Goal: Obtain resource: Download file/media

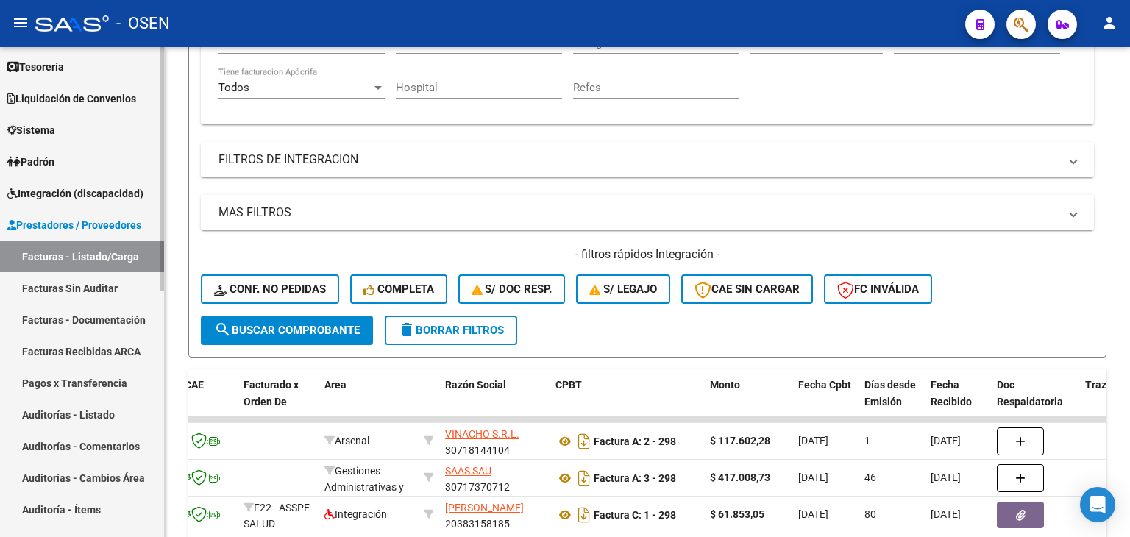
scroll to position [30, 0]
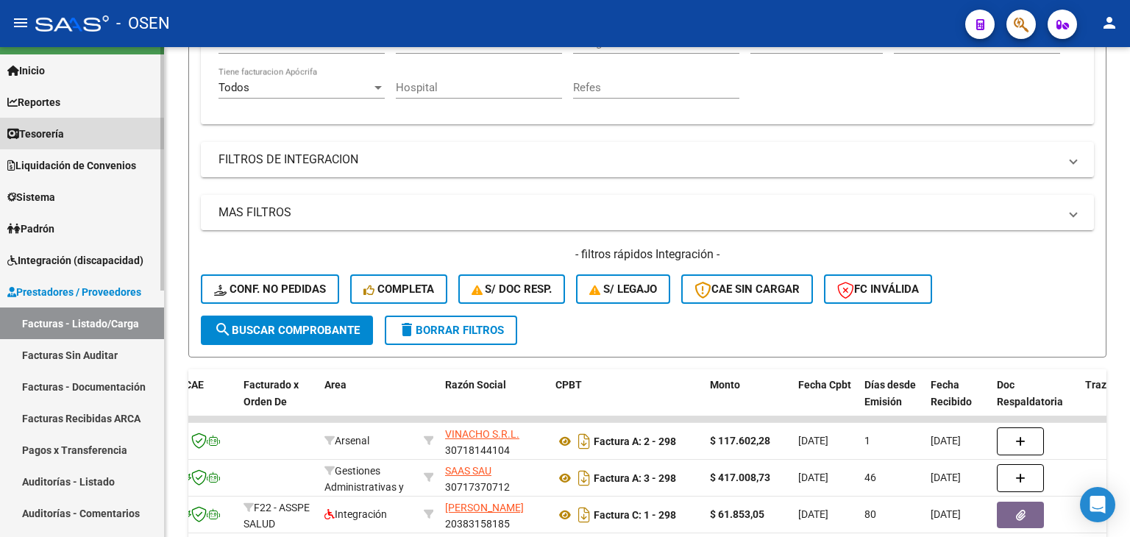
click at [59, 142] on link "Tesorería" at bounding box center [82, 134] width 164 height 32
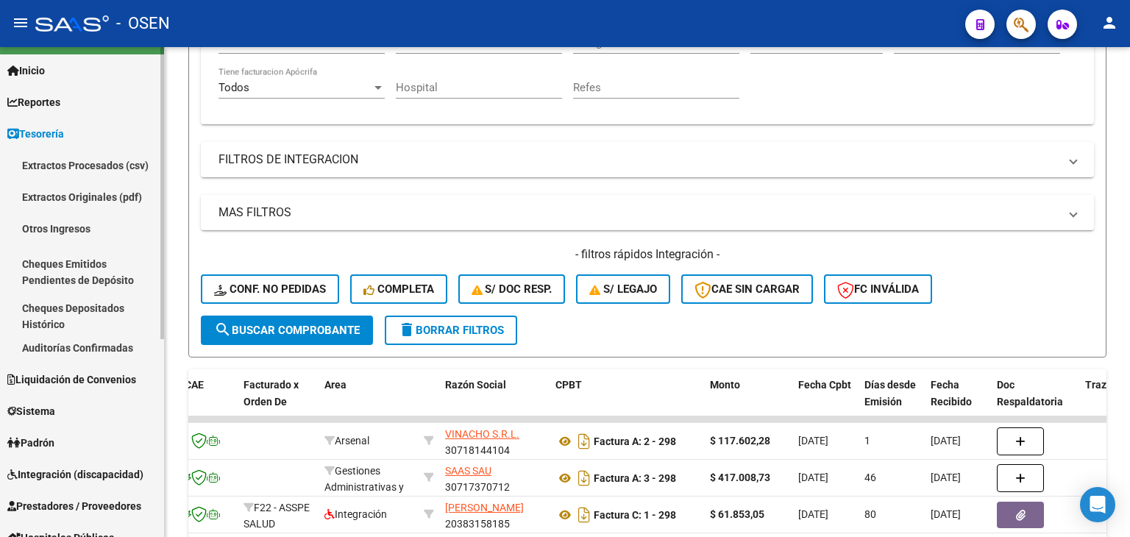
click at [70, 339] on link "Auditorías Confirmadas" at bounding box center [82, 348] width 164 height 32
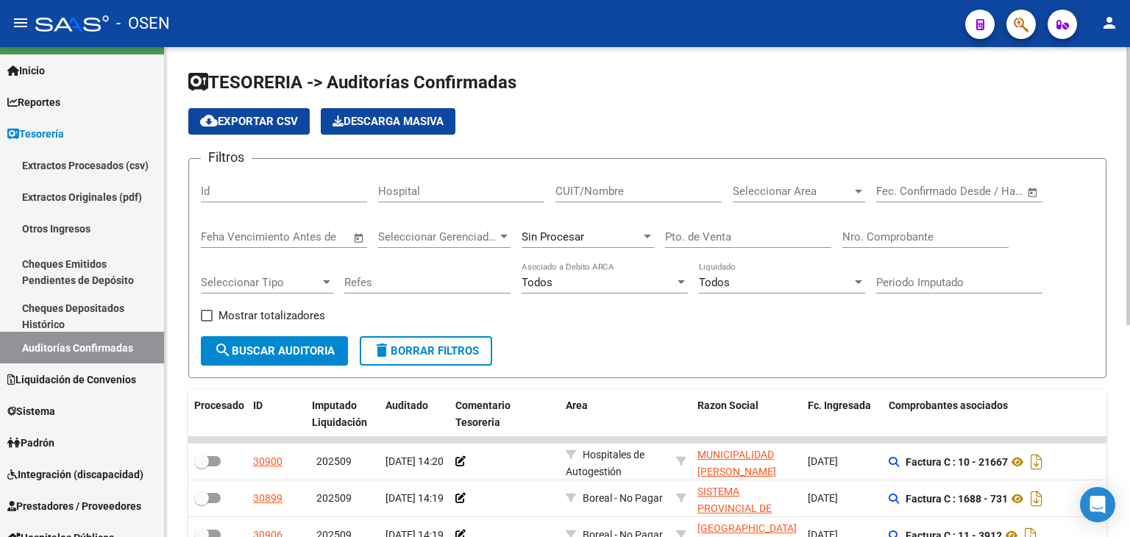
click at [1039, 186] on span "Open calendar" at bounding box center [1032, 191] width 35 height 35
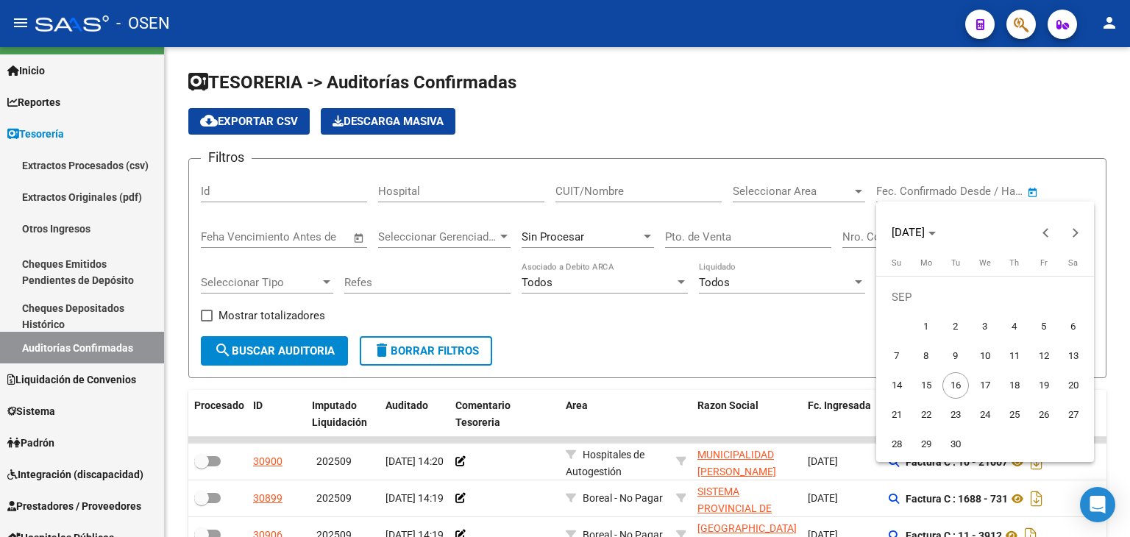
click at [1048, 327] on span "5" at bounding box center [1044, 326] width 26 height 26
type input "[DATE]"
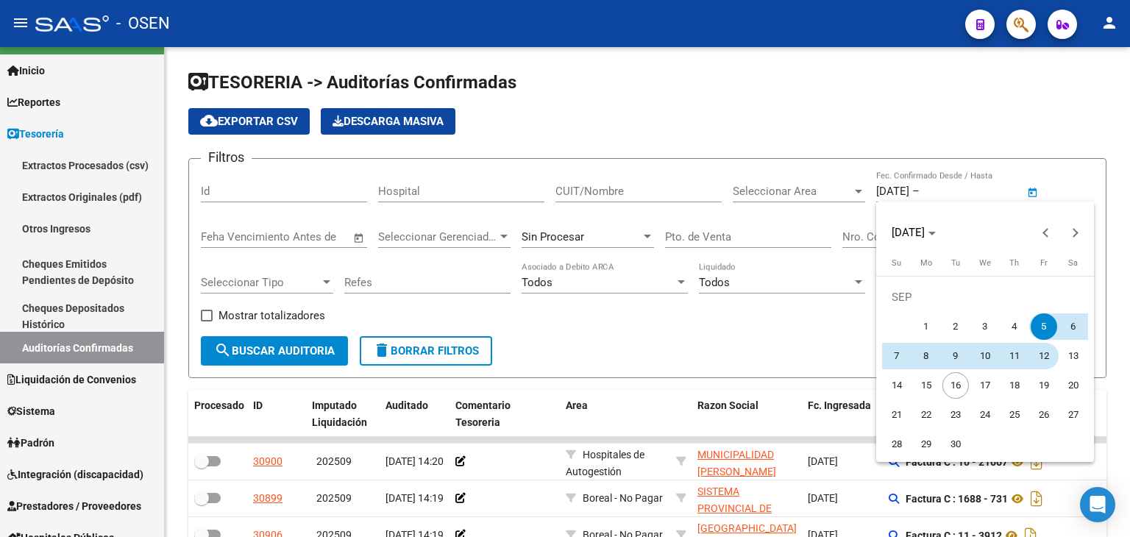
click at [1045, 354] on span "12" at bounding box center [1044, 356] width 26 height 26
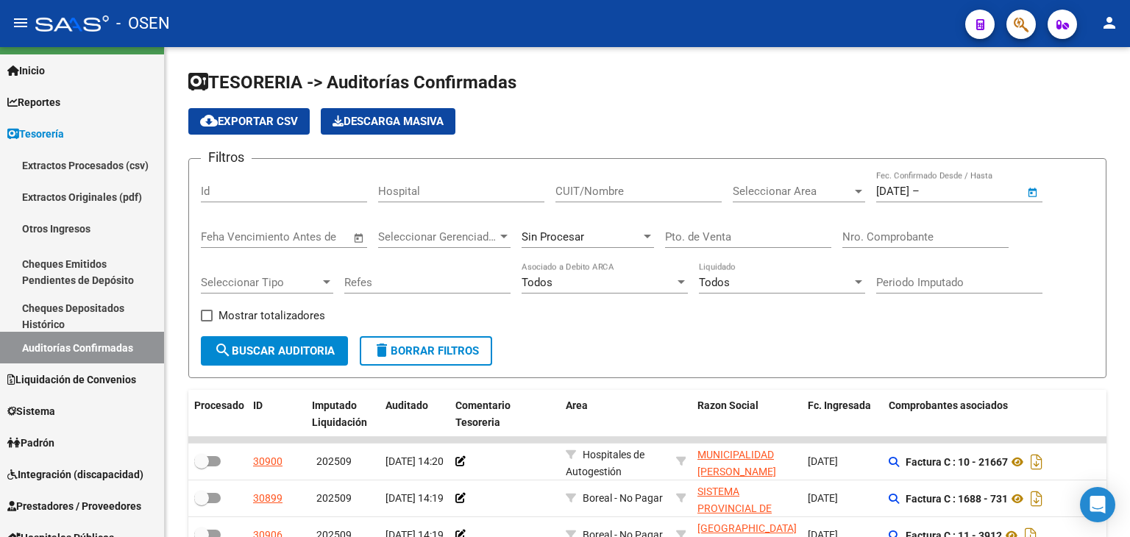
type input "[DATE]"
click at [762, 189] on span "Seleccionar Area" at bounding box center [792, 191] width 119 height 13
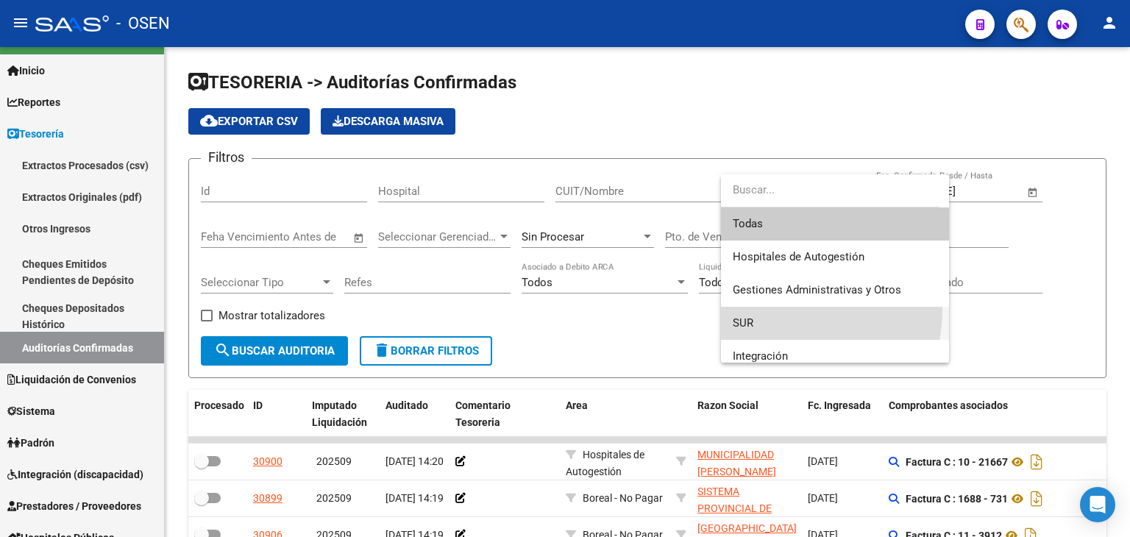
click at [775, 309] on span "SUR" at bounding box center [835, 323] width 205 height 33
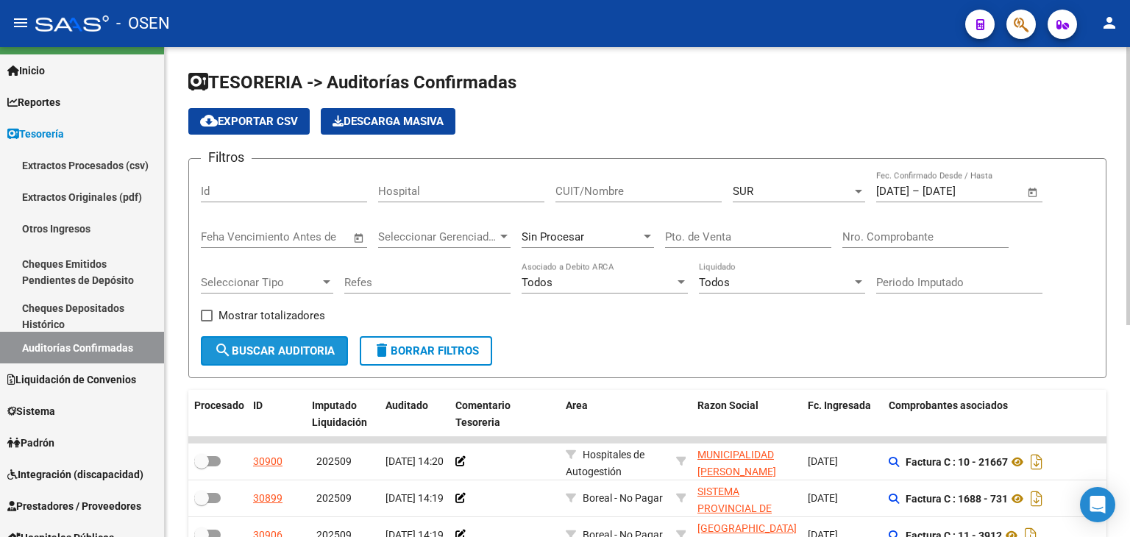
click at [230, 344] on mat-icon "search" at bounding box center [223, 350] width 18 height 18
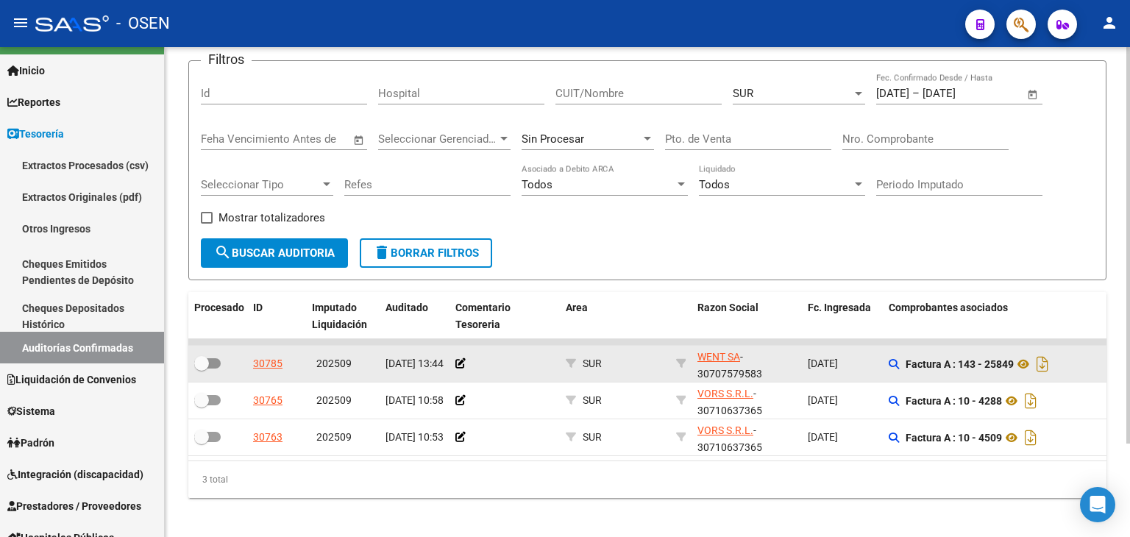
scroll to position [115, 0]
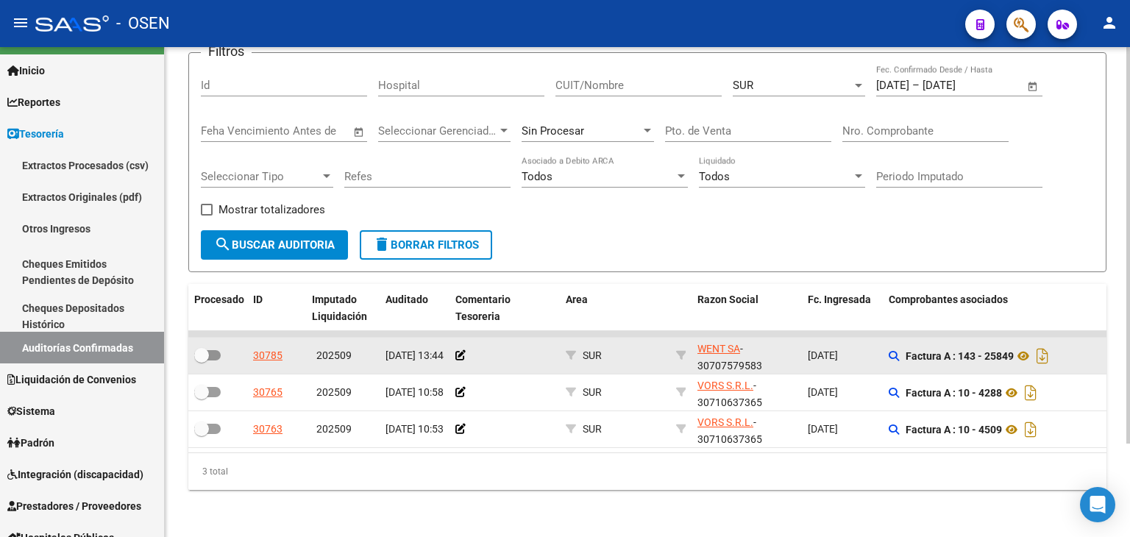
drag, startPoint x: 774, startPoint y: 333, endPoint x: 765, endPoint y: 398, distance: 66.1
click at [1028, 349] on icon at bounding box center [1023, 356] width 19 height 18
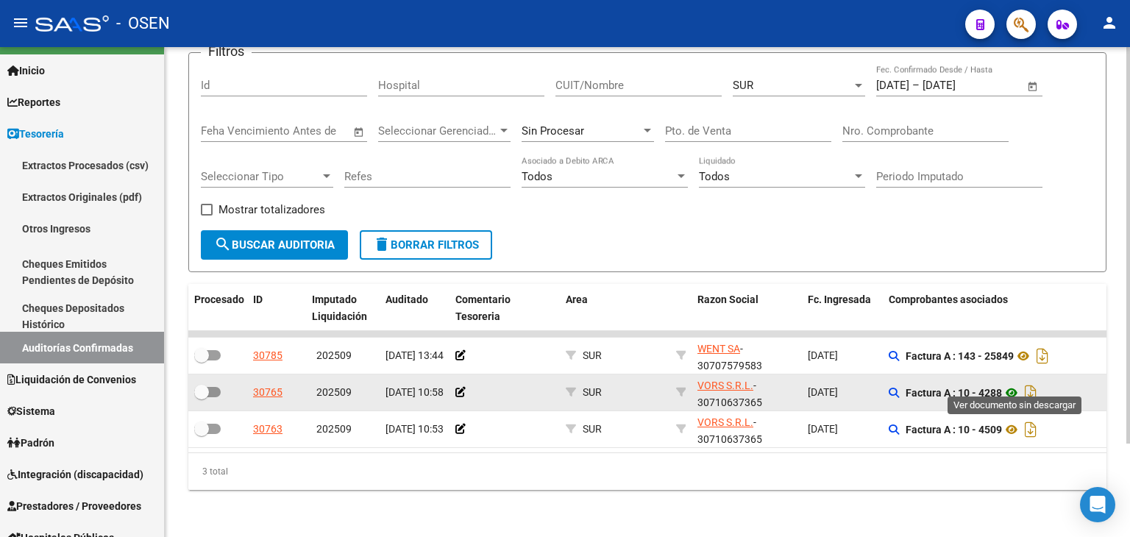
click at [1015, 384] on icon at bounding box center [1011, 393] width 19 height 18
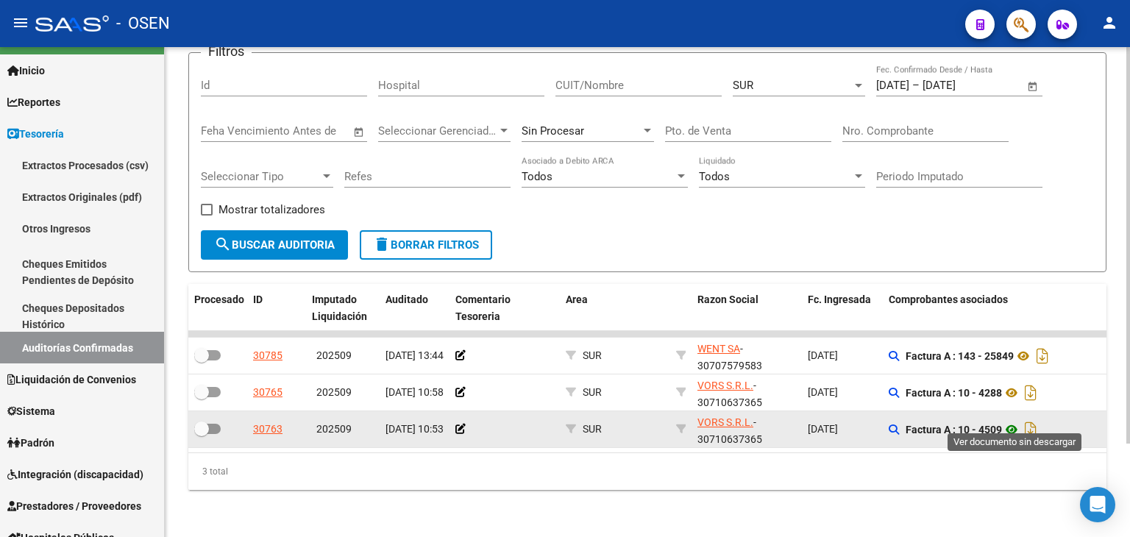
click at [1020, 421] on icon at bounding box center [1011, 430] width 19 height 18
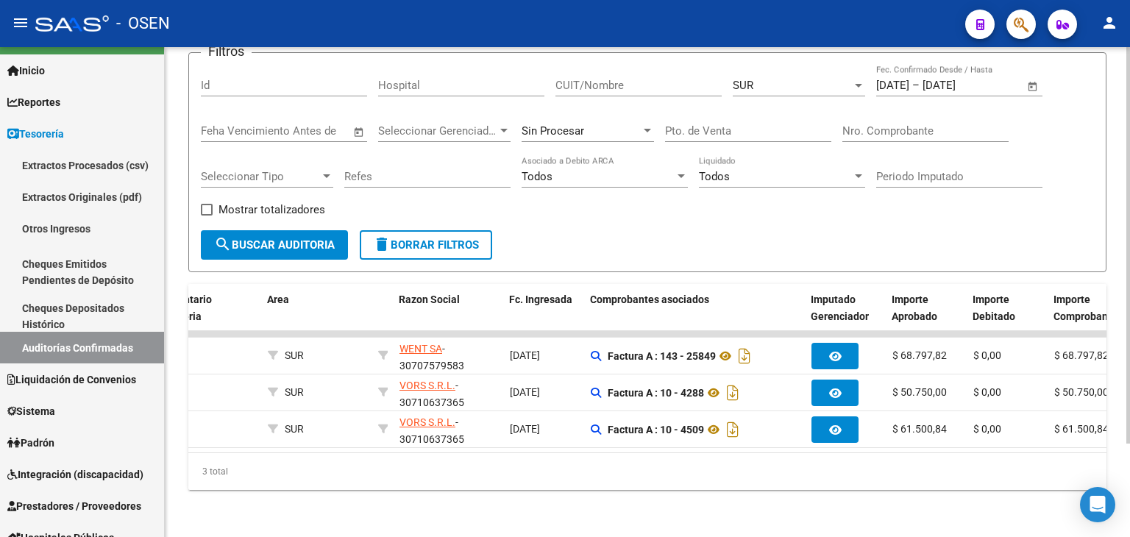
scroll to position [0, 306]
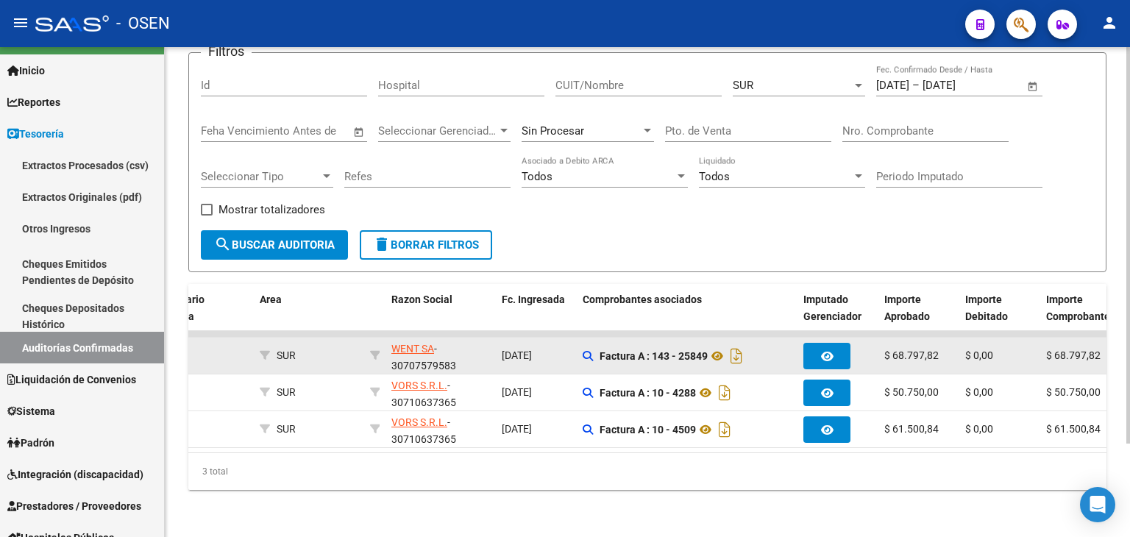
click at [589, 351] on div "Factura A : 143 - 25849" at bounding box center [687, 356] width 209 height 24
click at [590, 350] on app-auditoria-comprobantes-asociados at bounding box center [588, 356] width 10 height 12
click at [591, 350] on app-auditoria-comprobantes-asociados at bounding box center [588, 356] width 10 height 12
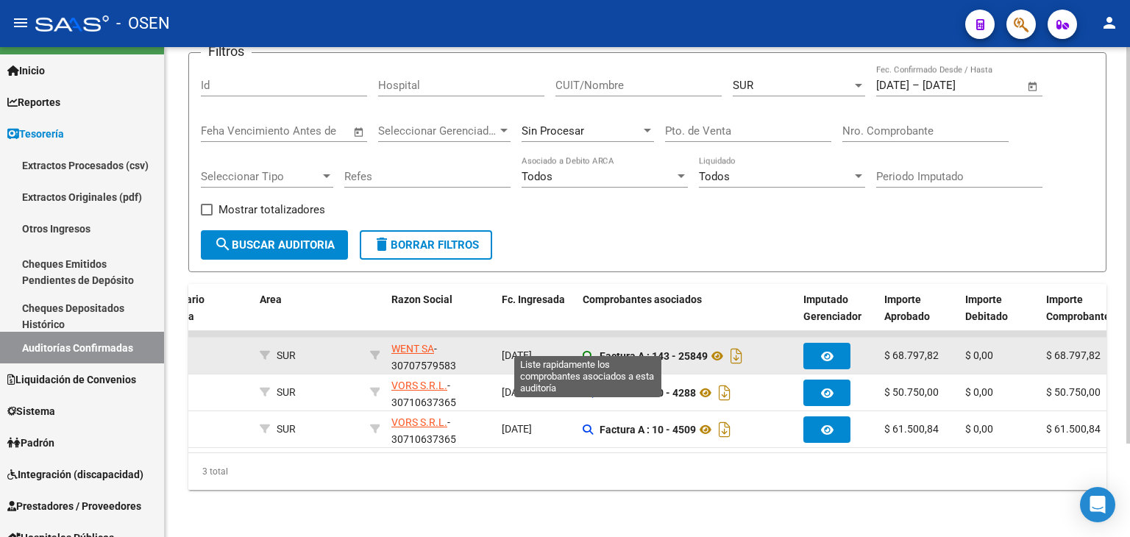
click at [592, 351] on icon at bounding box center [588, 356] width 10 height 10
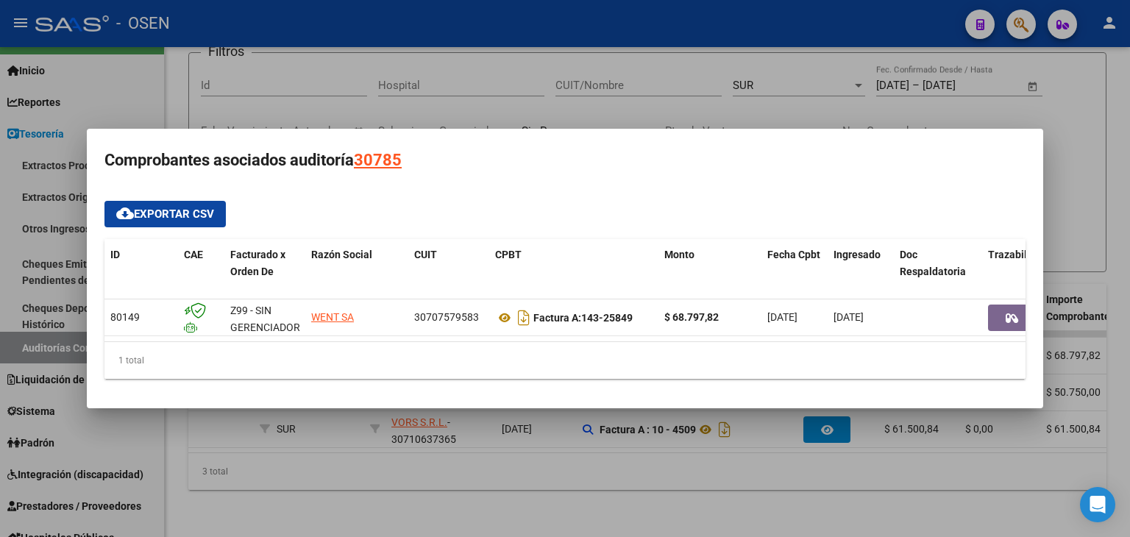
click at [457, 486] on div at bounding box center [565, 268] width 1130 height 537
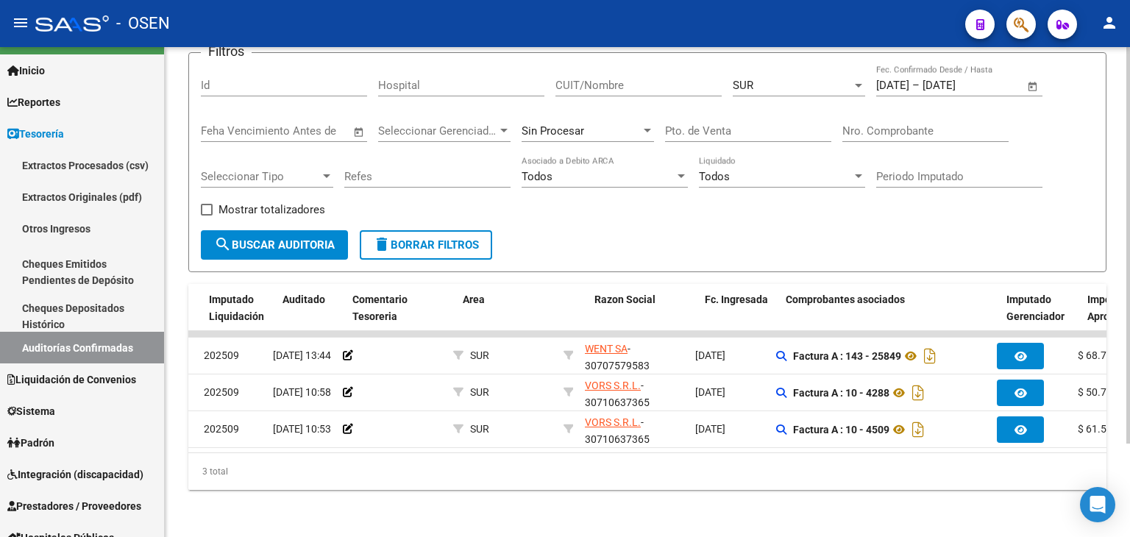
scroll to position [0, 37]
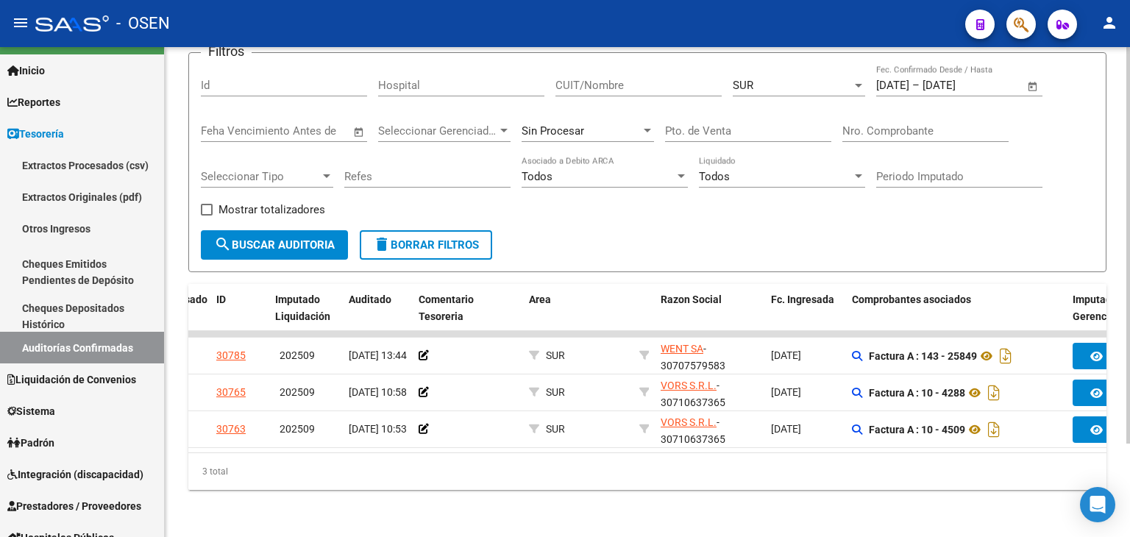
click at [498, 505] on div "TESORERIA -> Auditorías Confirmadas cloud_download Exportar CSV Descarga Masiva…" at bounding box center [647, 239] width 965 height 596
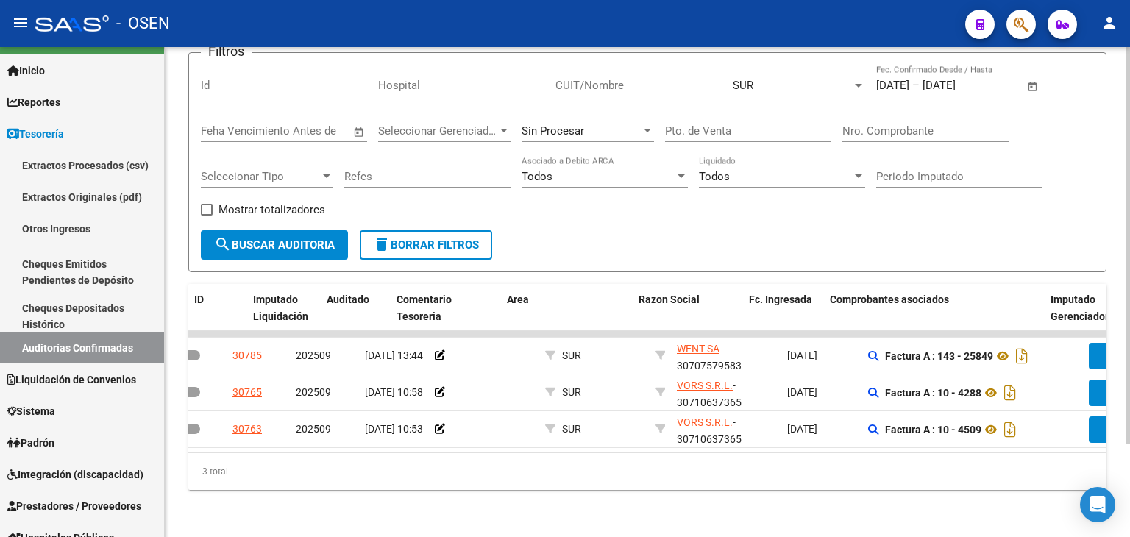
scroll to position [0, 0]
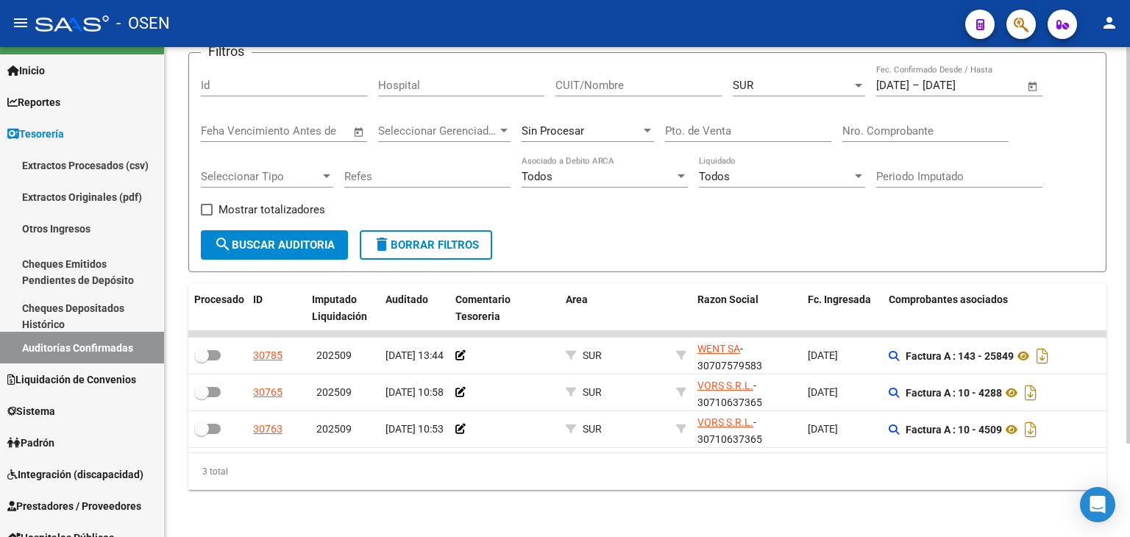
click at [411, 238] on span "delete Borrar Filtros" at bounding box center [426, 244] width 106 height 13
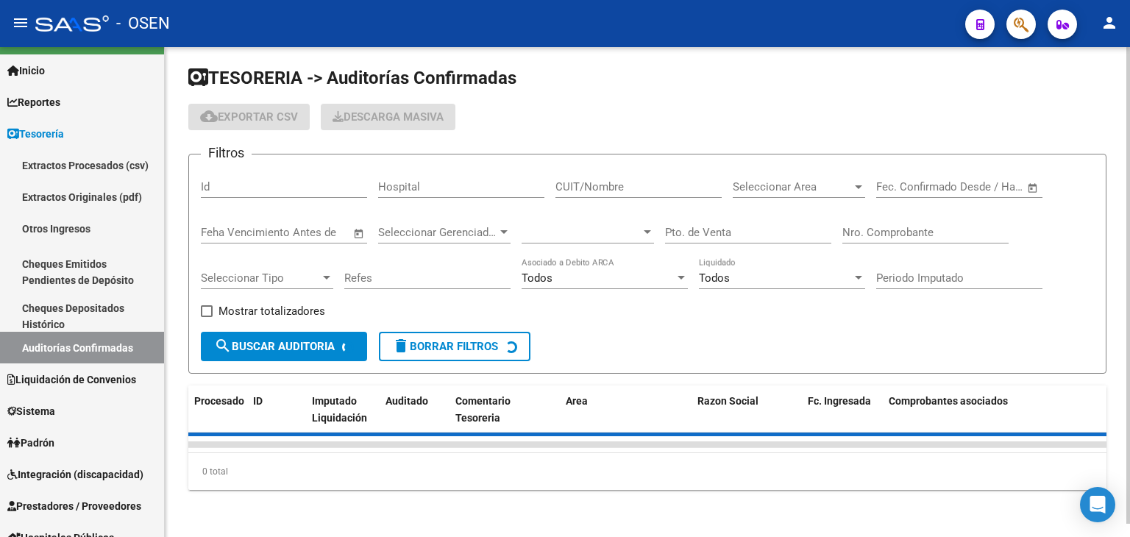
click at [881, 233] on div "Nro. Comprobante" at bounding box center [925, 235] width 166 height 46
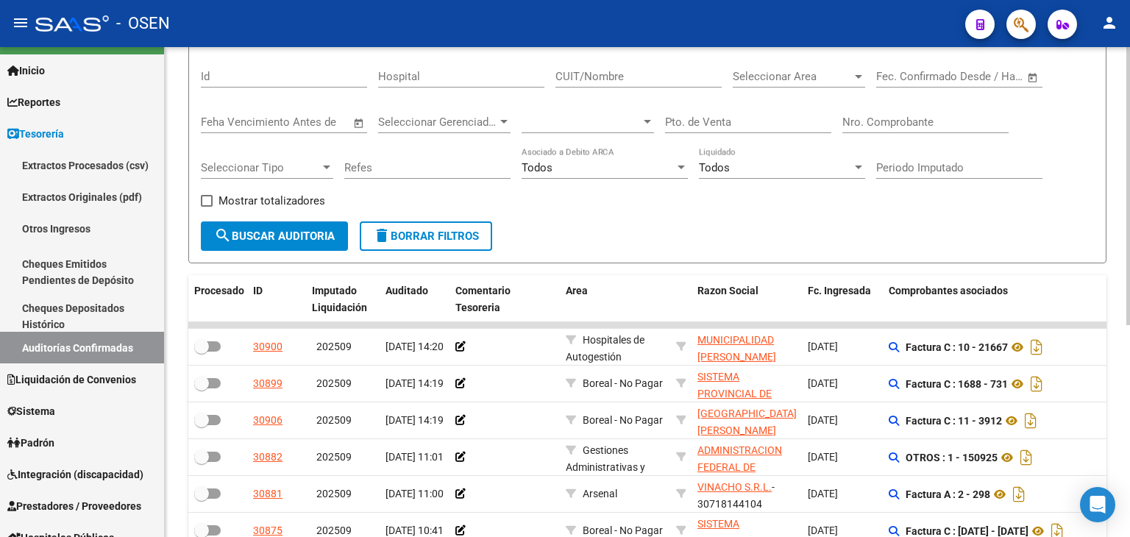
click at [878, 227] on form "Filtros Id Hospital CUIT/Nombre Seleccionar Area Seleccionar Area Fecha inicio …" at bounding box center [647, 153] width 918 height 220
click at [869, 120] on input "Nro. Comprobante" at bounding box center [925, 122] width 166 height 13
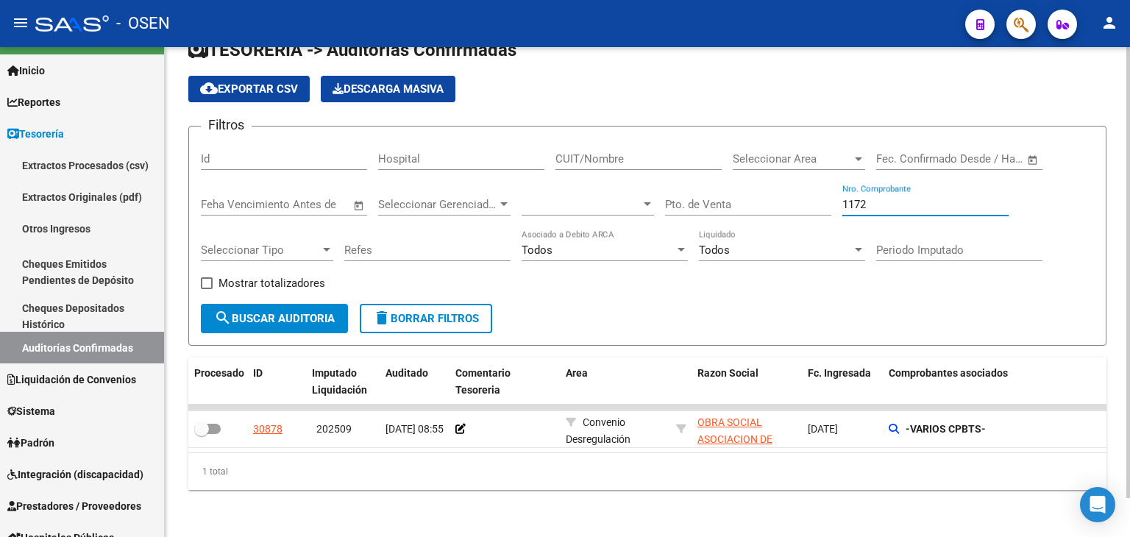
scroll to position [41, 0]
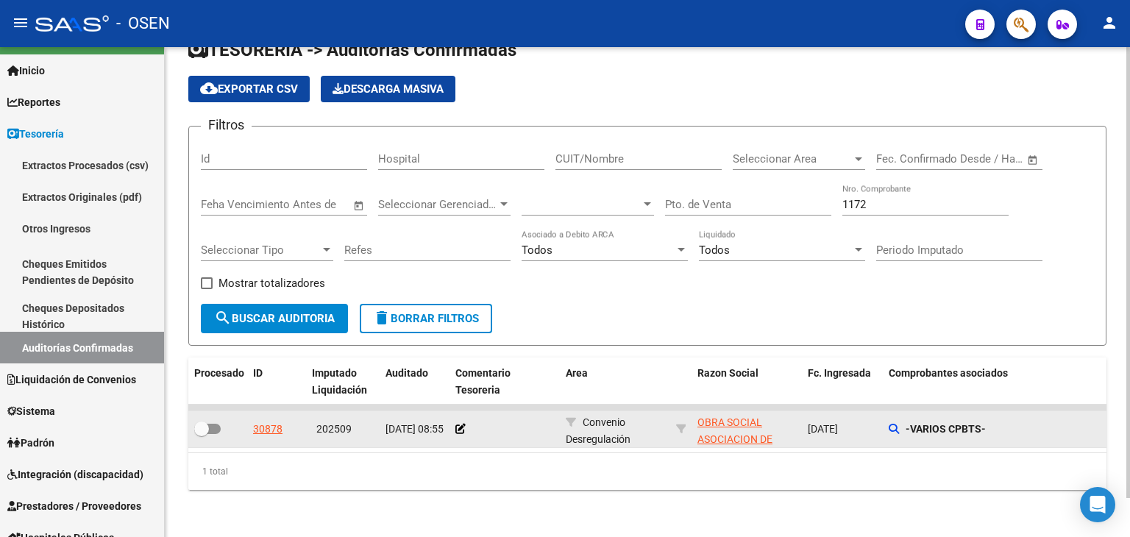
click at [887, 421] on datatable-body-cell "-VARIOS CPBTS-" at bounding box center [993, 429] width 221 height 36
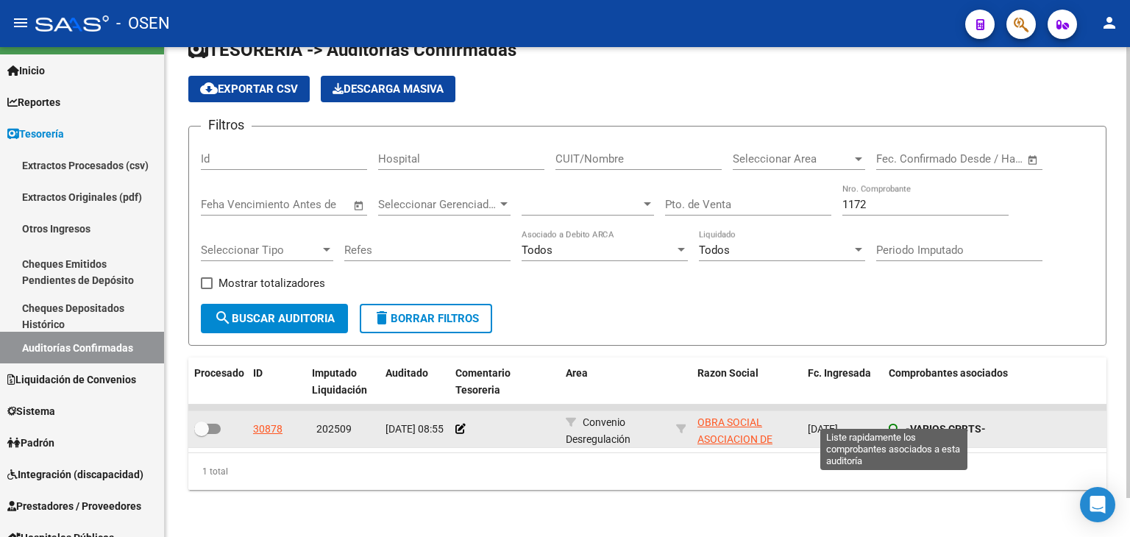
click at [889, 424] on icon at bounding box center [894, 429] width 10 height 10
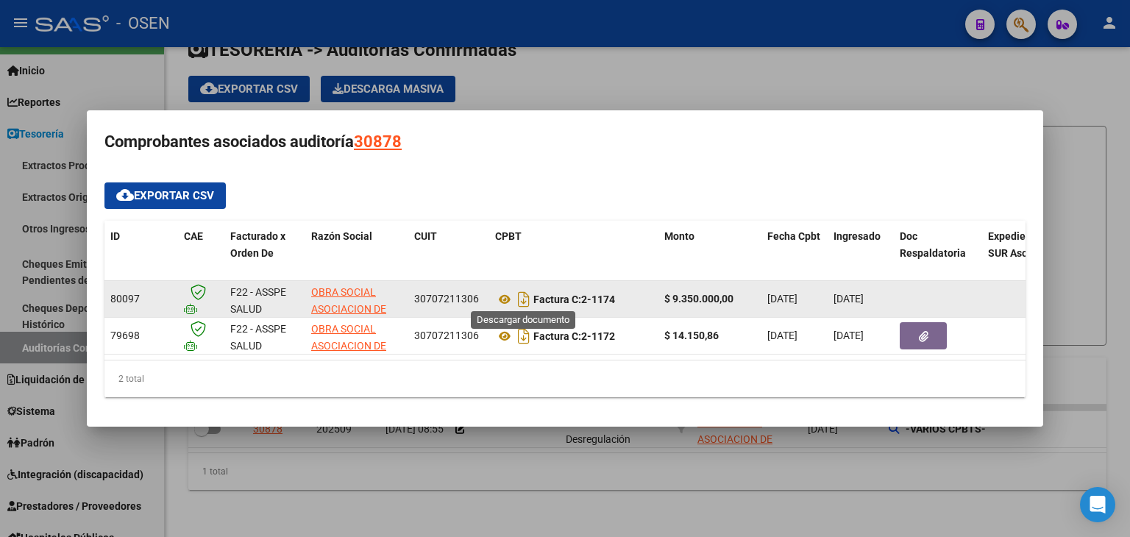
drag, startPoint x: 523, startPoint y: 294, endPoint x: 521, endPoint y: 310, distance: 16.3
click at [524, 294] on icon "Descargar documento" at bounding box center [523, 300] width 19 height 24
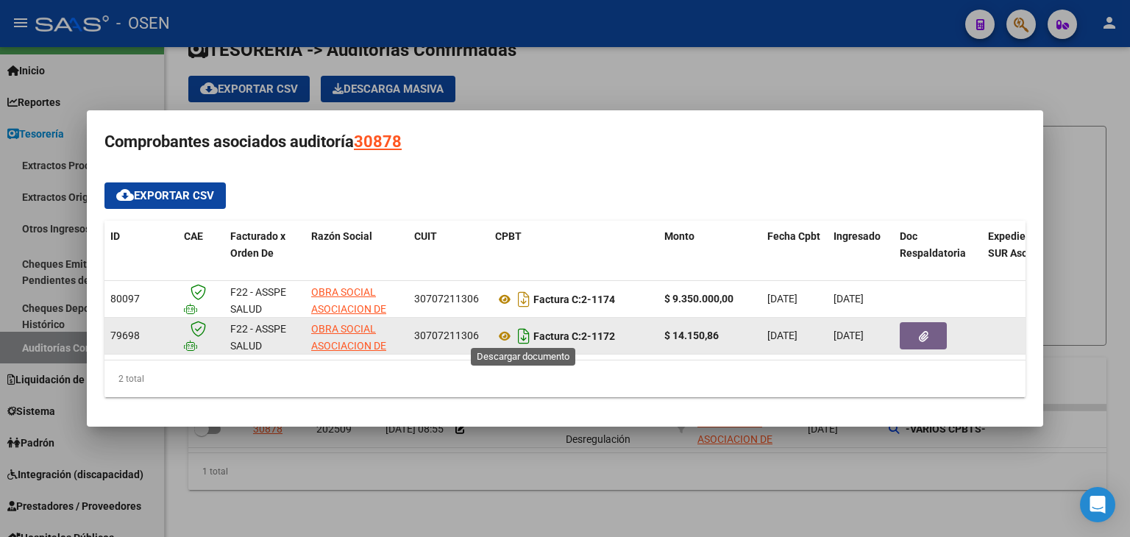
click at [523, 333] on icon "Descargar documento" at bounding box center [523, 336] width 19 height 24
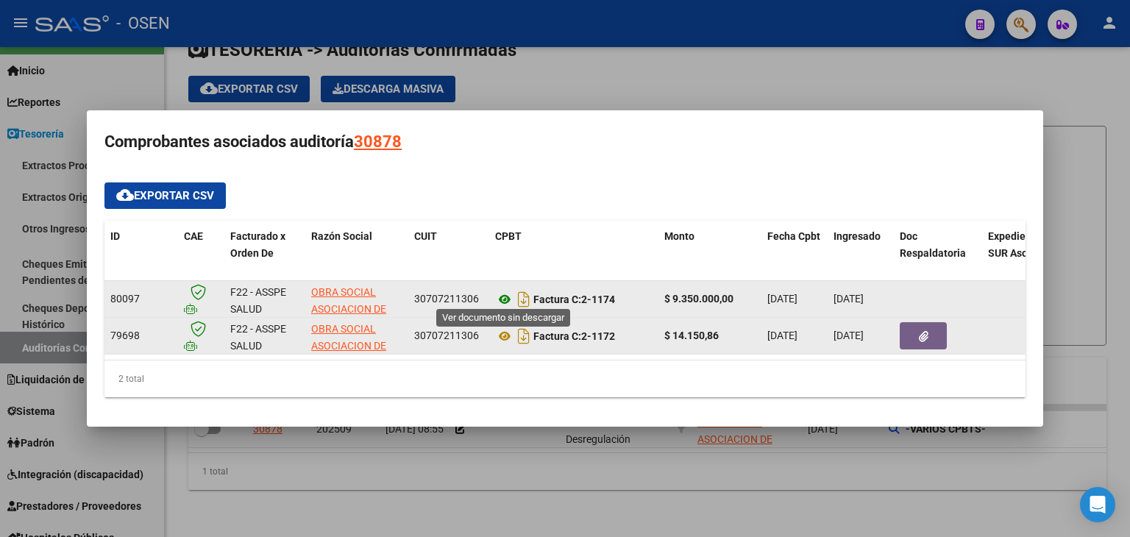
click at [510, 295] on icon at bounding box center [504, 300] width 19 height 18
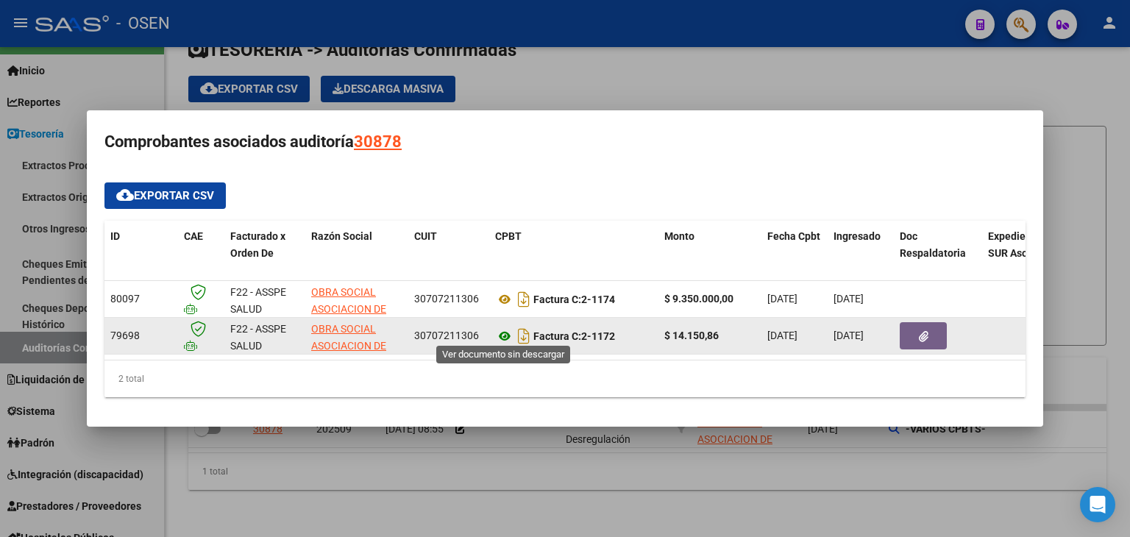
click at [506, 328] on icon at bounding box center [504, 336] width 19 height 18
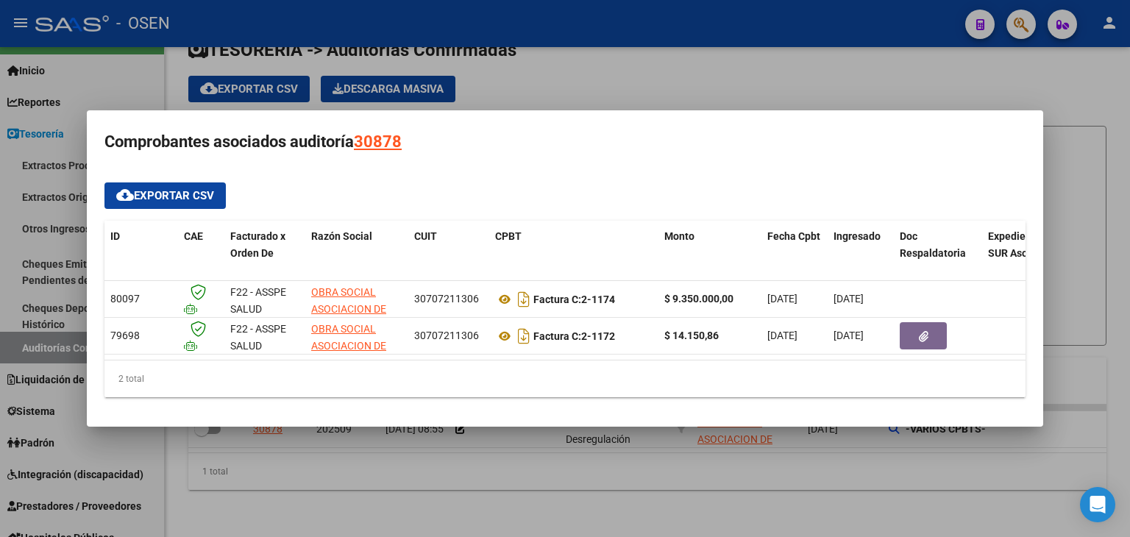
click at [577, 470] on div at bounding box center [565, 268] width 1130 height 537
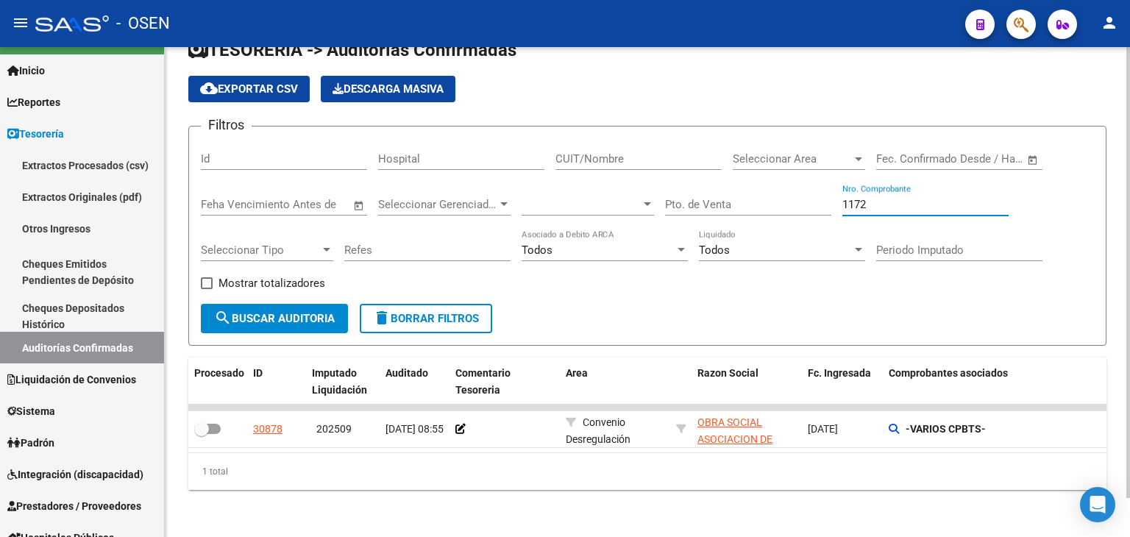
click at [886, 198] on input "1172" at bounding box center [925, 204] width 166 height 13
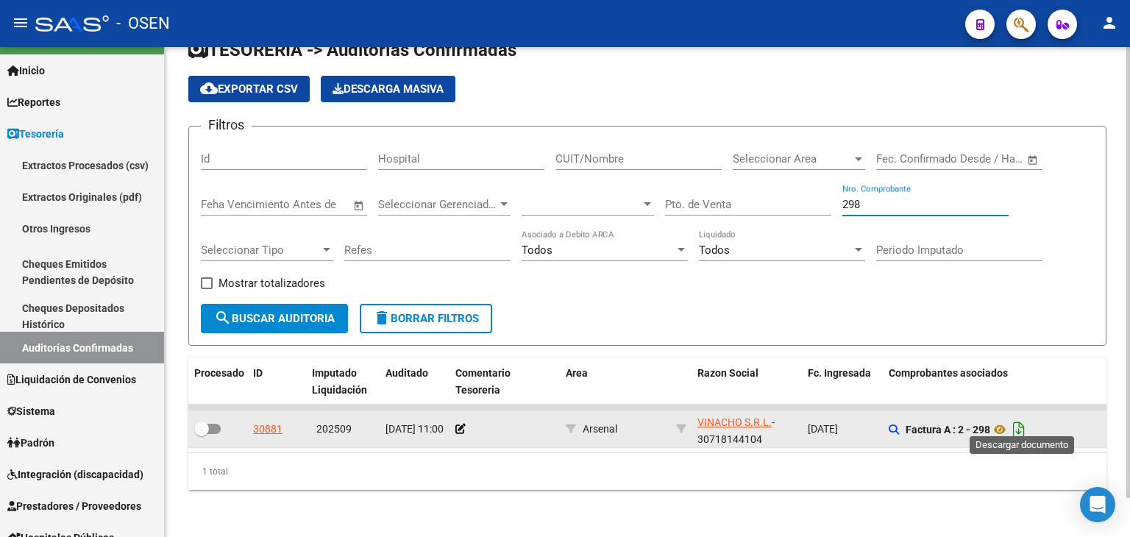
type input "298"
click at [1027, 425] on icon "Descargar documento" at bounding box center [1018, 430] width 19 height 24
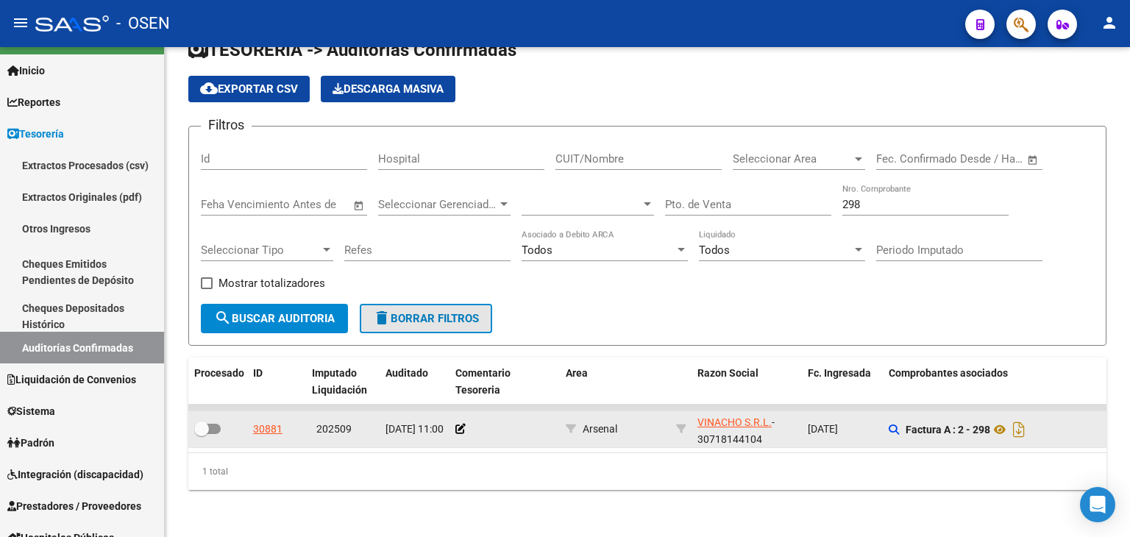
drag, startPoint x: 397, startPoint y: 312, endPoint x: 455, endPoint y: 292, distance: 62.1
click at [397, 312] on span "delete Borrar Filtros" at bounding box center [426, 318] width 106 height 13
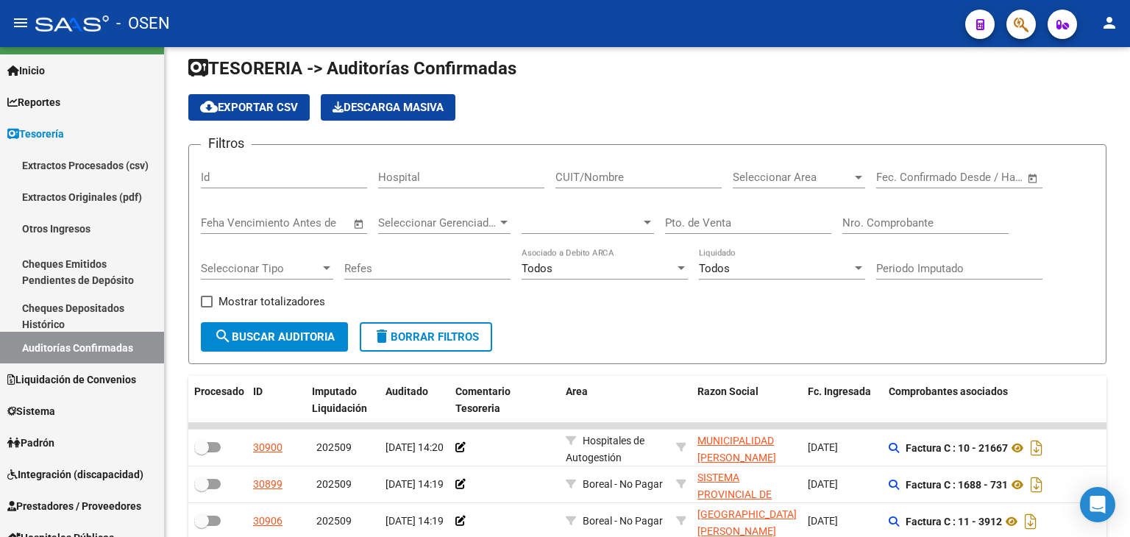
drag, startPoint x: 1031, startPoint y: 191, endPoint x: 1031, endPoint y: 181, distance: 9.6
click at [1031, 189] on div "Filtros Id Hospital CUIT/Nombre Seleccionar Area Seleccionar Area Fecha inicio …" at bounding box center [647, 240] width 893 height 166
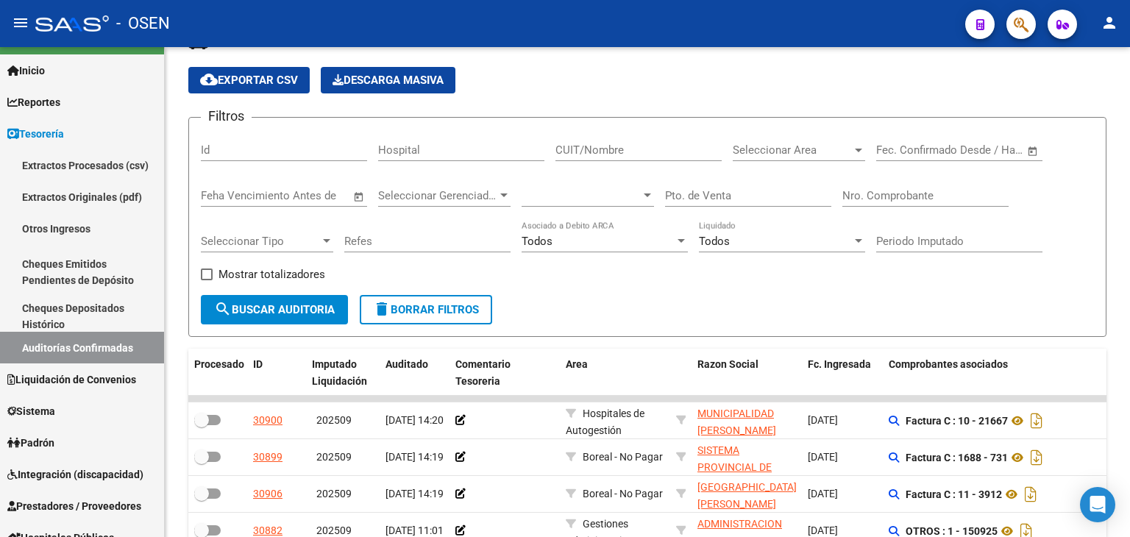
click at [1039, 133] on span "Open calendar" at bounding box center [1032, 150] width 35 height 35
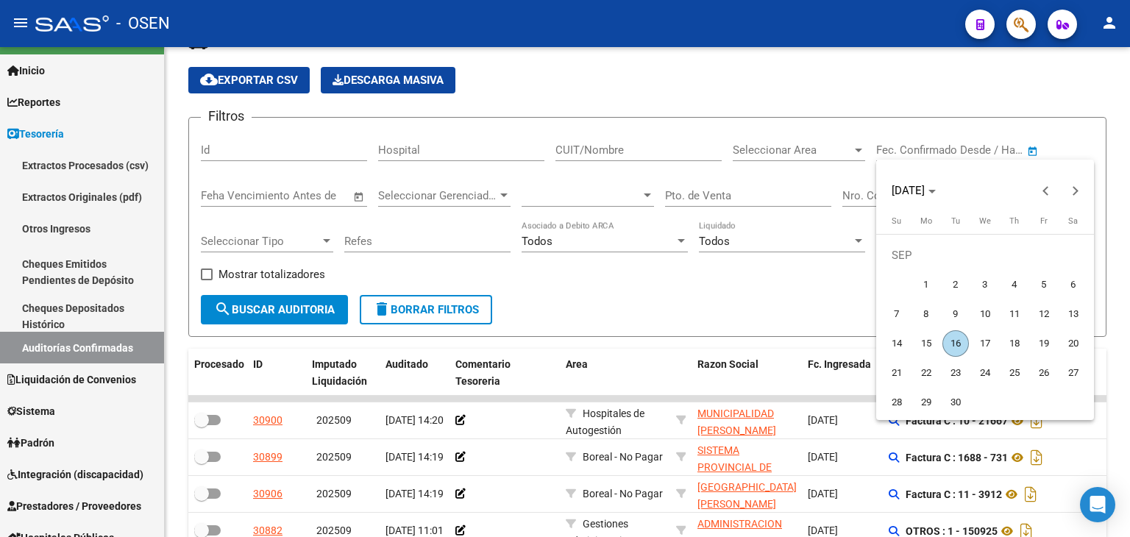
click at [1031, 288] on span "5" at bounding box center [1044, 284] width 26 height 26
type input "[DATE]"
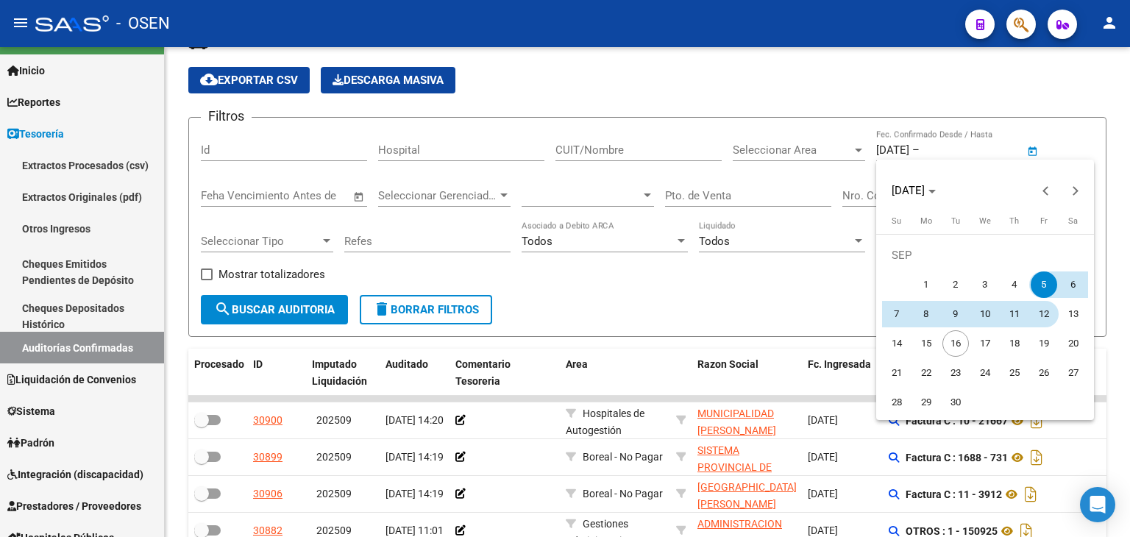
click at [1042, 309] on span "12" at bounding box center [1044, 314] width 26 height 26
type input "[DATE]"
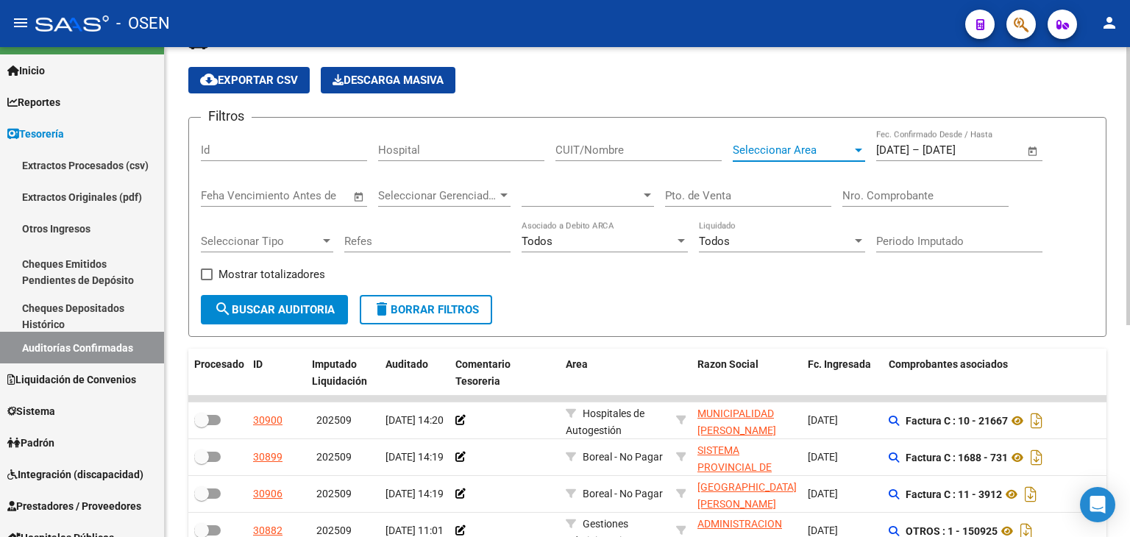
click at [822, 145] on span "Seleccionar Area" at bounding box center [792, 149] width 119 height 13
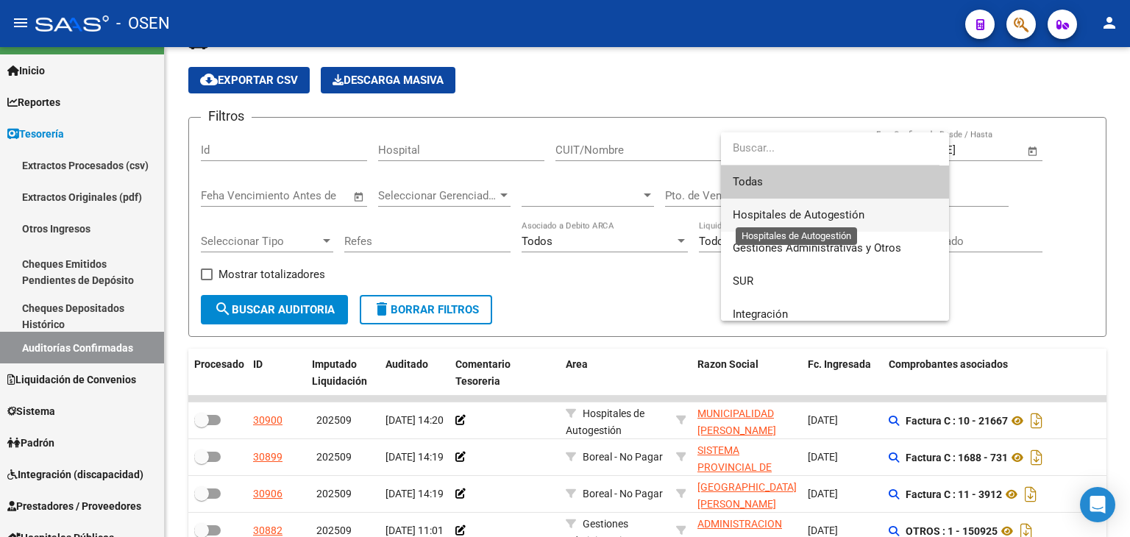
click at [792, 210] on span "Hospitales de Autogestión" at bounding box center [799, 214] width 132 height 13
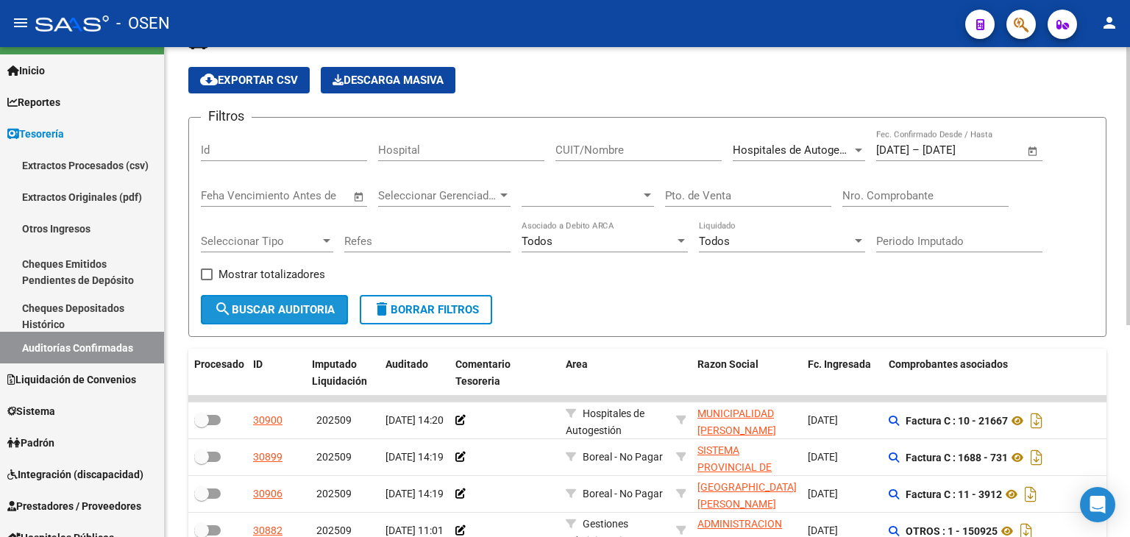
click at [316, 311] on span "search Buscar Auditoria" at bounding box center [274, 309] width 121 height 13
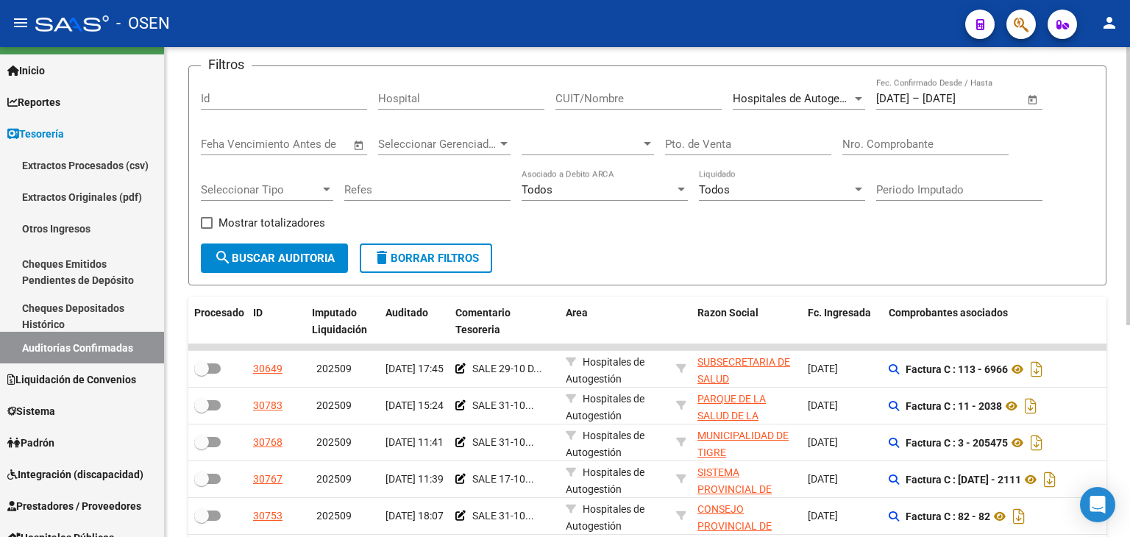
drag, startPoint x: 718, startPoint y: 300, endPoint x: 766, endPoint y: 240, distance: 77.0
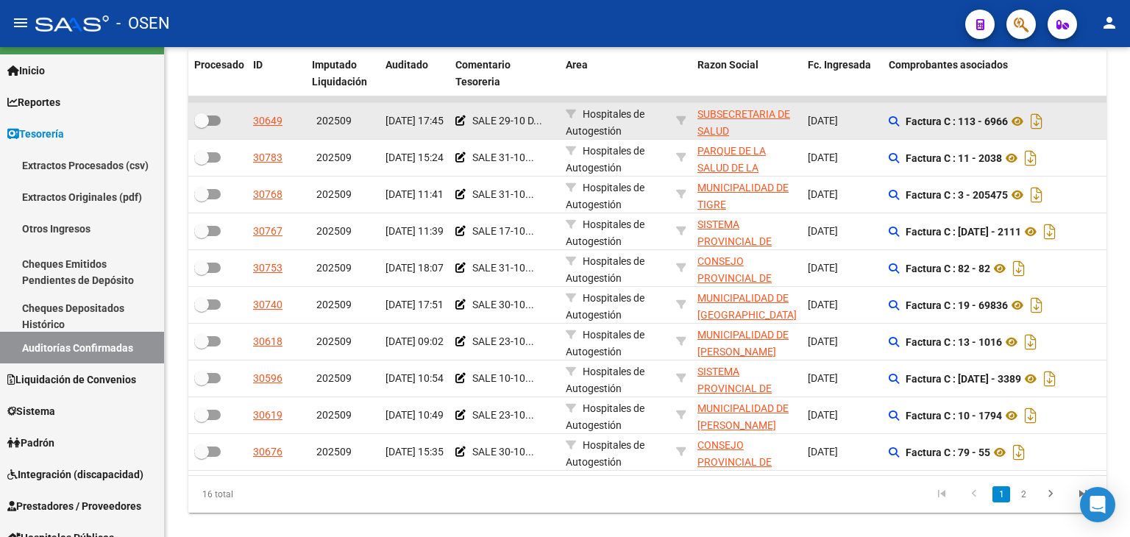
scroll to position [373, 0]
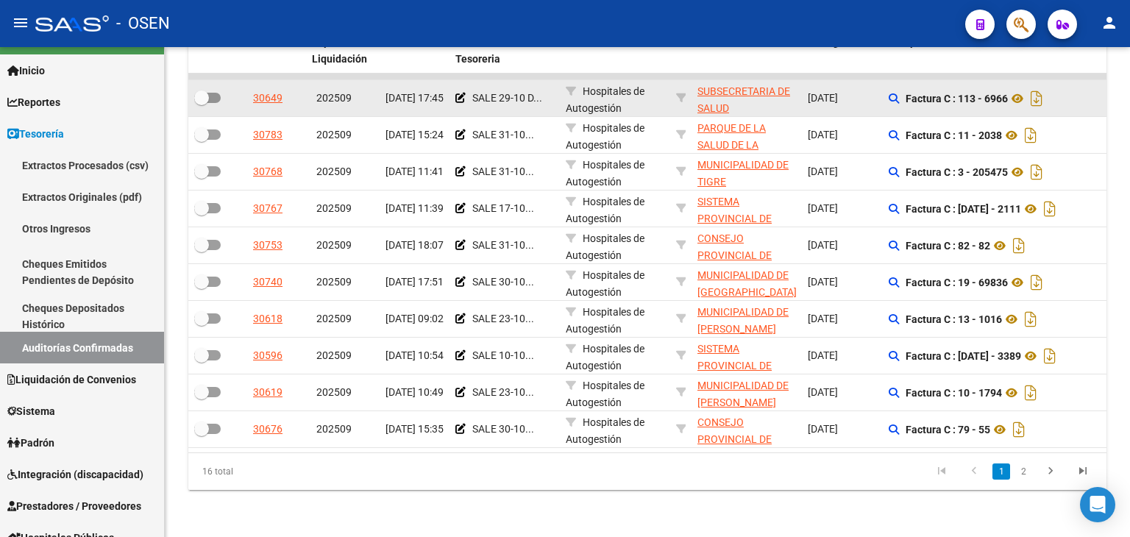
drag, startPoint x: 761, startPoint y: 245, endPoint x: 764, endPoint y: 298, distance: 53.1
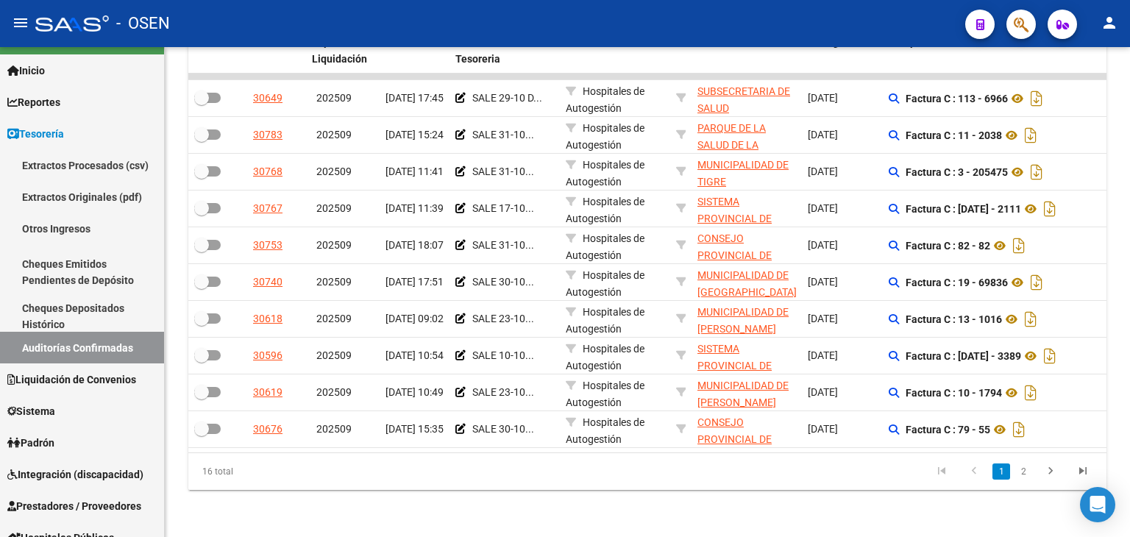
scroll to position [0, 0]
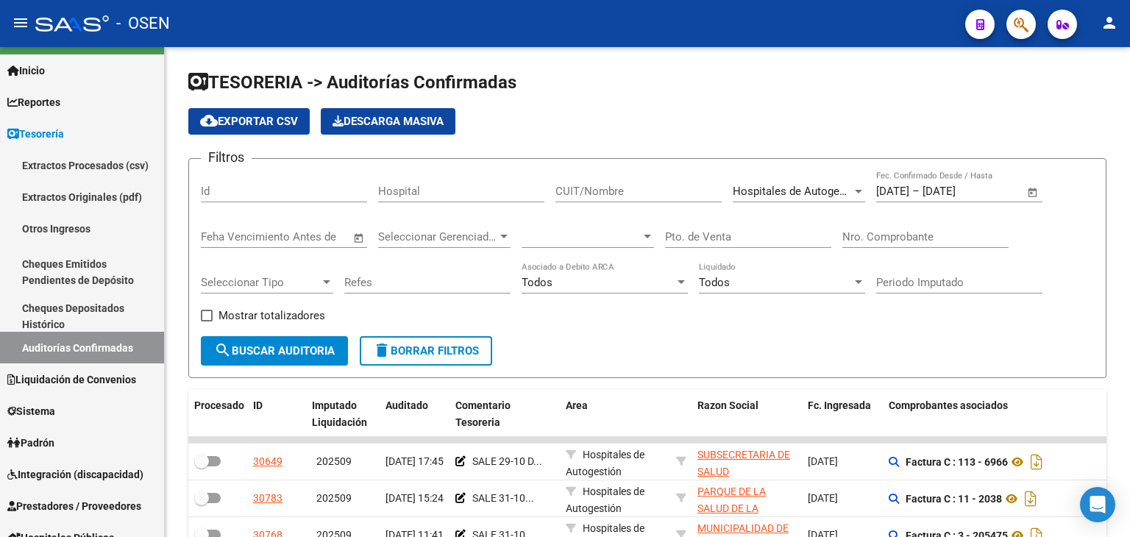
drag, startPoint x: 745, startPoint y: 480, endPoint x: 697, endPoint y: 206, distance: 278.7
click at [743, 175] on div "Hospitales de Autogestión Seleccionar Area" at bounding box center [799, 187] width 132 height 32
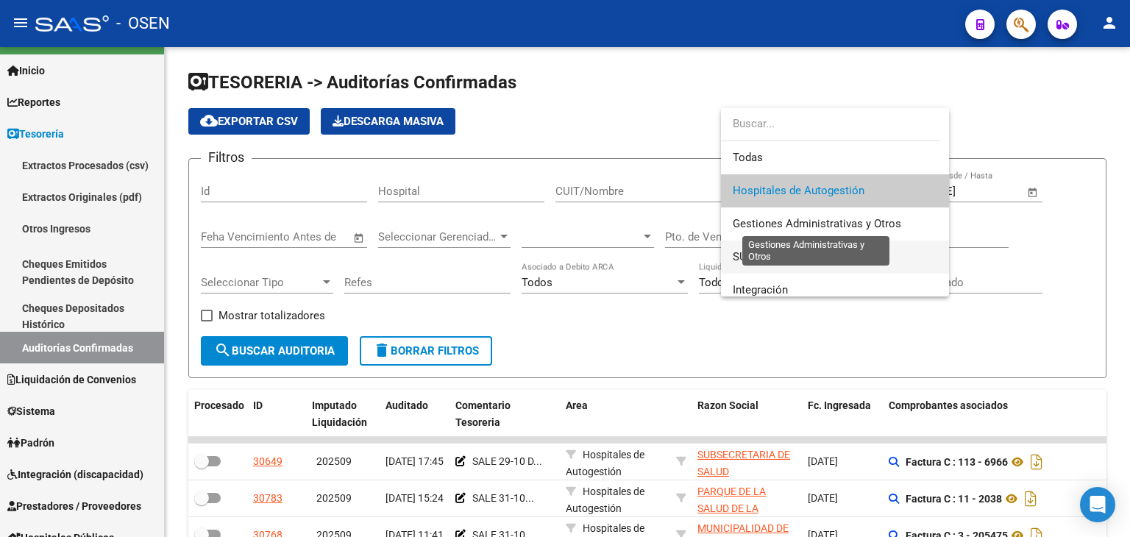
click at [756, 242] on span "SUR" at bounding box center [835, 257] width 205 height 33
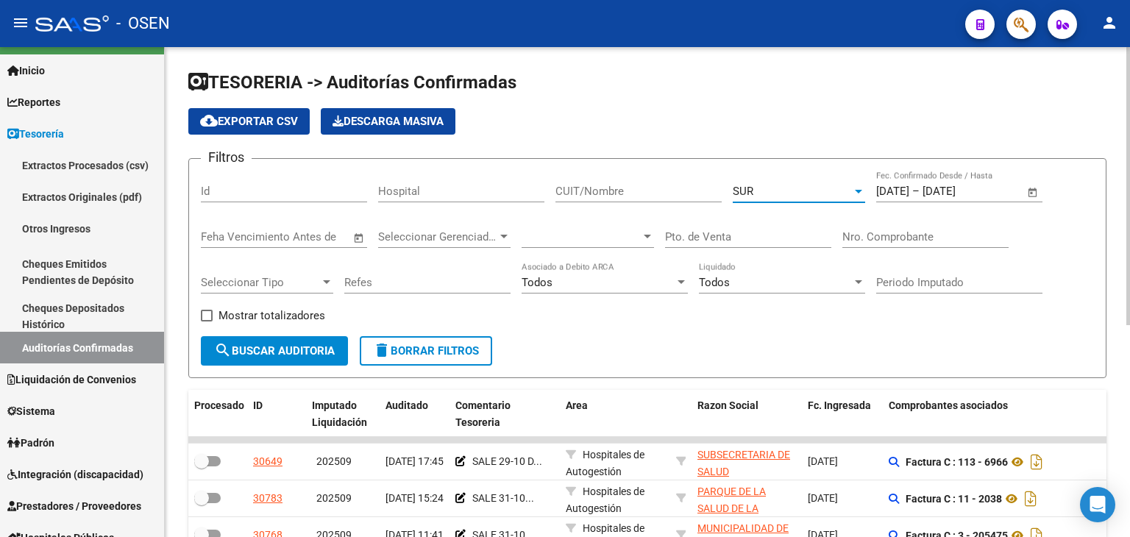
click at [272, 357] on button "search Buscar Auditoria" at bounding box center [274, 350] width 147 height 29
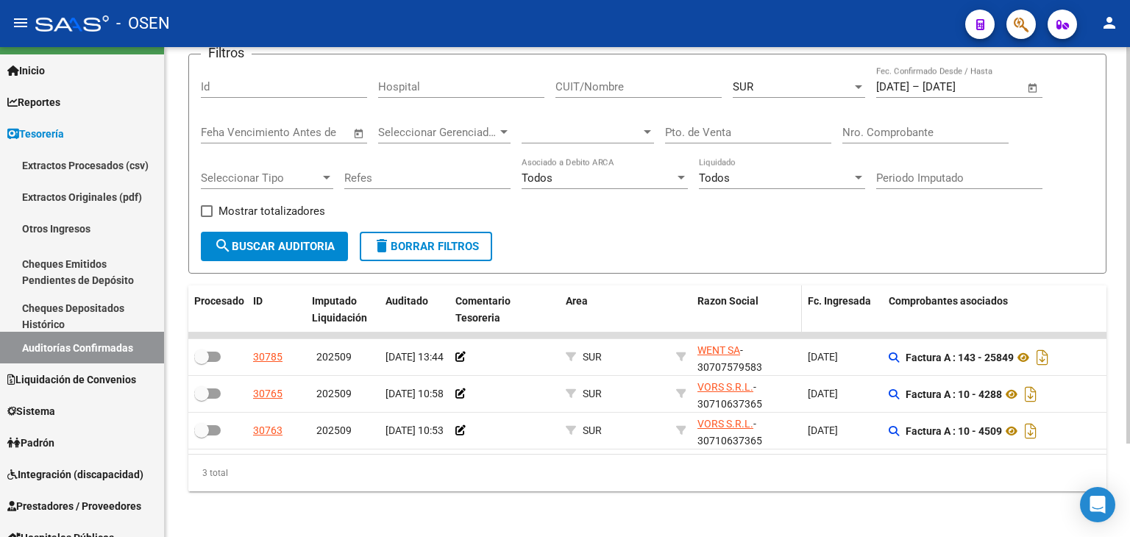
scroll to position [115, 0]
drag, startPoint x: 739, startPoint y: 347, endPoint x: 729, endPoint y: 376, distance: 30.5
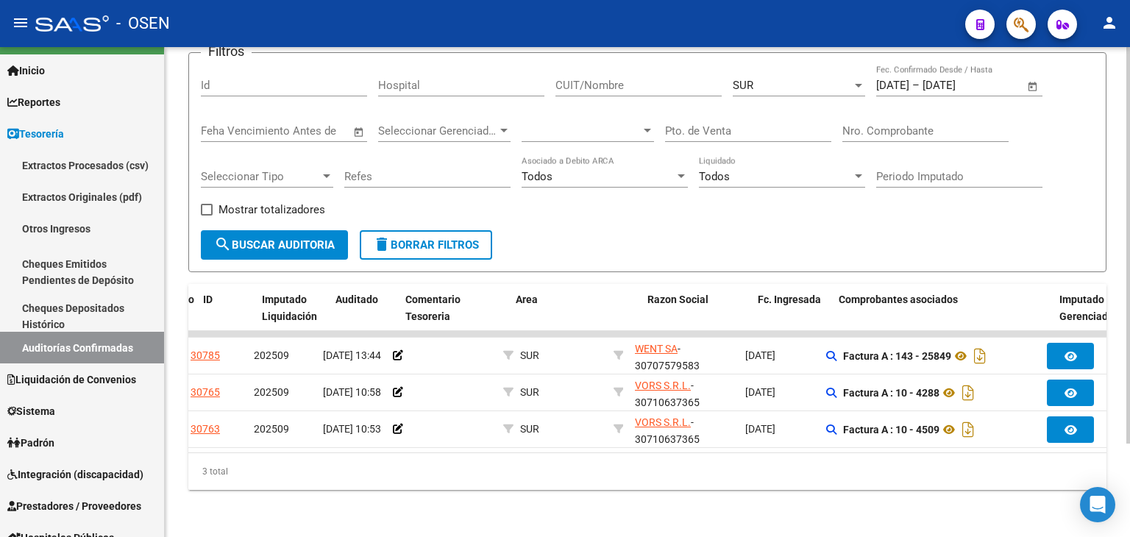
scroll to position [0, 0]
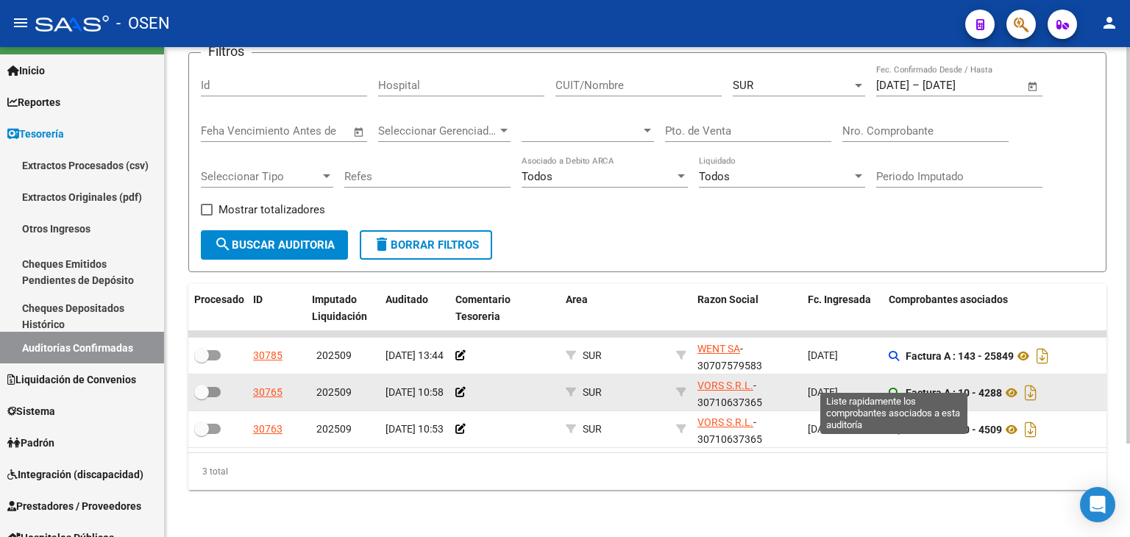
click at [892, 388] on icon at bounding box center [894, 393] width 10 height 10
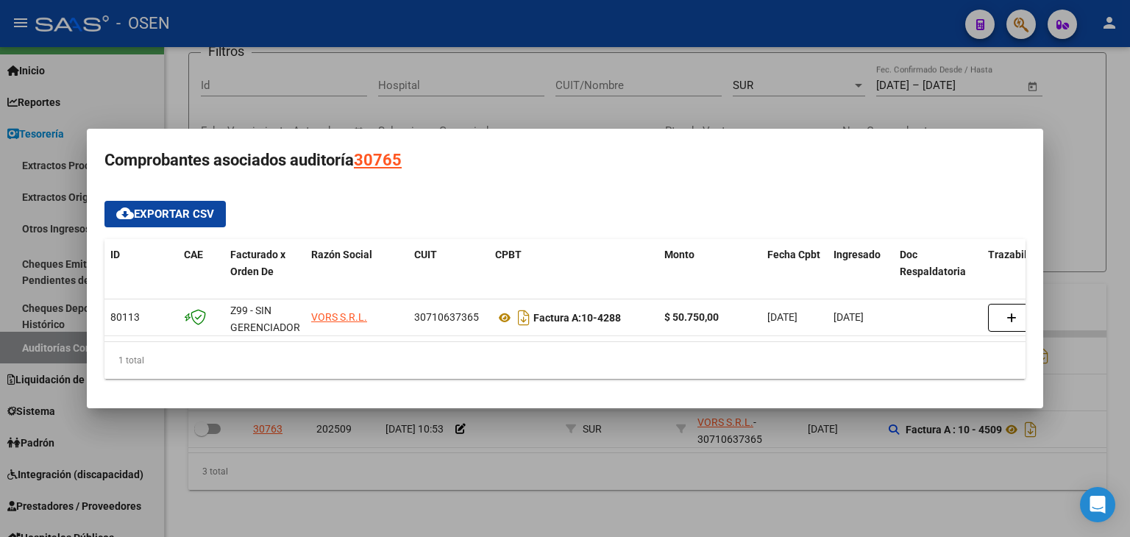
click at [850, 451] on div at bounding box center [565, 268] width 1130 height 537
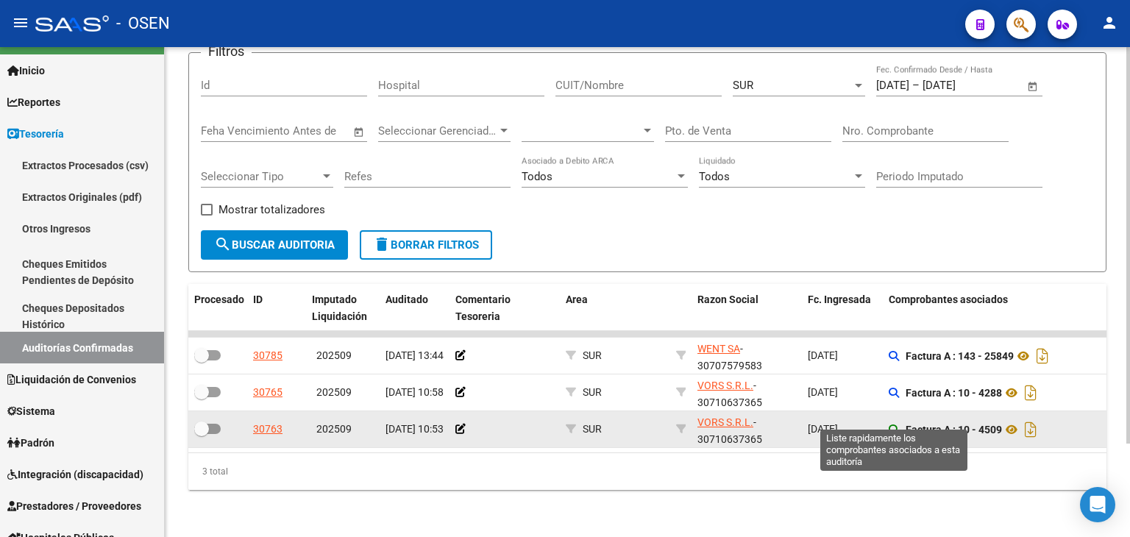
click at [891, 425] on icon at bounding box center [894, 430] width 10 height 10
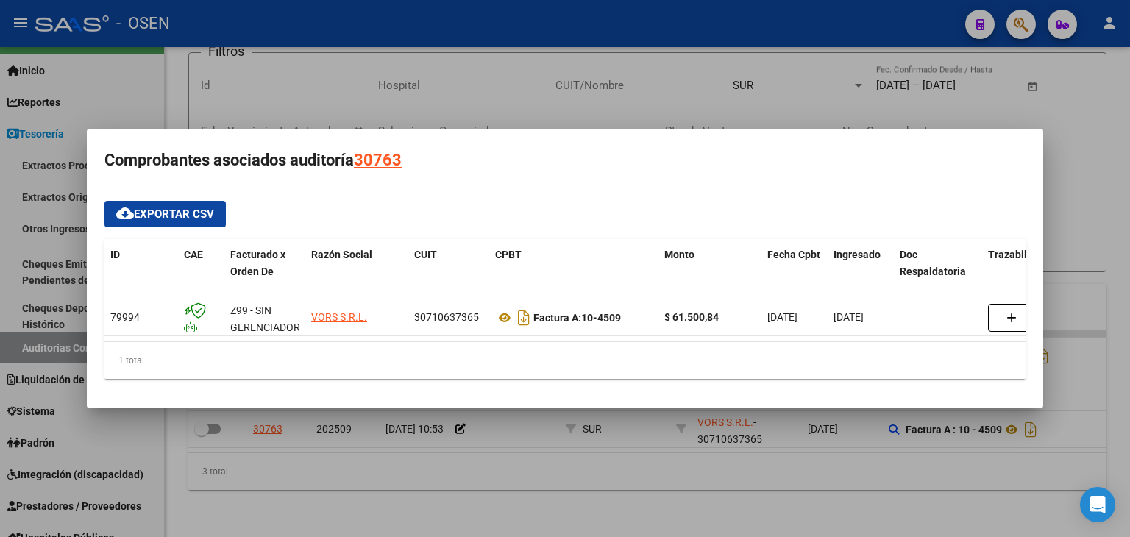
click at [694, 500] on div at bounding box center [565, 268] width 1130 height 537
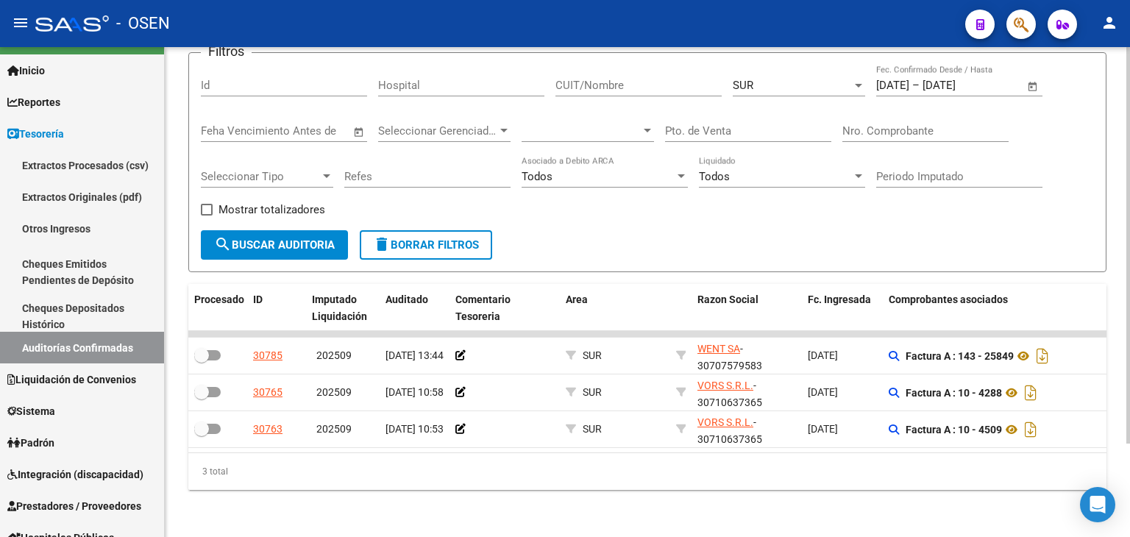
click at [667, 495] on div "TESORERIA -> Auditorías Confirmadas cloud_download Exportar CSV Descarga Masiva…" at bounding box center [647, 239] width 965 height 596
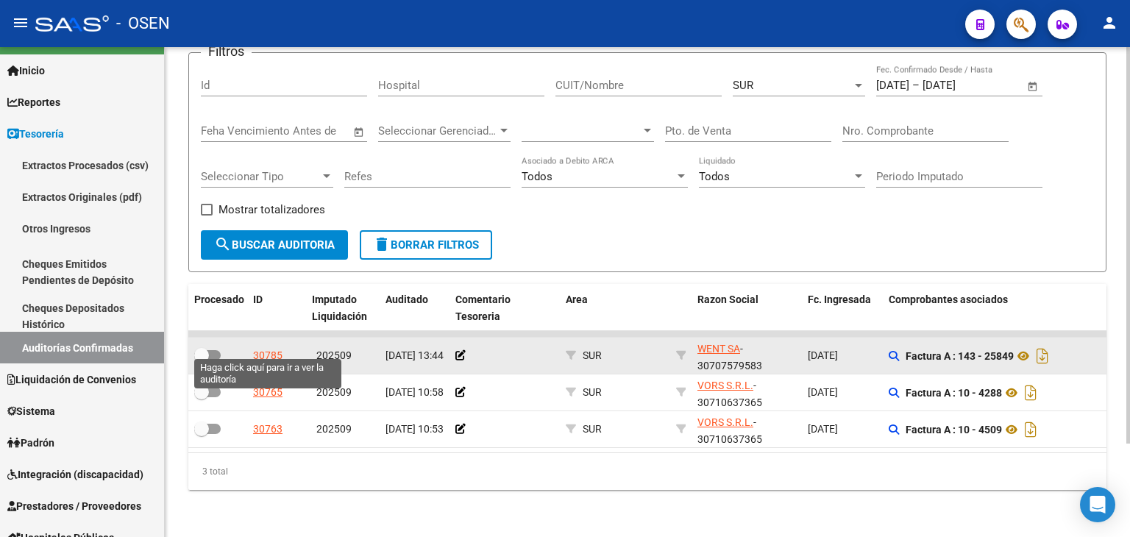
click at [265, 348] on div "30785" at bounding box center [267, 355] width 29 height 17
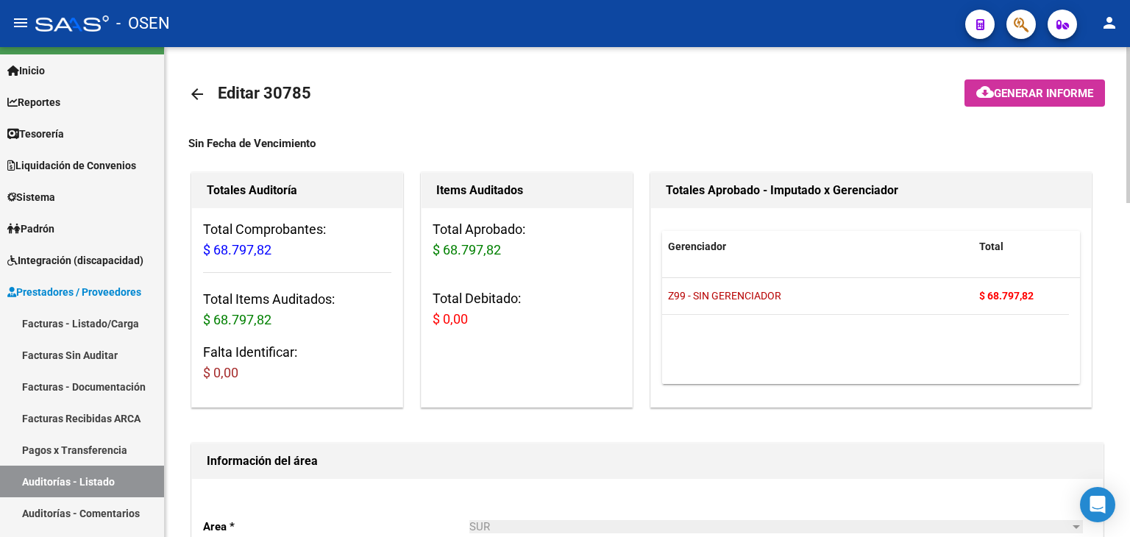
click at [202, 91] on mat-icon "arrow_back" at bounding box center [197, 94] width 18 height 18
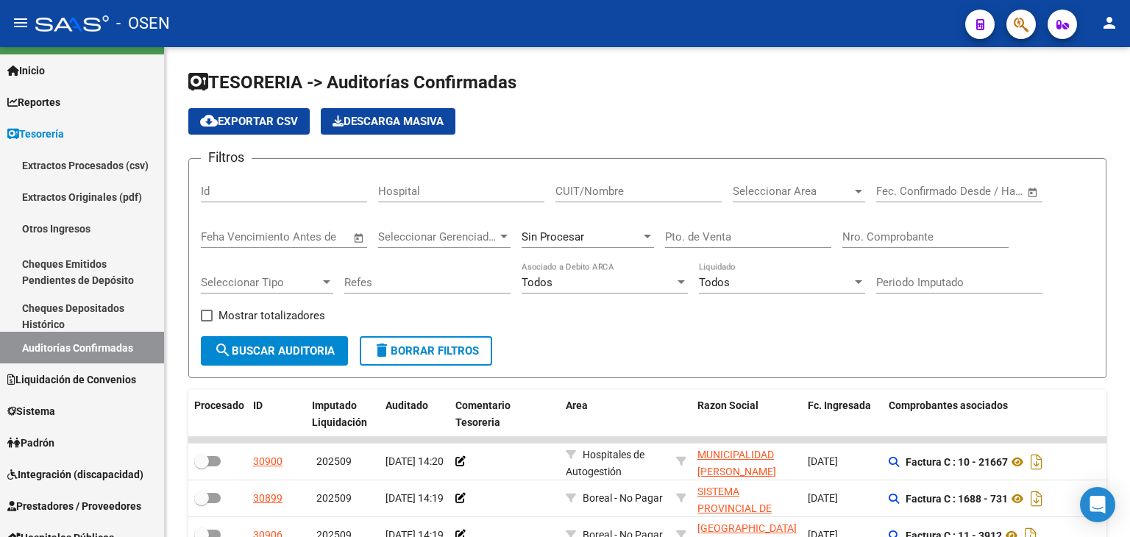
click at [1029, 190] on span "Open calendar" at bounding box center [1032, 191] width 35 height 35
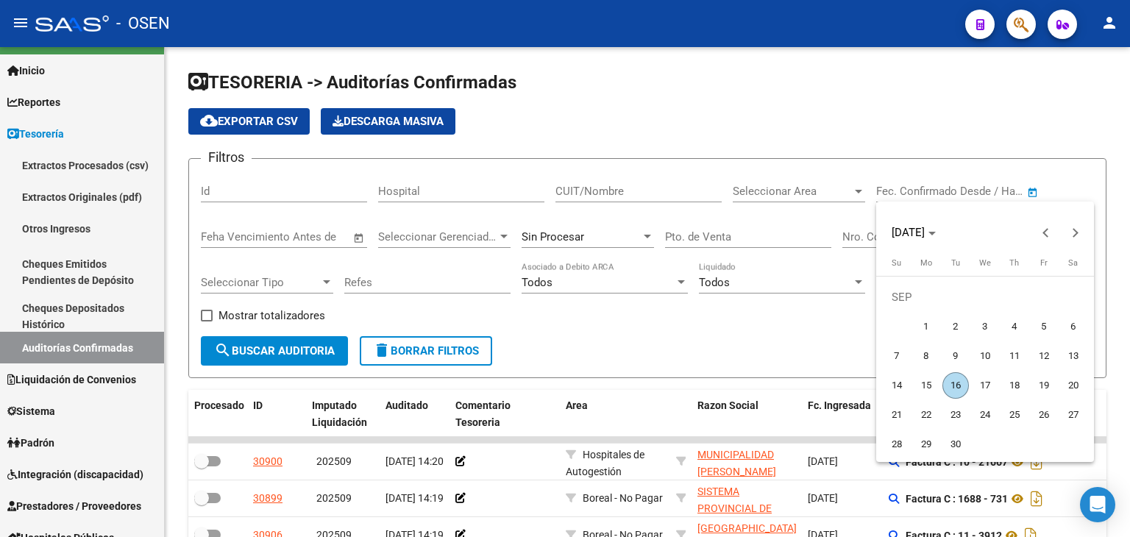
click at [1047, 328] on span "5" at bounding box center [1044, 326] width 26 height 26
type input "[DATE]"
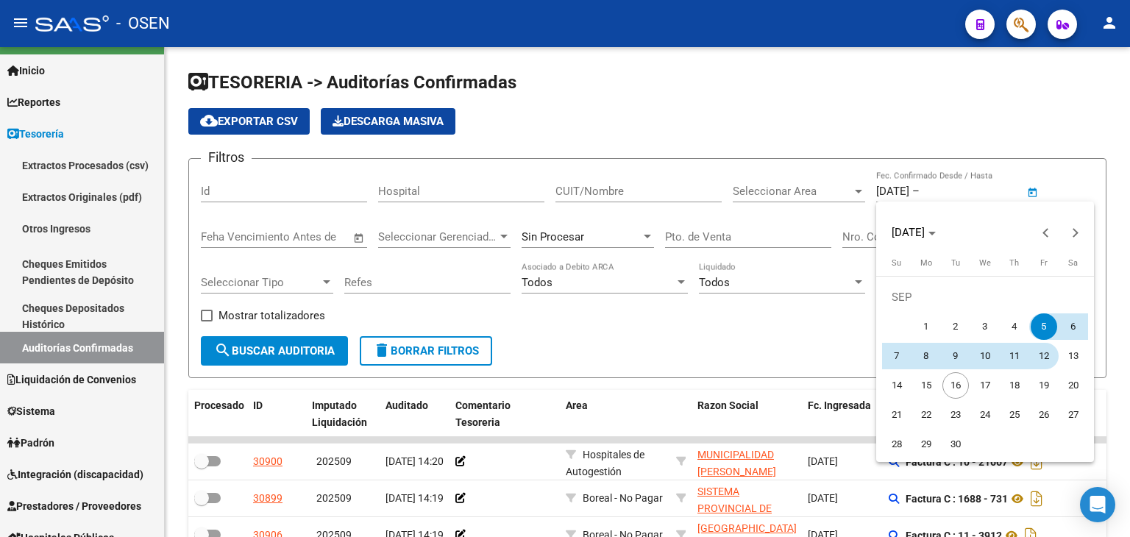
click at [1045, 358] on span "12" at bounding box center [1044, 356] width 26 height 26
type input "[DATE]"
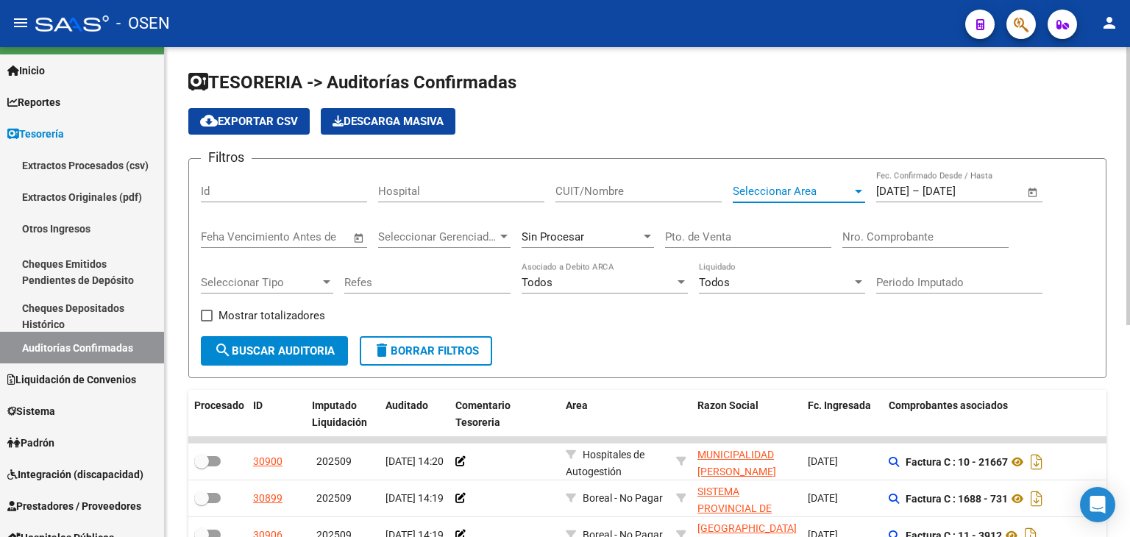
click at [845, 191] on span "Seleccionar Area" at bounding box center [792, 191] width 119 height 13
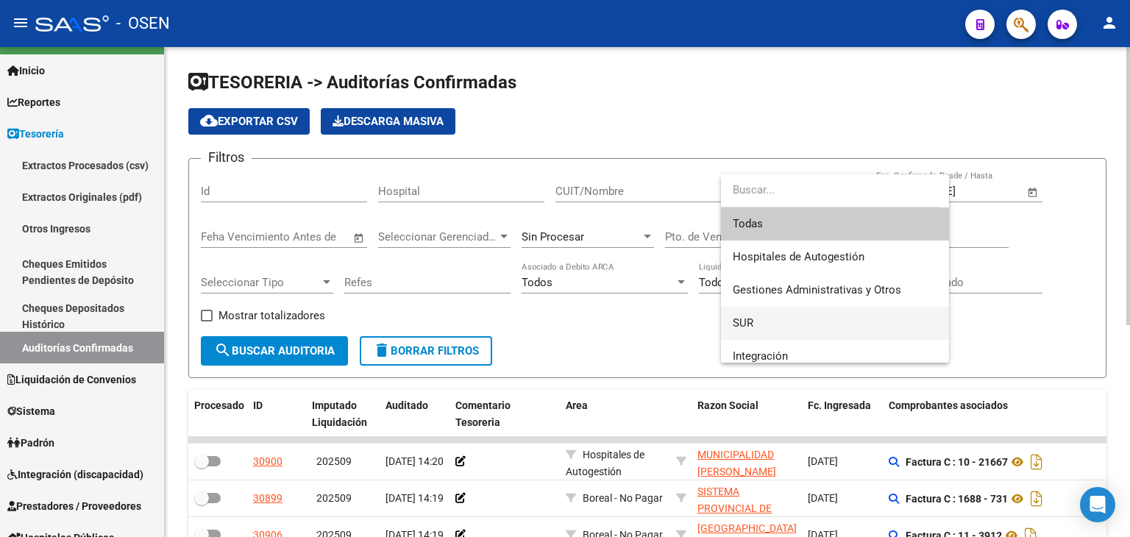
drag, startPoint x: 770, startPoint y: 316, endPoint x: 745, endPoint y: 316, distance: 25.0
click at [769, 316] on span "SUR" at bounding box center [835, 323] width 205 height 33
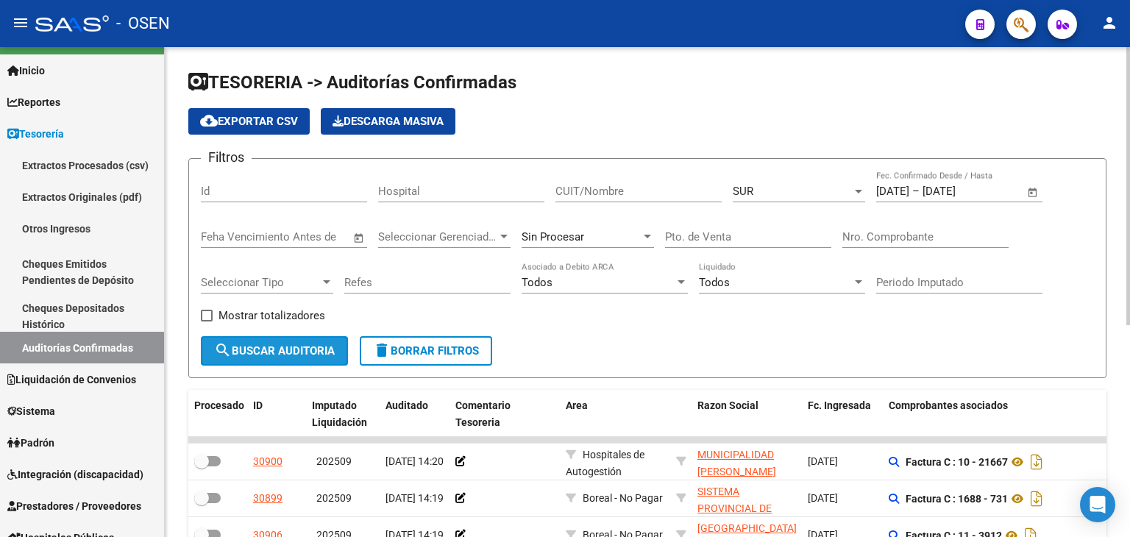
click at [305, 351] on span "search Buscar Auditoria" at bounding box center [274, 350] width 121 height 13
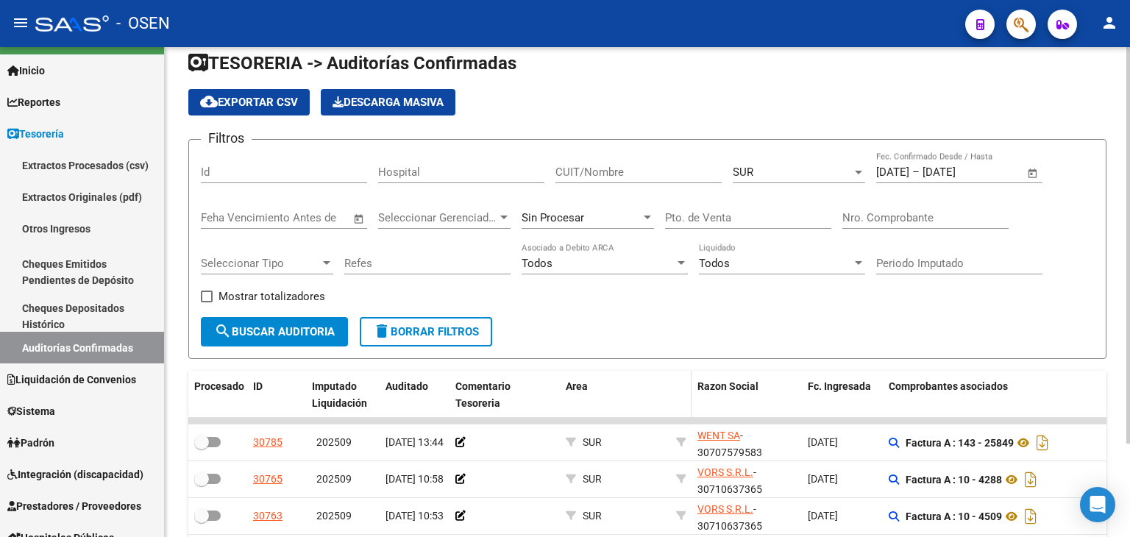
drag, startPoint x: 700, startPoint y: 345, endPoint x: 671, endPoint y: 396, distance: 58.7
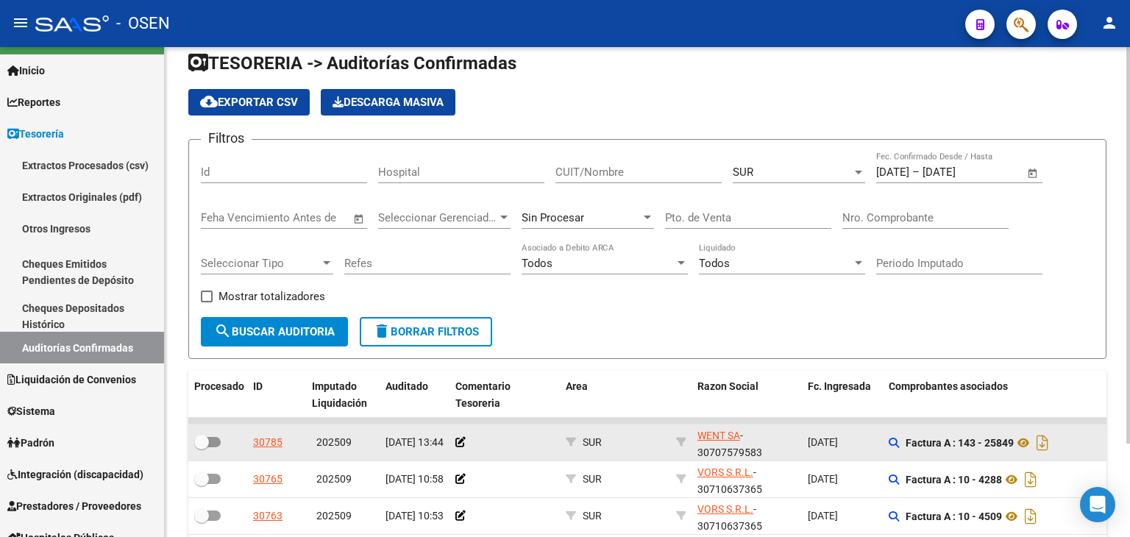
scroll to position [26, 0]
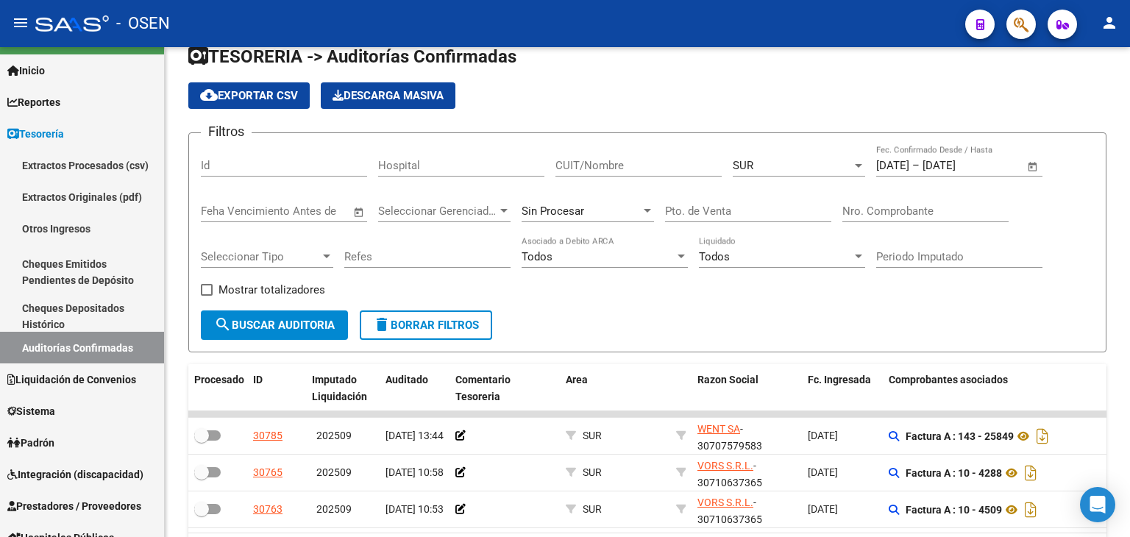
click at [257, 469] on div "30765" at bounding box center [267, 472] width 29 height 17
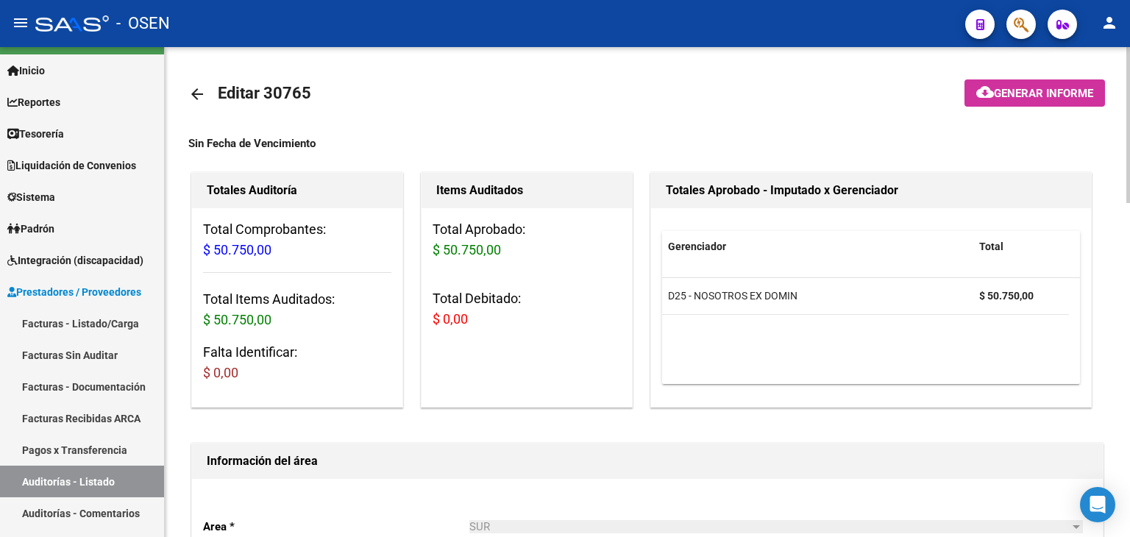
click at [206, 88] on link "arrow_back" at bounding box center [202, 94] width 29 height 35
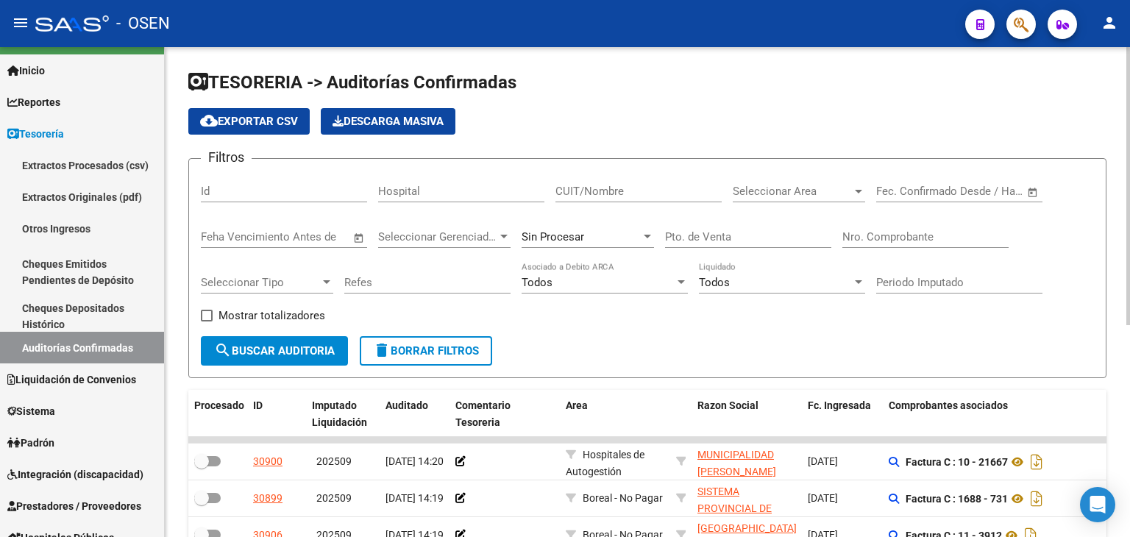
click at [1036, 192] on span "Open calendar" at bounding box center [1032, 191] width 35 height 35
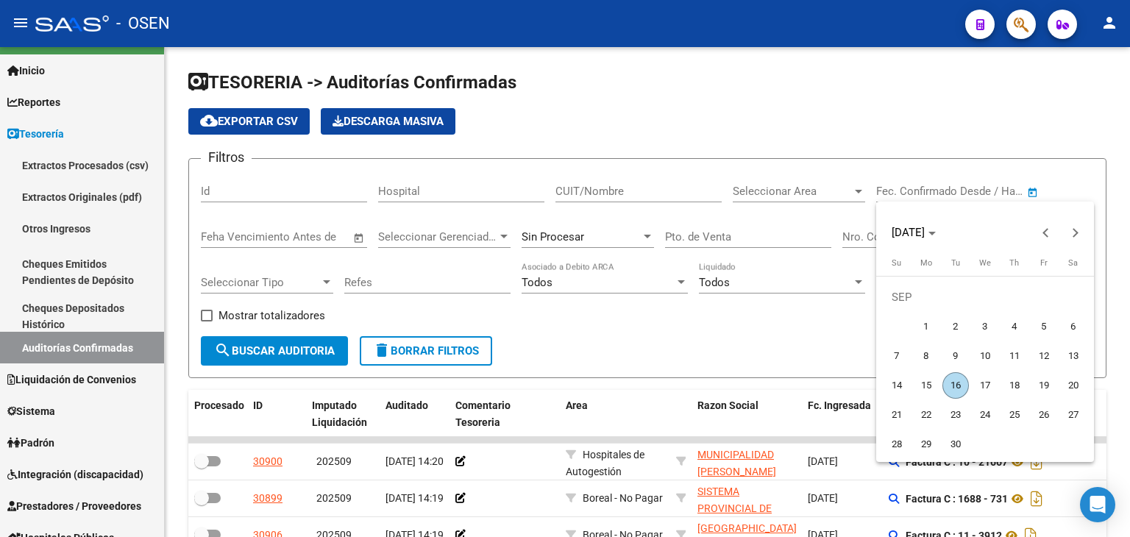
click at [1042, 356] on span "12" at bounding box center [1044, 356] width 26 height 26
click at [1039, 322] on span "5" at bounding box center [1044, 326] width 26 height 26
type input "[DATE]"
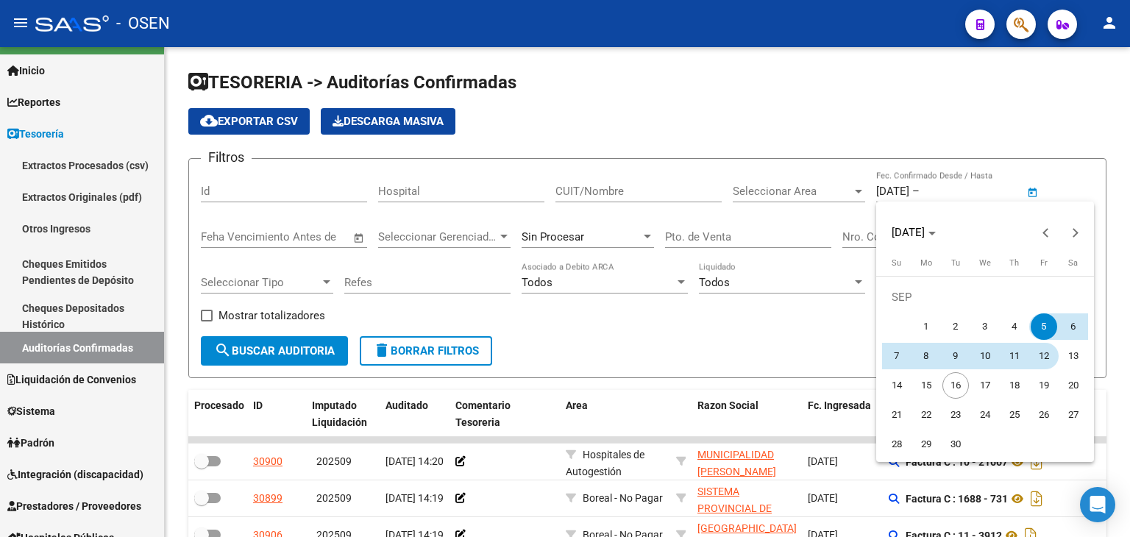
click at [1043, 358] on span "12" at bounding box center [1044, 356] width 26 height 26
type input "[DATE]"
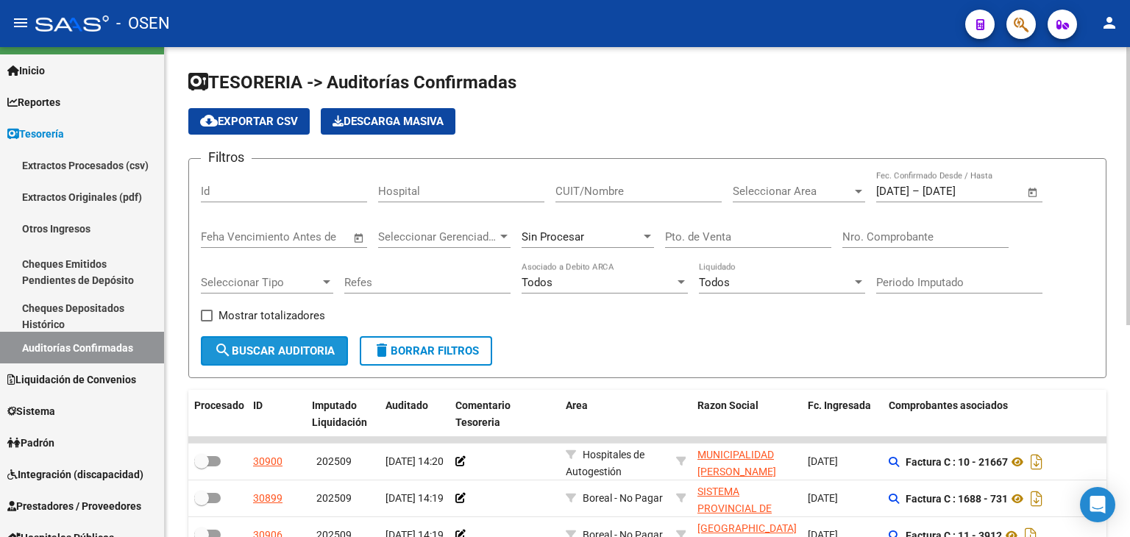
click at [217, 360] on button "search Buscar Auditoria" at bounding box center [274, 350] width 147 height 29
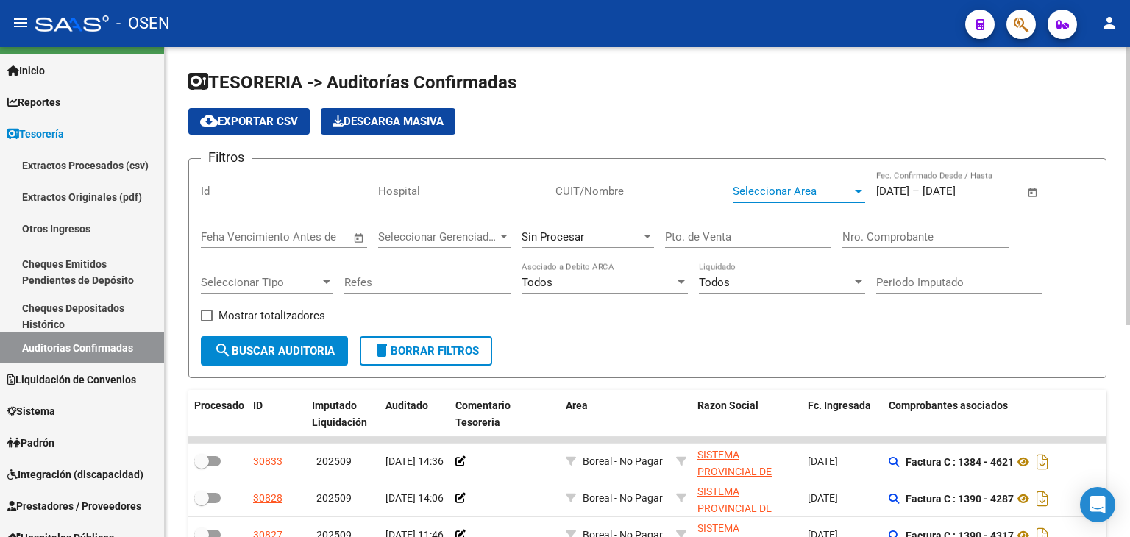
click at [766, 192] on span "Seleccionar Area" at bounding box center [792, 191] width 119 height 13
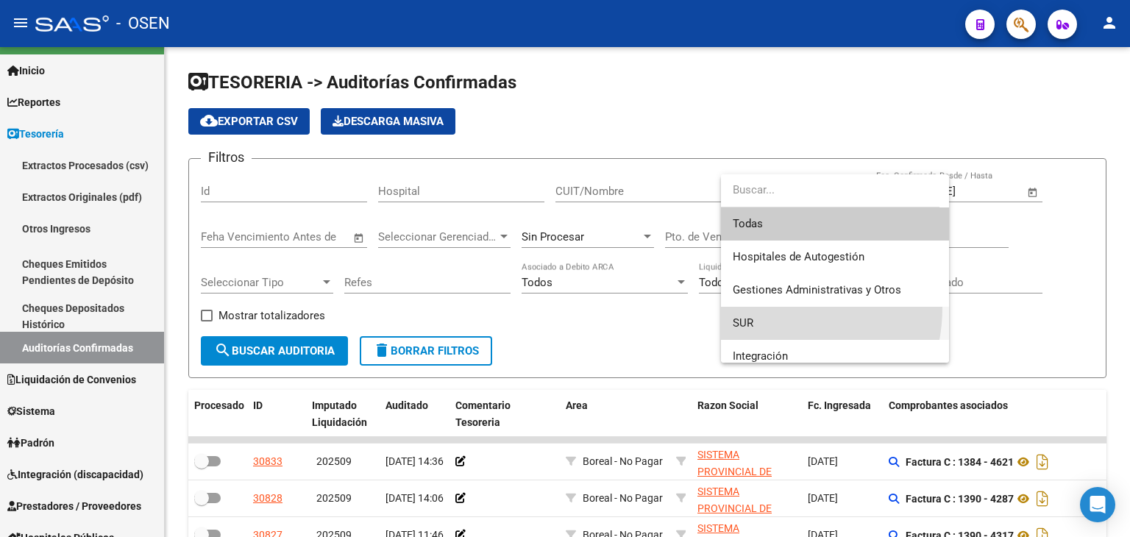
click at [756, 307] on span "SUR" at bounding box center [835, 323] width 205 height 33
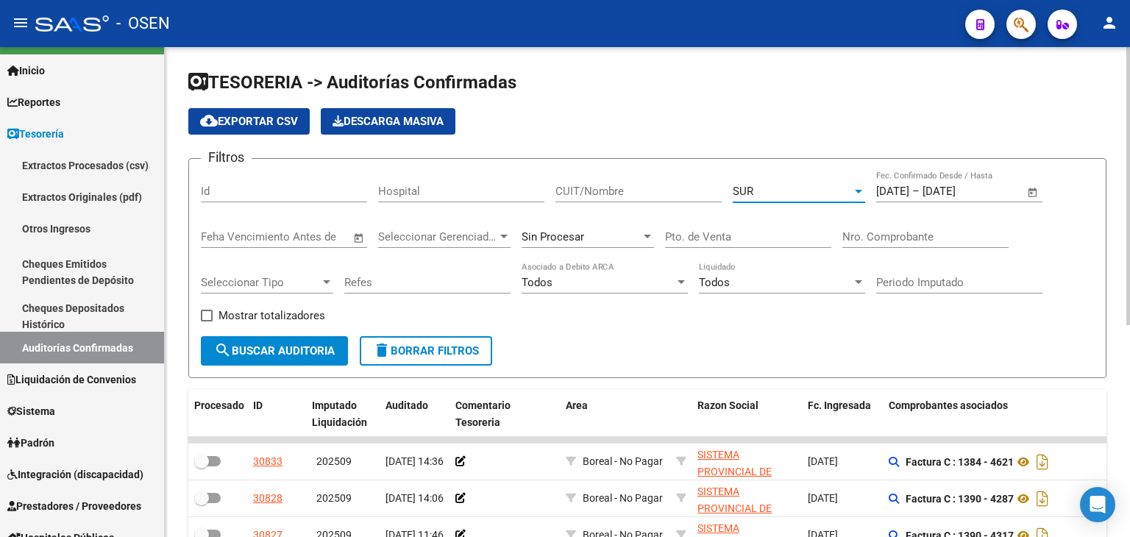
click at [314, 363] on button "search Buscar Auditoria" at bounding box center [274, 350] width 147 height 29
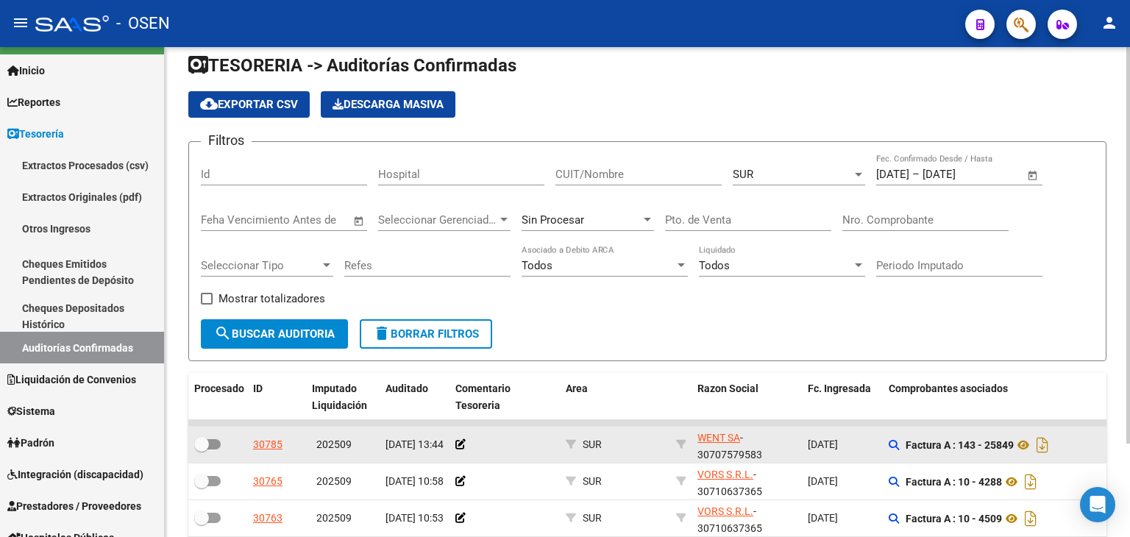
scroll to position [73, 0]
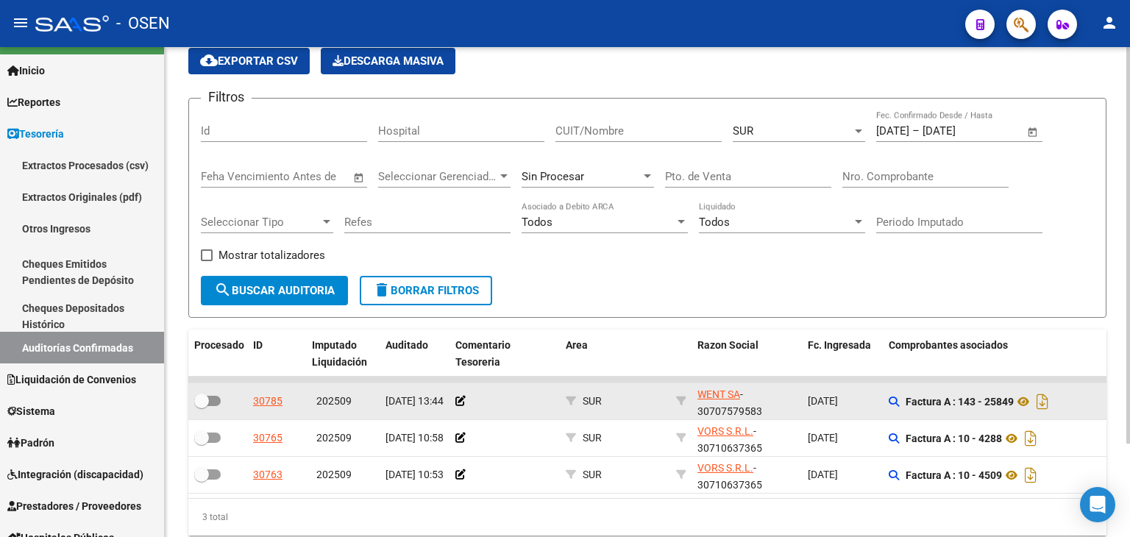
drag, startPoint x: 744, startPoint y: 338, endPoint x: 636, endPoint y: 402, distance: 126.0
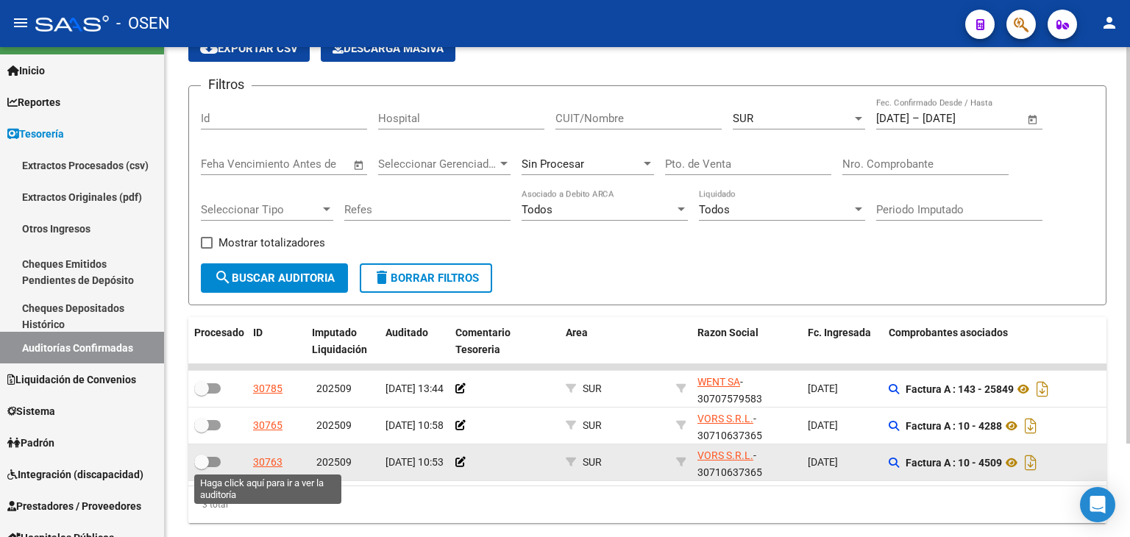
click at [265, 456] on div "30763" at bounding box center [267, 462] width 29 height 17
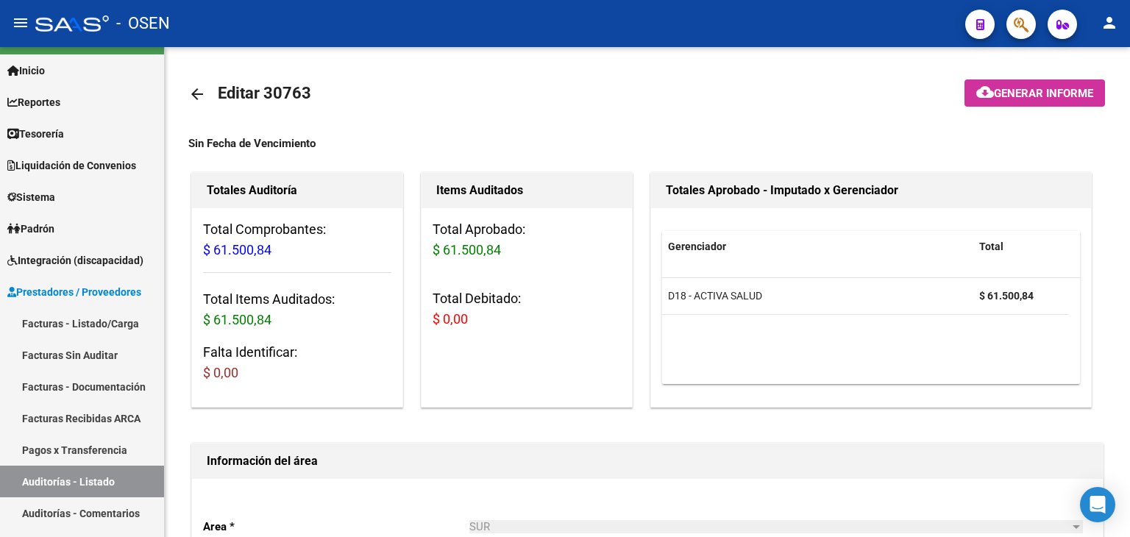
drag, startPoint x: 603, startPoint y: 110, endPoint x: 544, endPoint y: 29, distance: 100.1
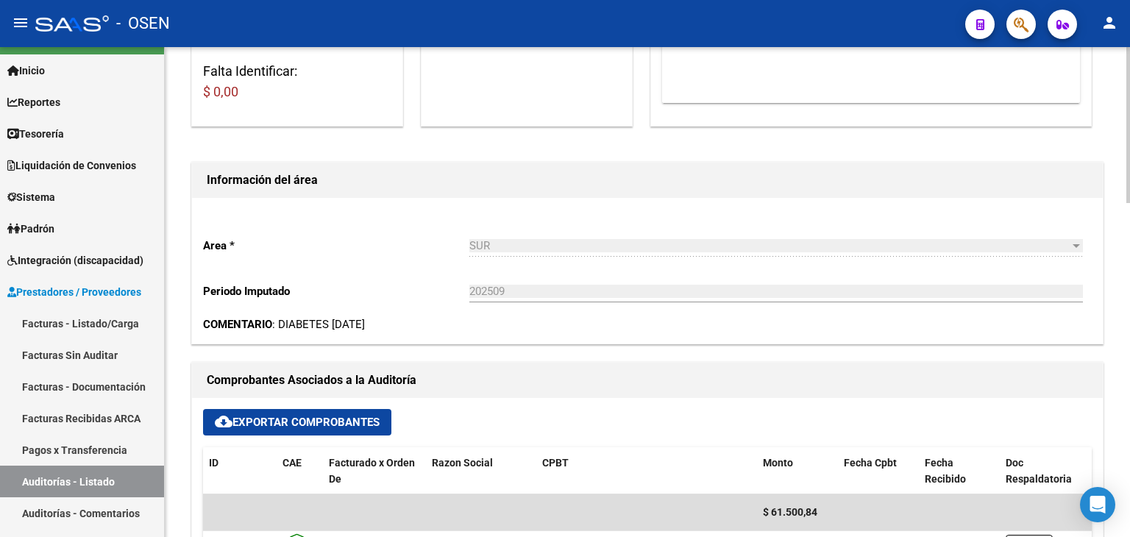
scroll to position [282, 0]
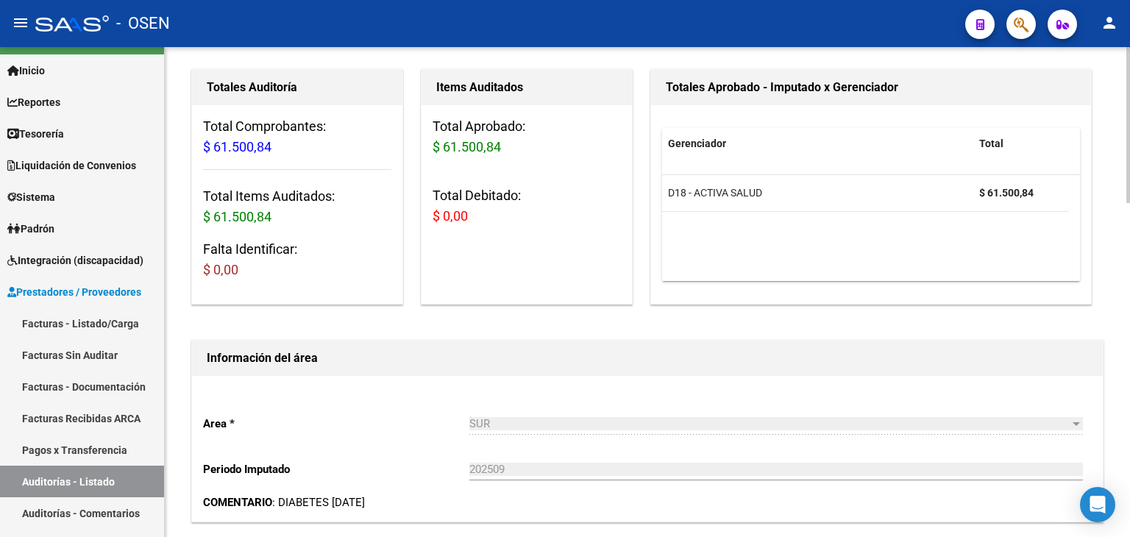
drag, startPoint x: 715, startPoint y: 130, endPoint x: 717, endPoint y: 73, distance: 57.4
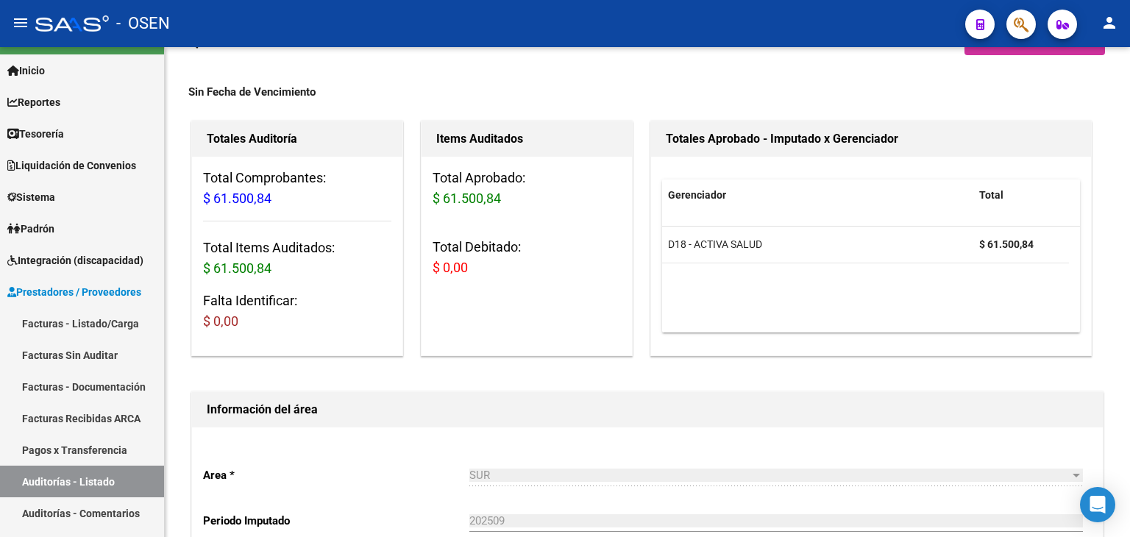
scroll to position [0, 0]
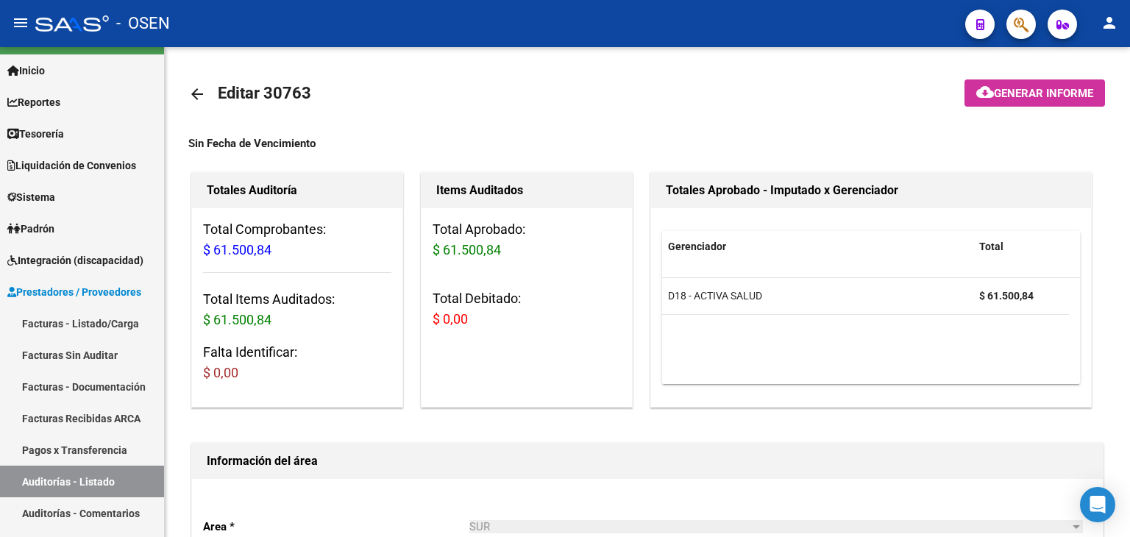
drag, startPoint x: 538, startPoint y: 129, endPoint x: 530, endPoint y: 38, distance: 91.6
click at [202, 90] on mat-icon "arrow_back" at bounding box center [197, 94] width 18 height 18
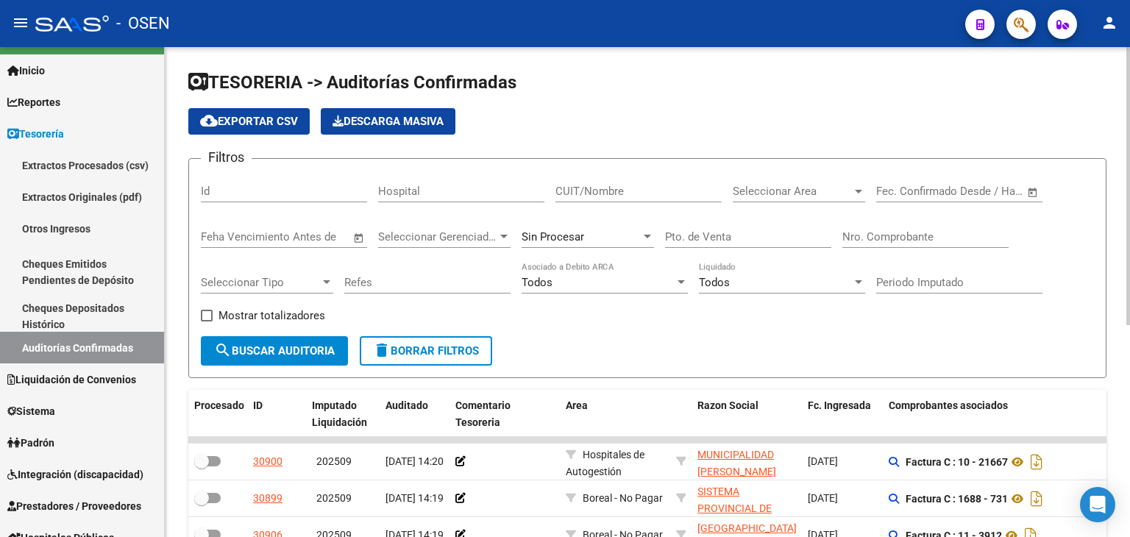
click at [1016, 195] on span "Open calendar" at bounding box center [1032, 191] width 35 height 35
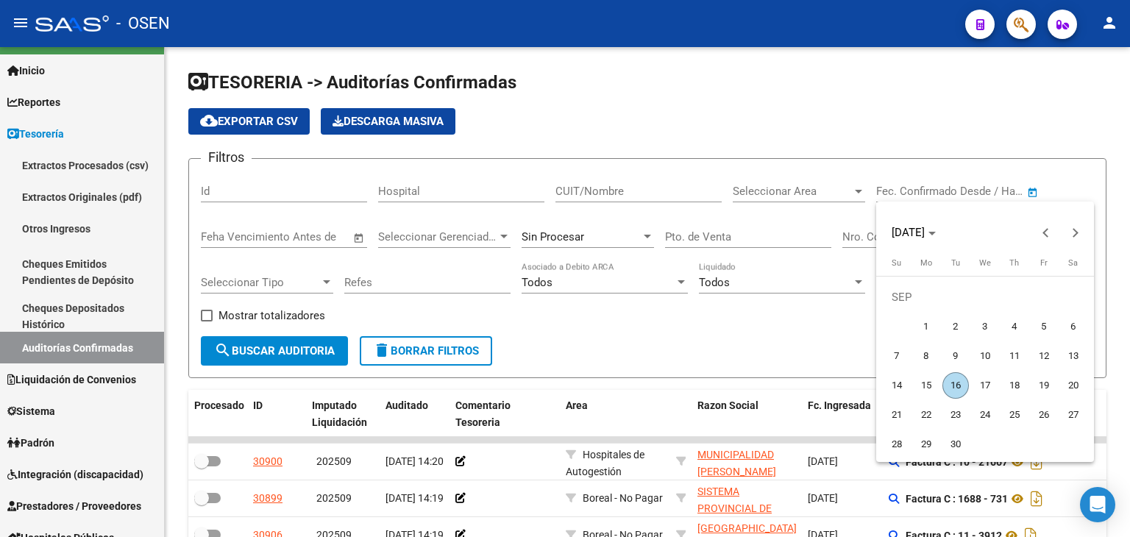
click at [1041, 337] on span "5" at bounding box center [1044, 326] width 26 height 26
type input "[DATE]"
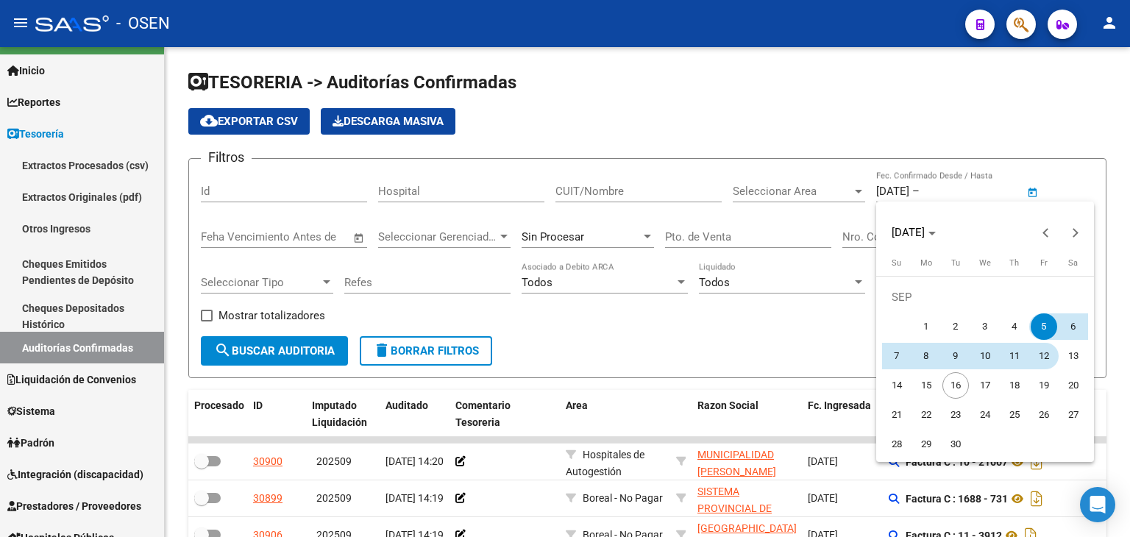
click at [1037, 363] on span "12" at bounding box center [1044, 356] width 26 height 26
type input "[DATE]"
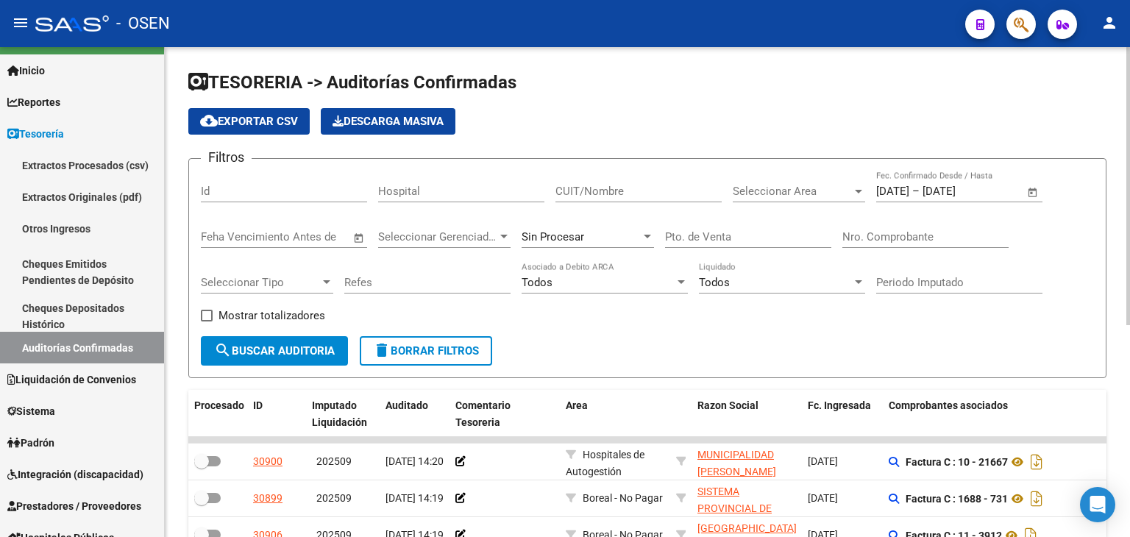
click at [809, 196] on span "Seleccionar Area" at bounding box center [792, 191] width 119 height 13
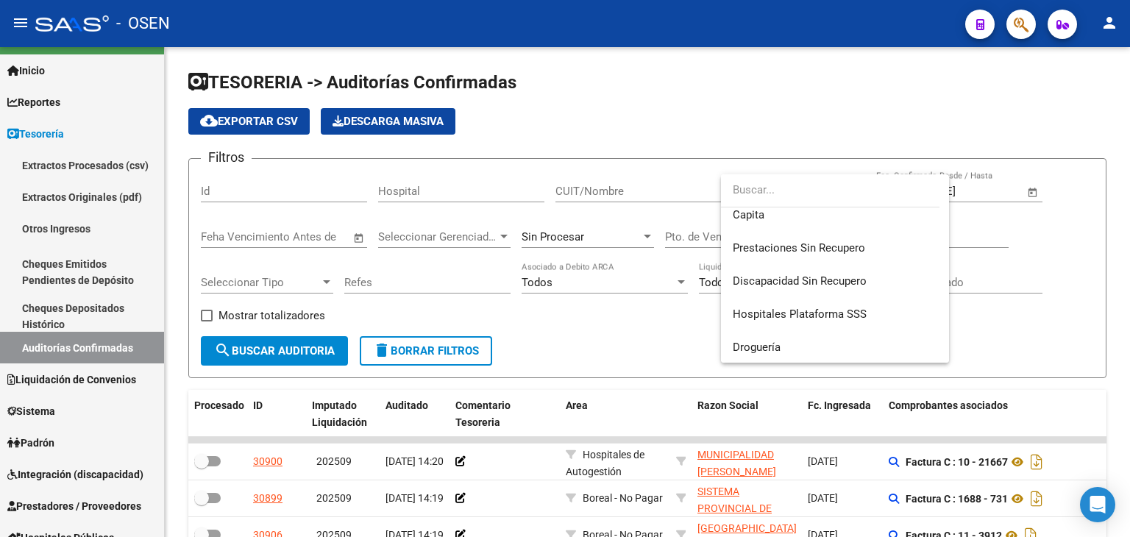
scroll to position [268, 0]
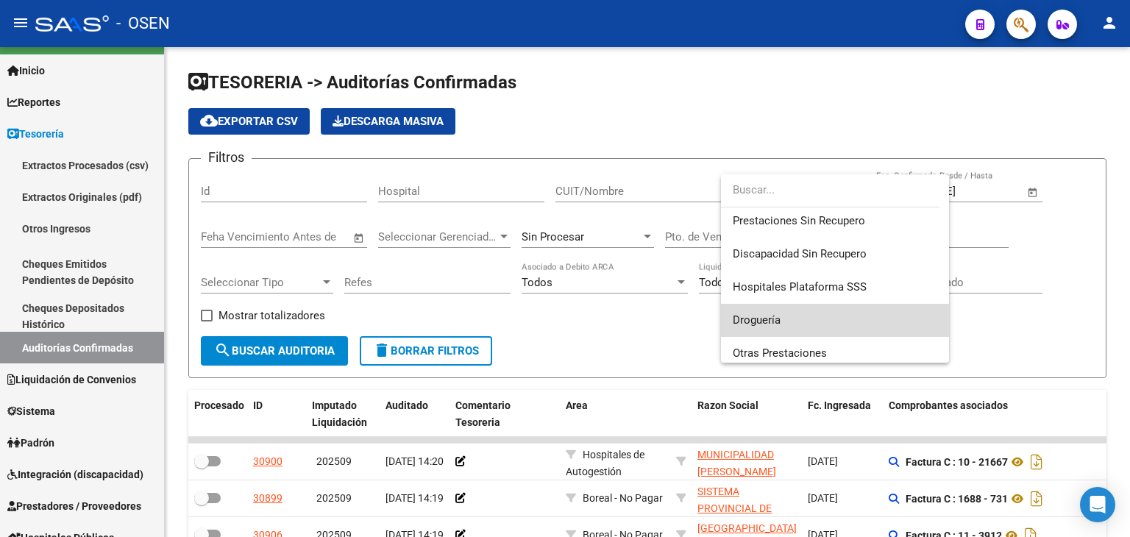
click at [882, 313] on span "Droguería" at bounding box center [835, 320] width 205 height 33
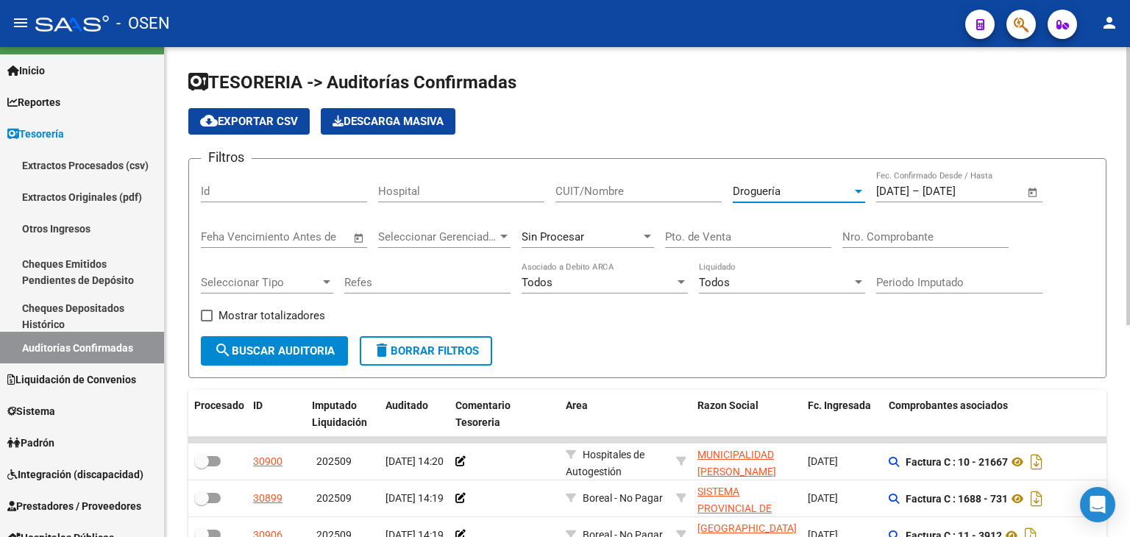
click at [292, 361] on button "search Buscar Auditoria" at bounding box center [274, 350] width 147 height 29
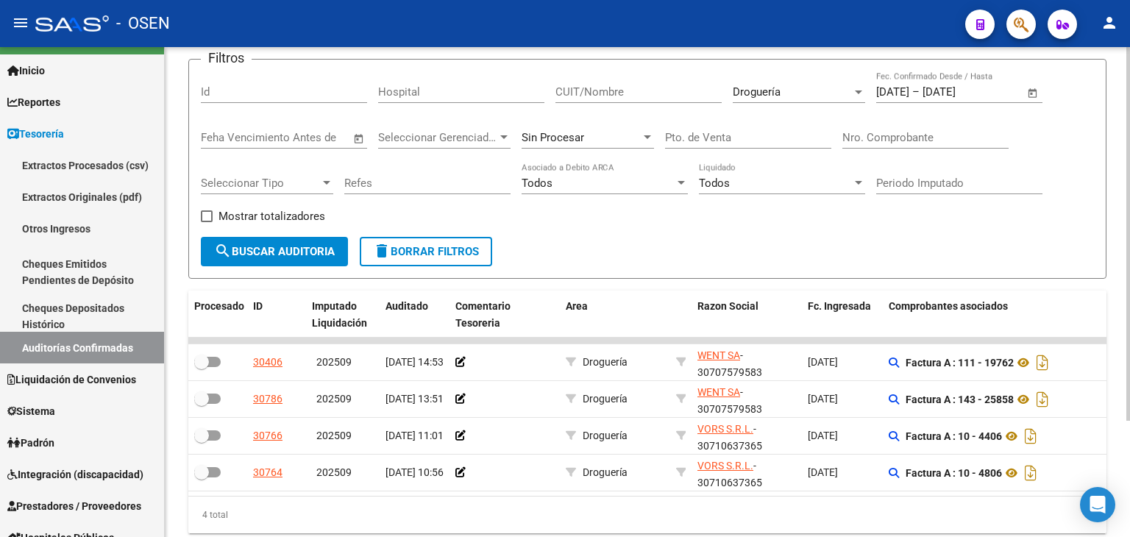
scroll to position [120, 0]
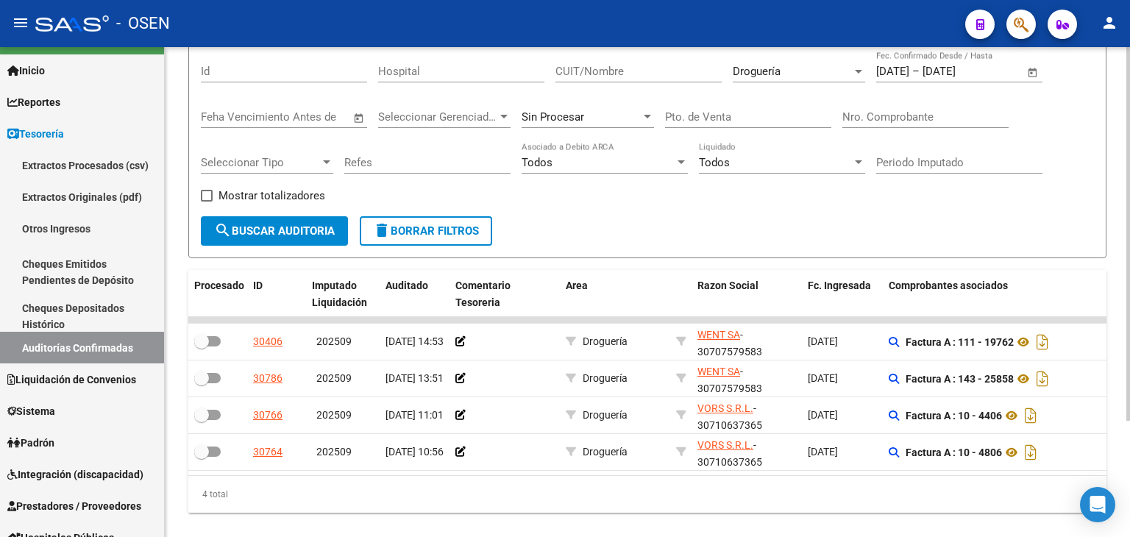
click at [1123, 327] on div "TESORERIA -> Auditorías Confirmadas cloud_download Exportar CSV Descarga Masiva…" at bounding box center [649, 243] width 969 height 633
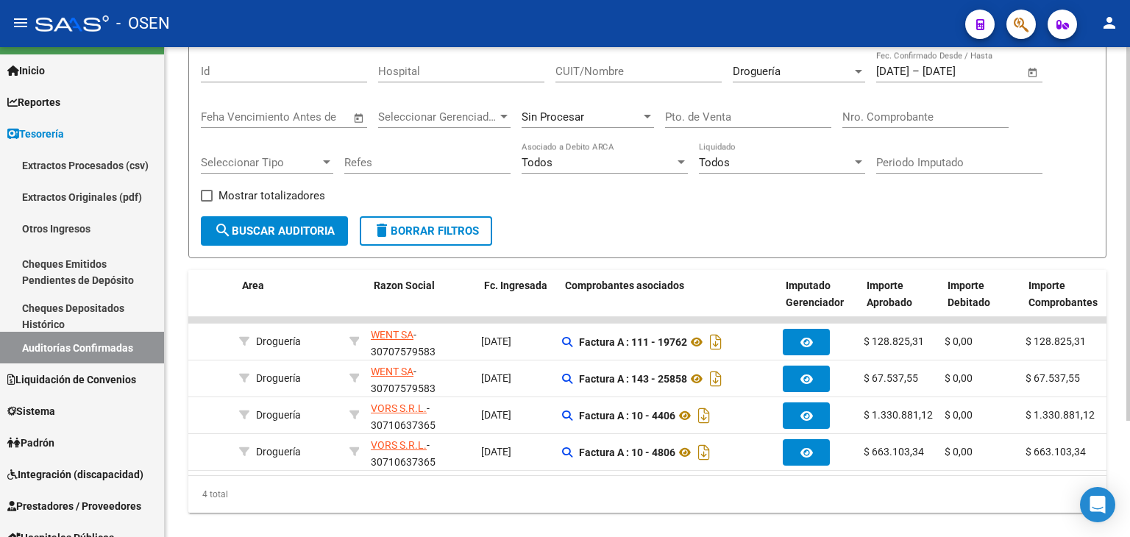
scroll to position [0, 324]
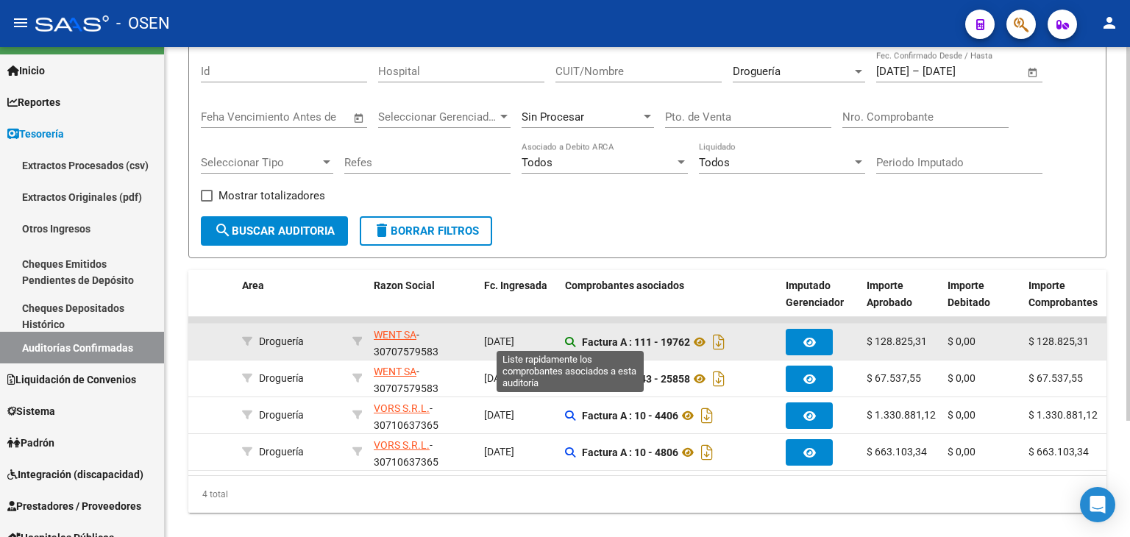
click at [575, 341] on icon at bounding box center [570, 342] width 10 height 10
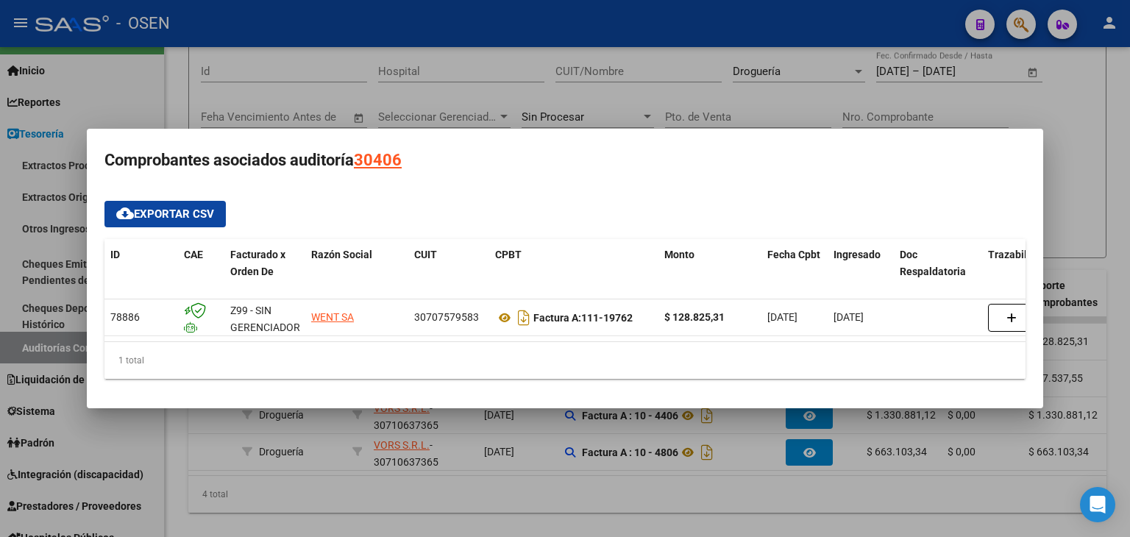
click at [592, 506] on div at bounding box center [565, 268] width 1130 height 537
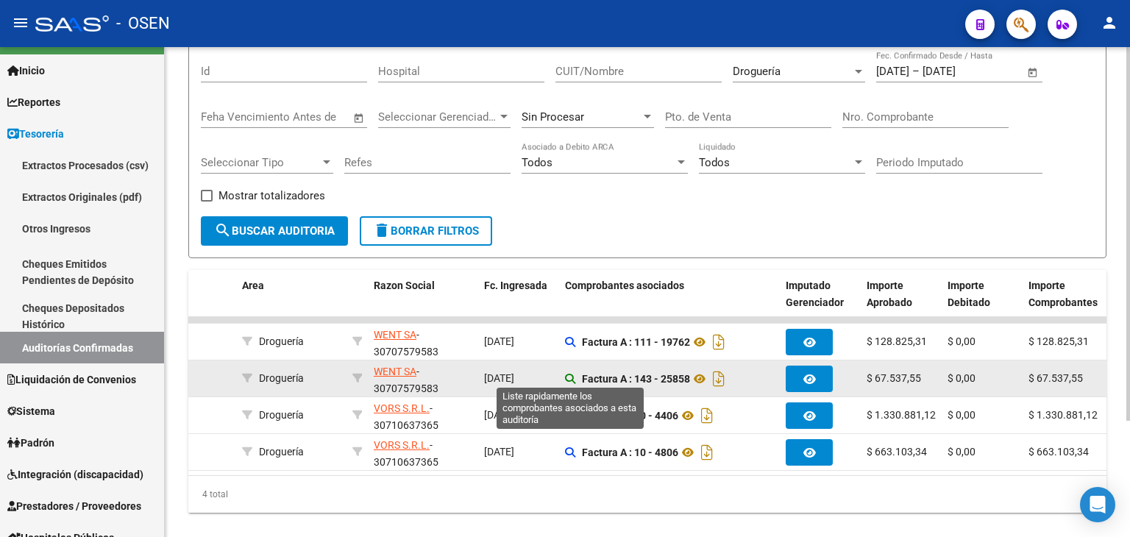
click at [574, 376] on icon at bounding box center [570, 379] width 10 height 10
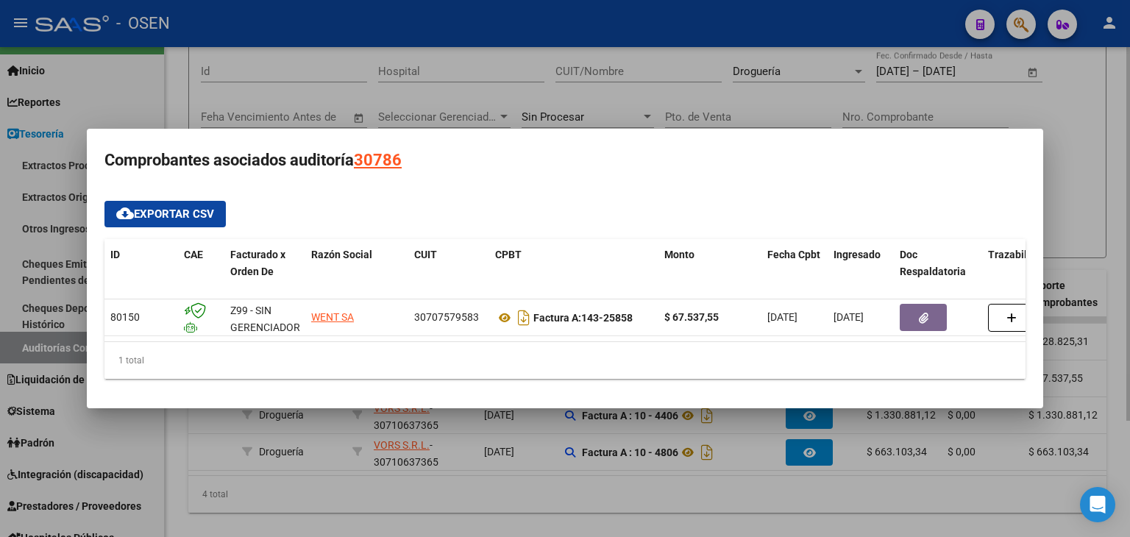
click at [524, 506] on div at bounding box center [565, 268] width 1130 height 537
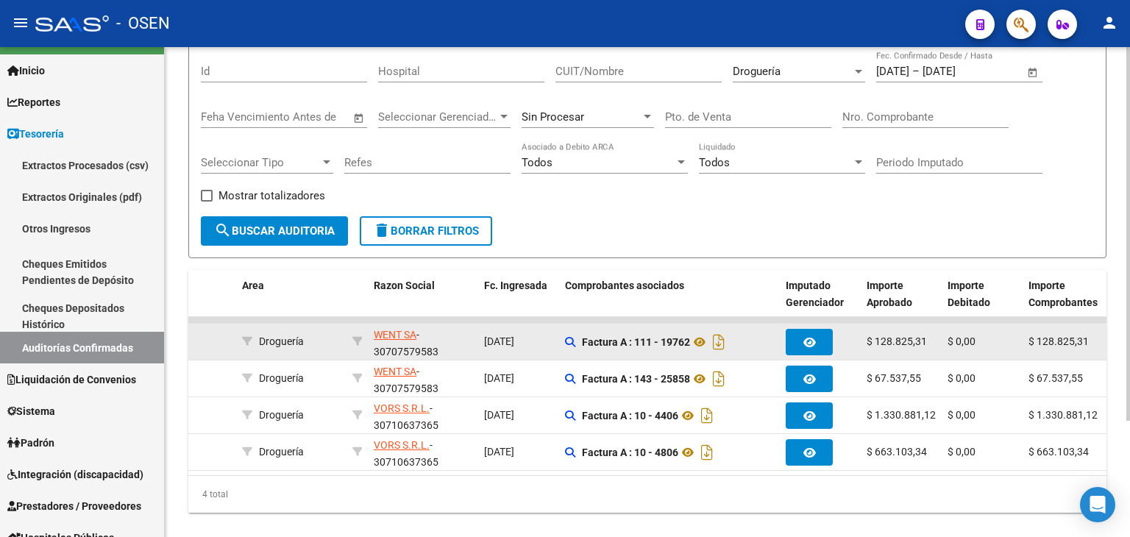
click at [557, 330] on datatable-body-cell "[DATE]" at bounding box center [518, 342] width 81 height 36
click at [566, 333] on div "Factura A : 111 - 19762" at bounding box center [669, 342] width 209 height 24
click at [570, 336] on app-auditoria-comprobantes-asociados at bounding box center [570, 342] width 10 height 12
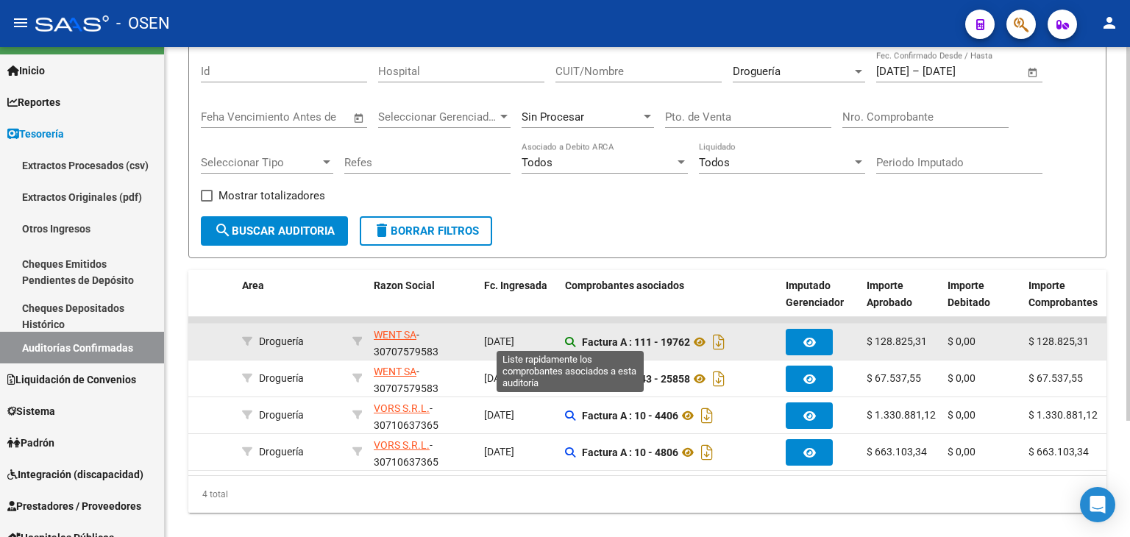
click at [565, 343] on icon at bounding box center [570, 342] width 10 height 10
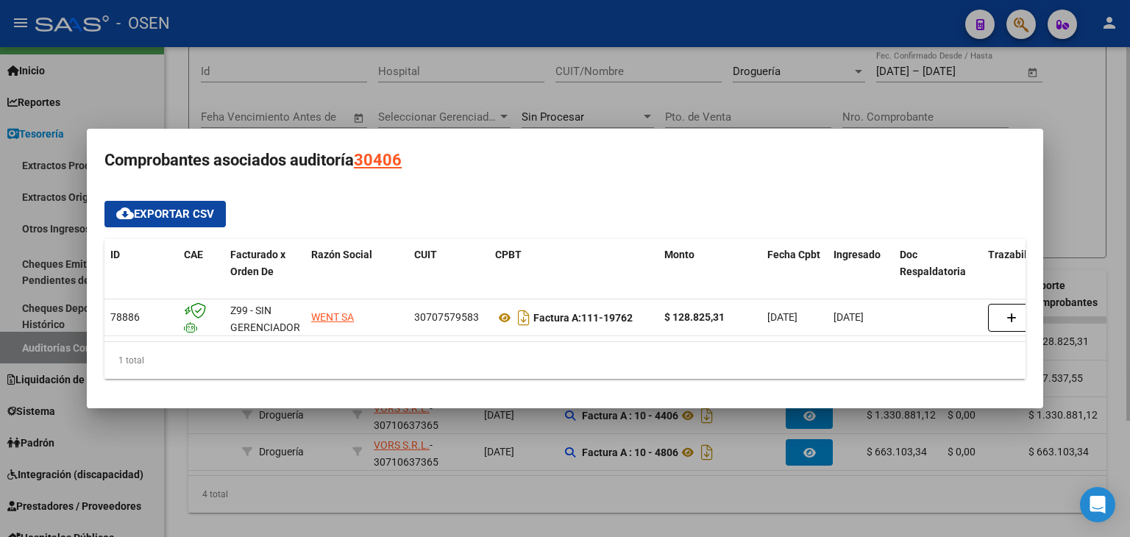
drag, startPoint x: 571, startPoint y: 495, endPoint x: 579, endPoint y: 491, distance: 9.2
click at [573, 494] on div at bounding box center [565, 268] width 1130 height 537
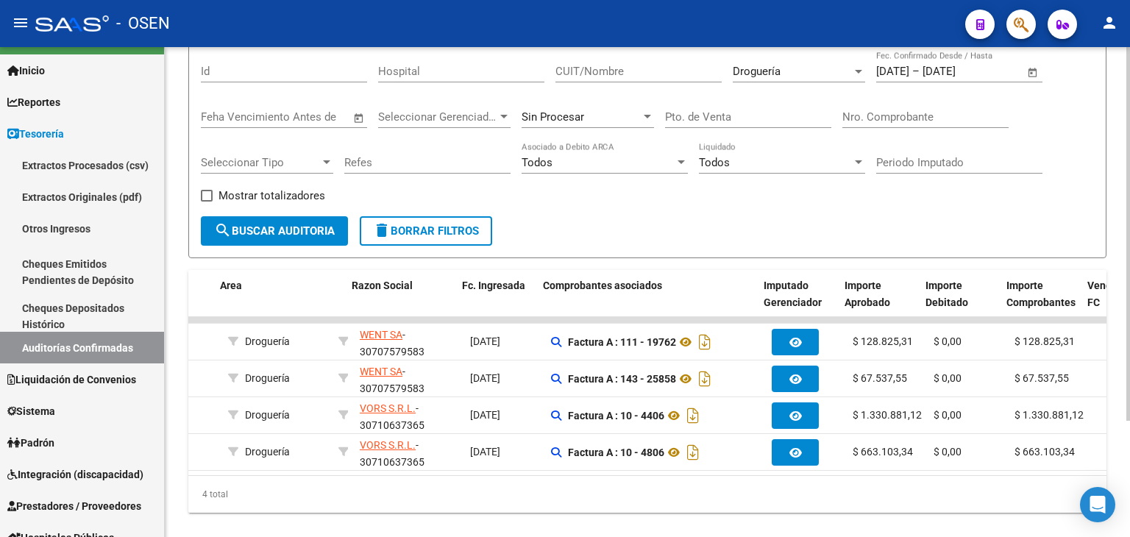
scroll to position [0, 345]
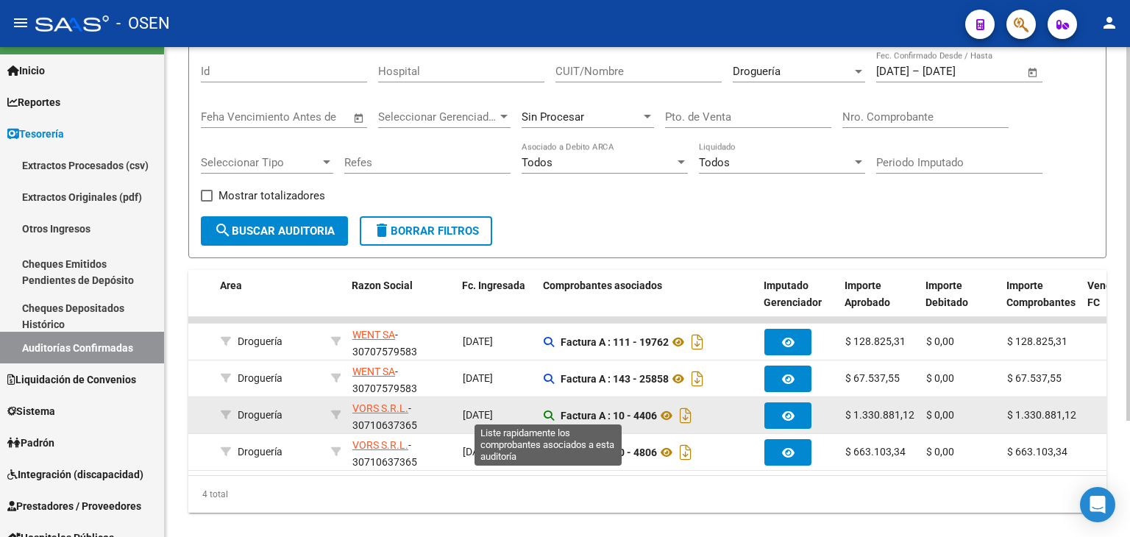
click at [544, 416] on icon at bounding box center [549, 416] width 10 height 10
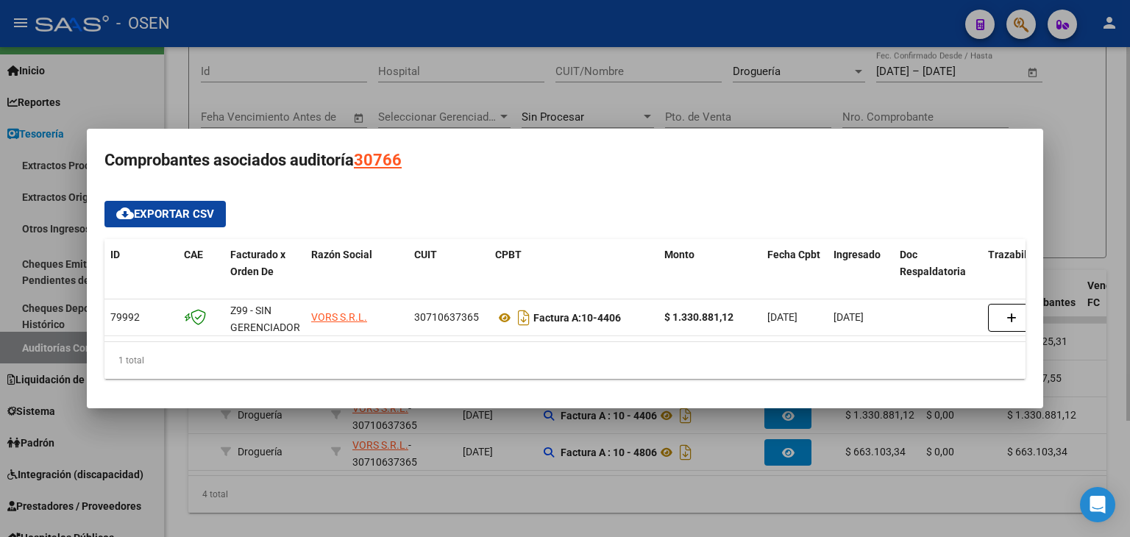
click at [614, 494] on div at bounding box center [565, 268] width 1130 height 537
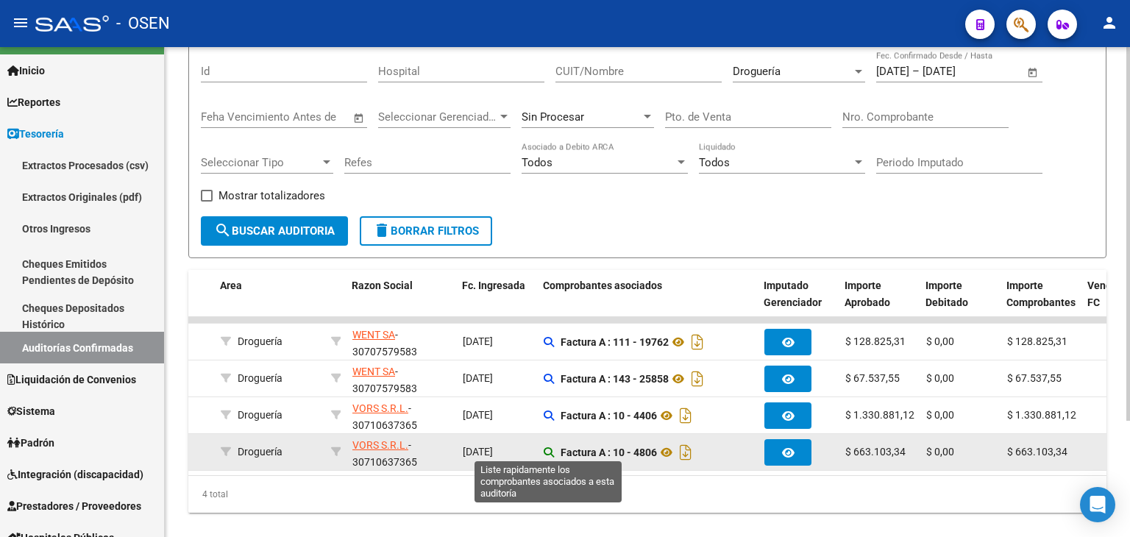
click at [547, 448] on icon at bounding box center [549, 452] width 10 height 10
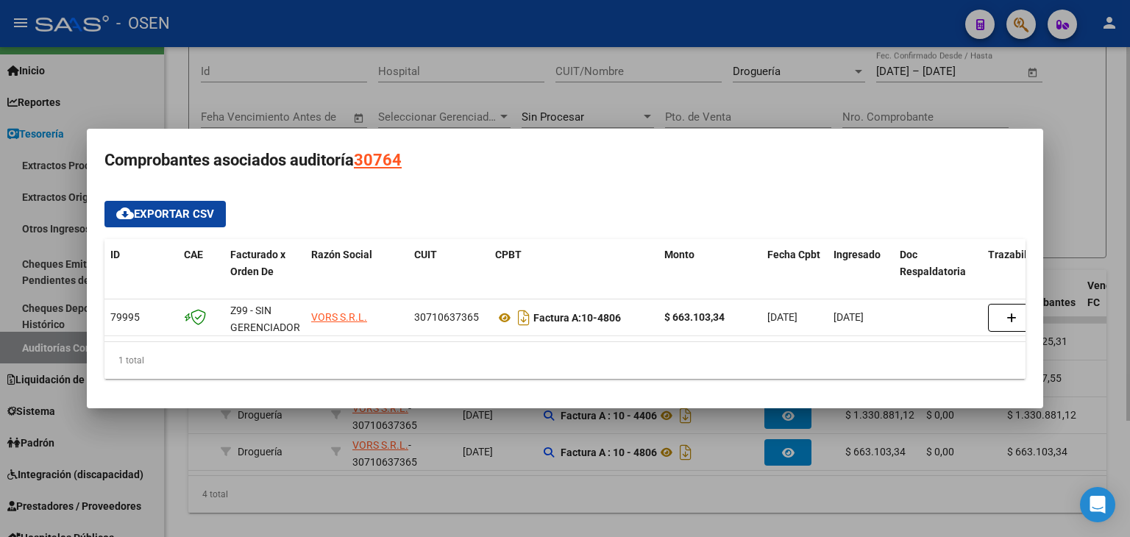
drag, startPoint x: 569, startPoint y: 511, endPoint x: 565, endPoint y: 494, distance: 17.3
click at [569, 511] on div at bounding box center [565, 268] width 1130 height 537
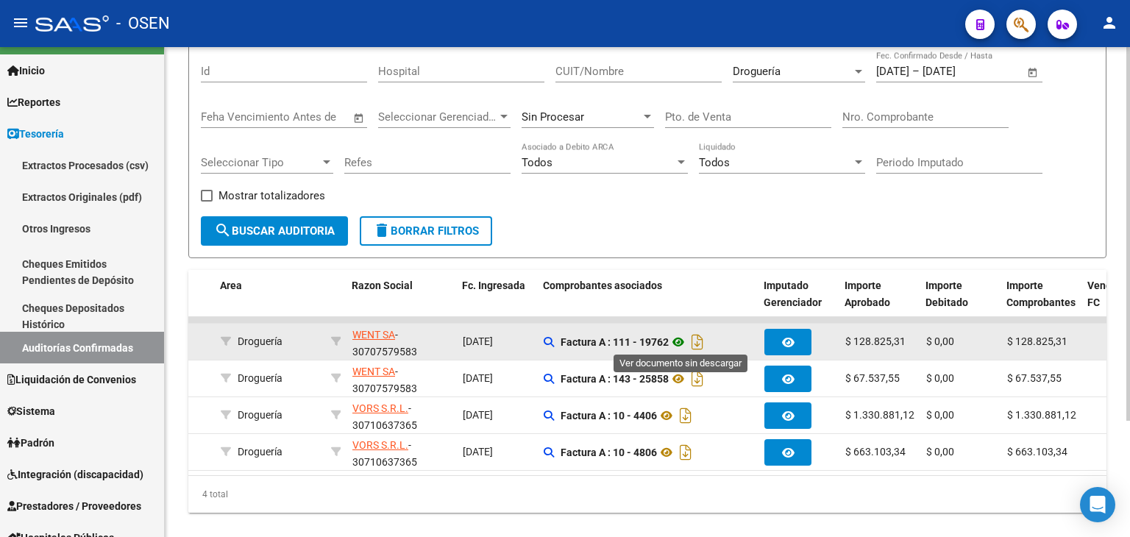
click at [686, 345] on icon at bounding box center [678, 342] width 19 height 18
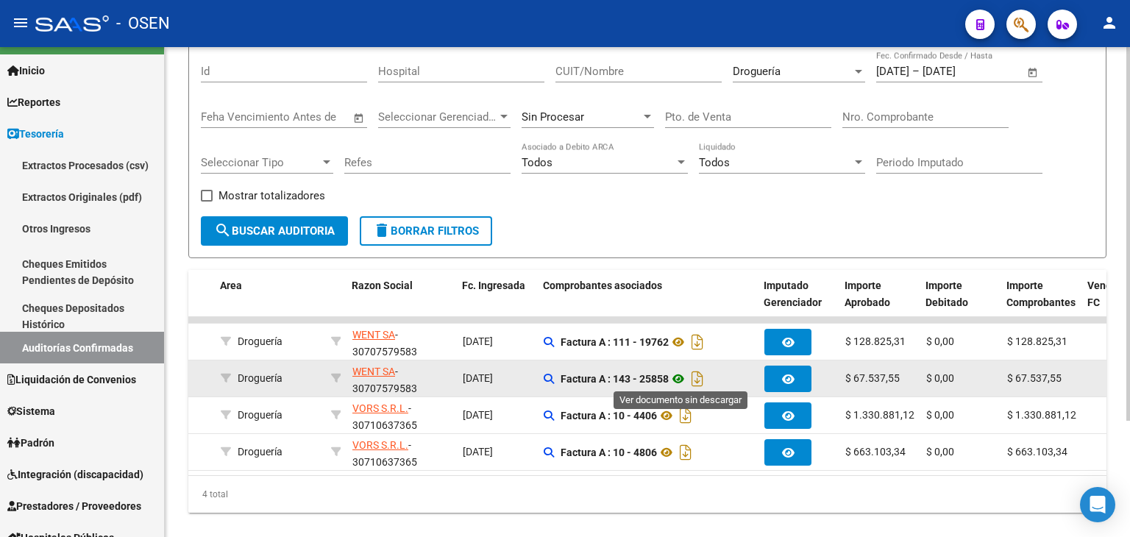
click at [675, 377] on icon at bounding box center [678, 379] width 19 height 18
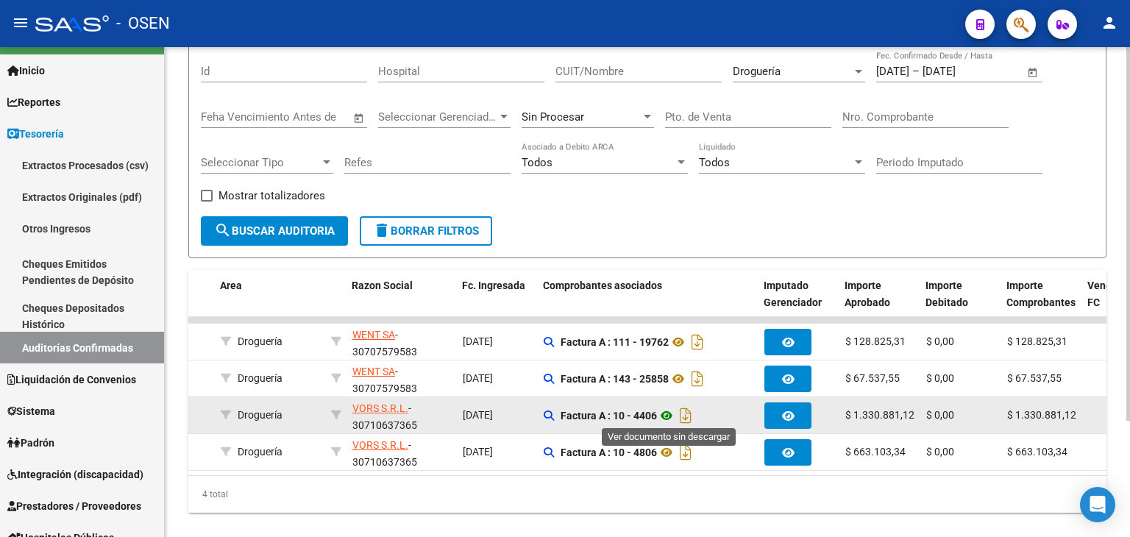
click at [667, 413] on icon at bounding box center [666, 416] width 19 height 18
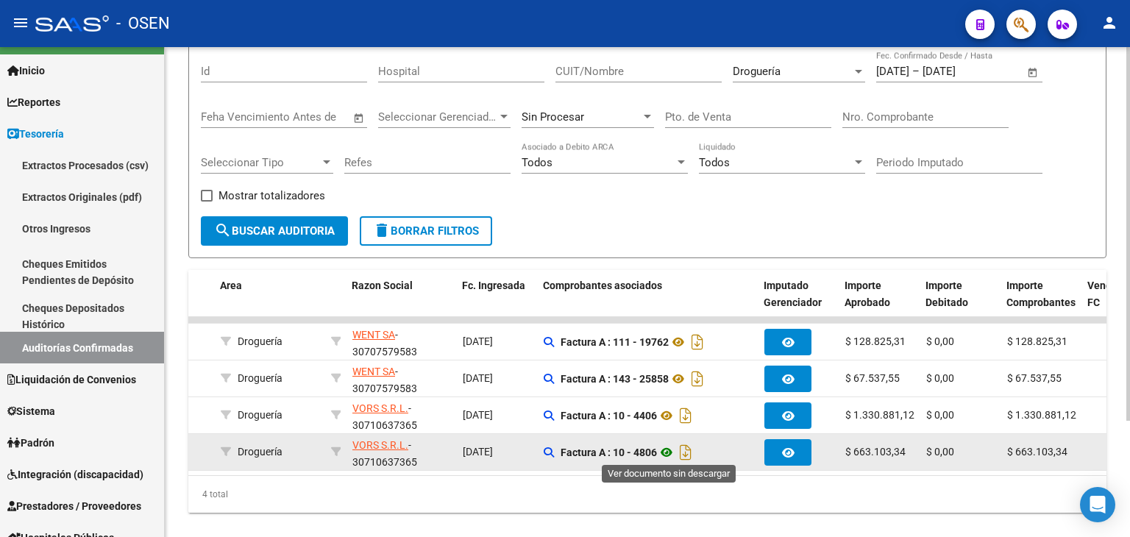
click at [662, 450] on icon at bounding box center [666, 453] width 19 height 18
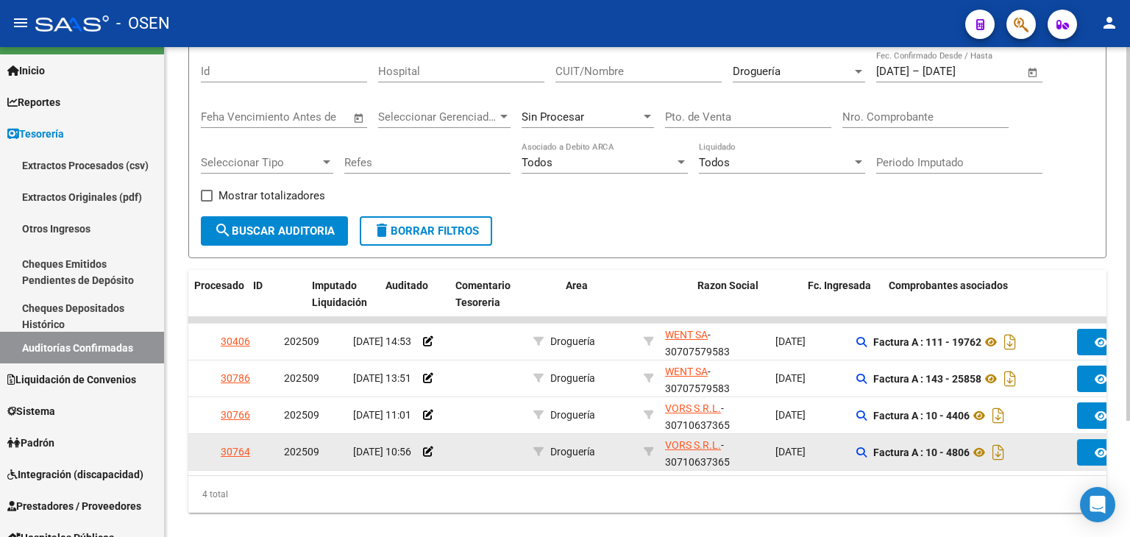
scroll to position [0, 0]
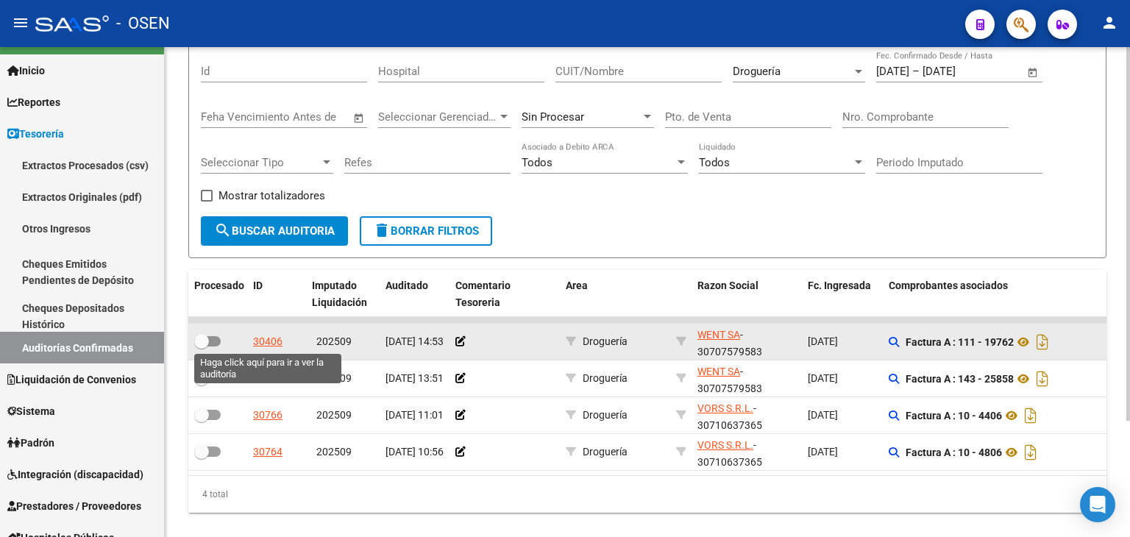
click at [280, 339] on div "30406" at bounding box center [267, 341] width 29 height 17
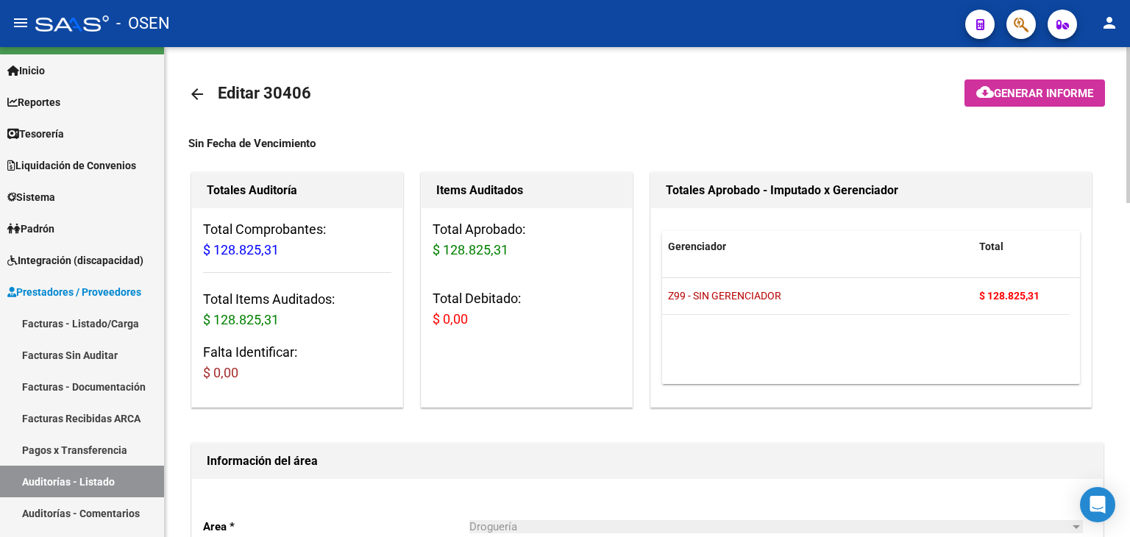
click at [191, 98] on mat-icon "arrow_back" at bounding box center [197, 94] width 18 height 18
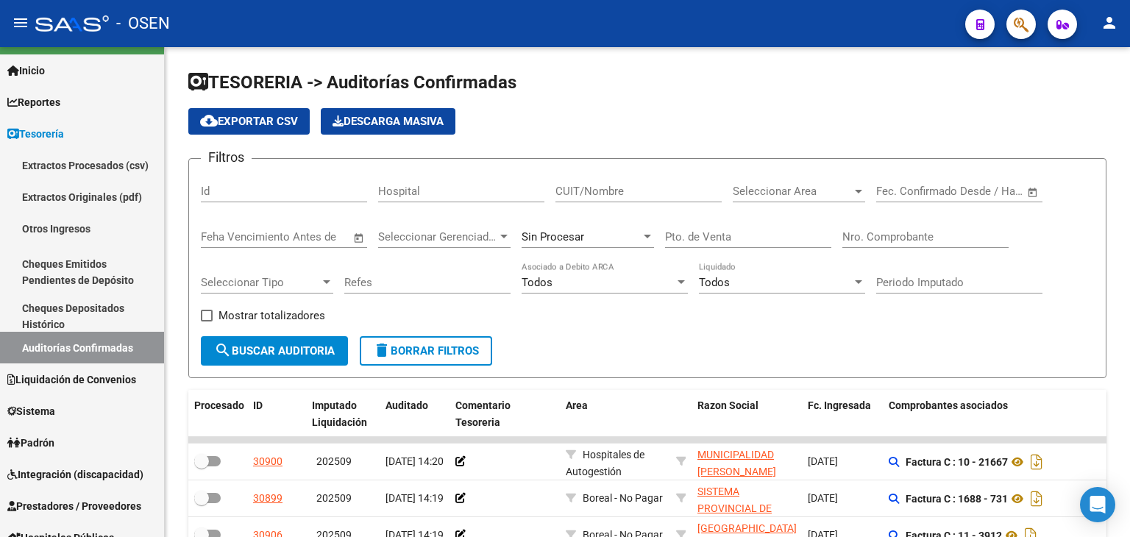
click at [1031, 185] on span "Open calendar" at bounding box center [1032, 191] width 35 height 35
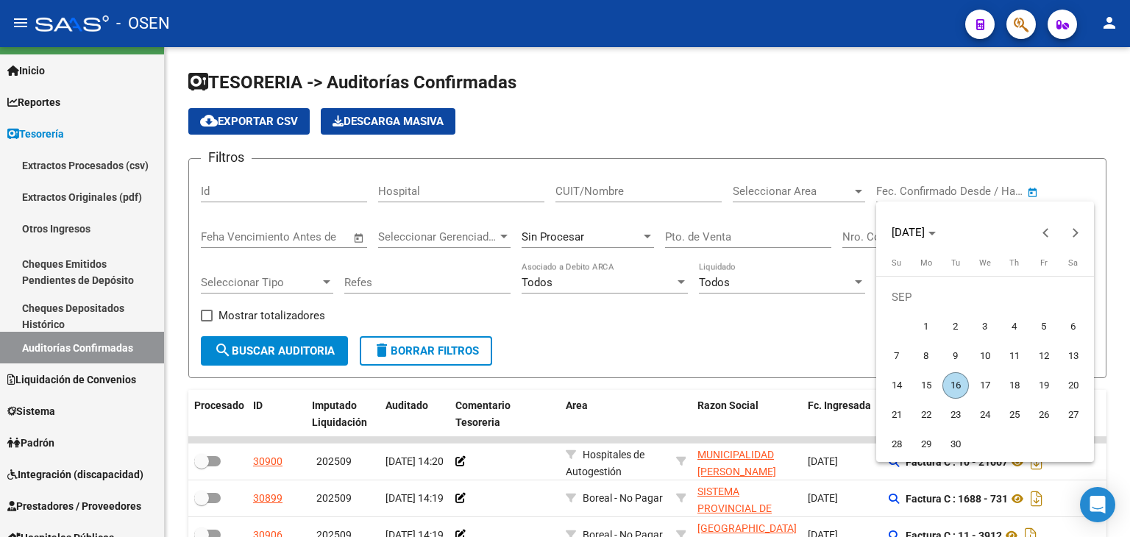
click at [1045, 358] on span "12" at bounding box center [1044, 356] width 26 height 26
click at [1039, 327] on span "5" at bounding box center [1044, 326] width 26 height 26
type input "[DATE]"
click at [1044, 323] on span "5" at bounding box center [1044, 326] width 26 height 26
type input "[DATE]"
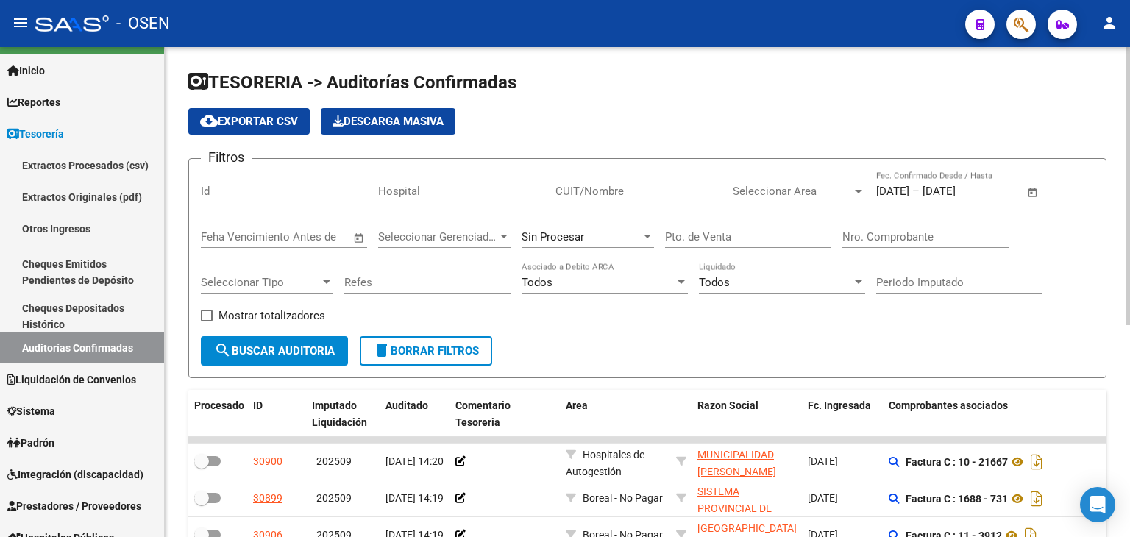
click at [1024, 191] on span "Open calendar" at bounding box center [1032, 191] width 35 height 35
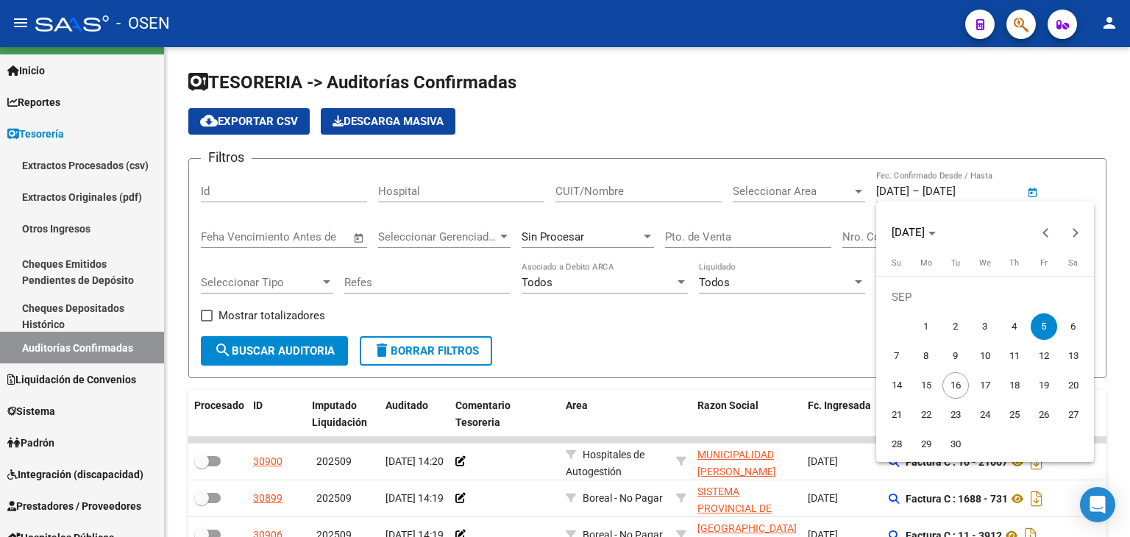
click at [1050, 328] on span "5" at bounding box center [1044, 326] width 26 height 26
click at [1045, 355] on span "12" at bounding box center [1044, 356] width 26 height 26
type input "[DATE]"
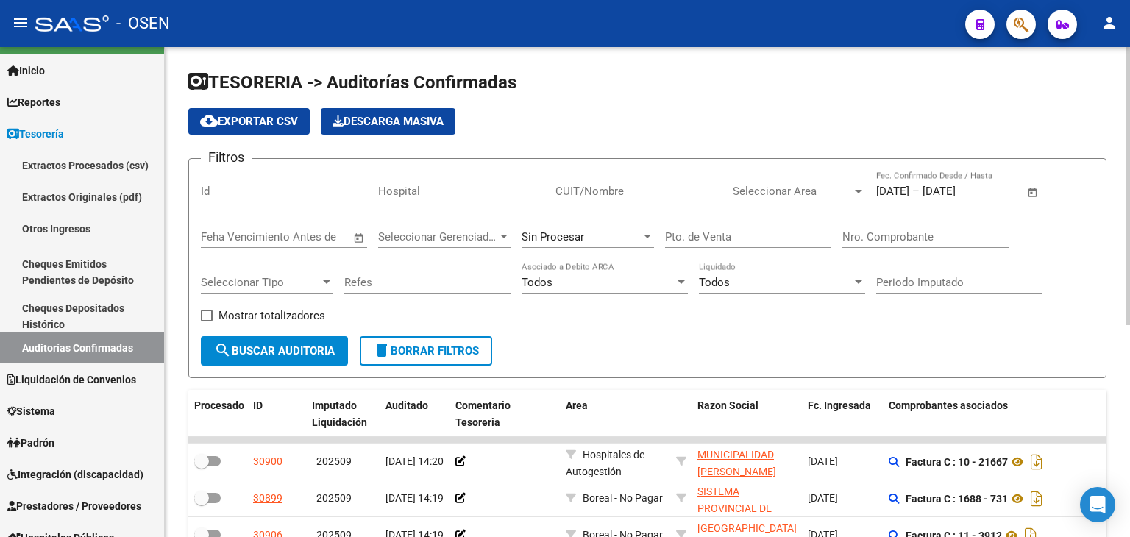
click at [296, 366] on form "Filtros Id Hospital CUIT/Nombre Seleccionar Area Seleccionar Area [DATE] [DATE]…" at bounding box center [647, 268] width 918 height 220
click at [296, 352] on span "search Buscar Auditoria" at bounding box center [274, 350] width 121 height 13
click at [776, 199] on div "Seleccionar Area Seleccionar Area" at bounding box center [799, 187] width 132 height 32
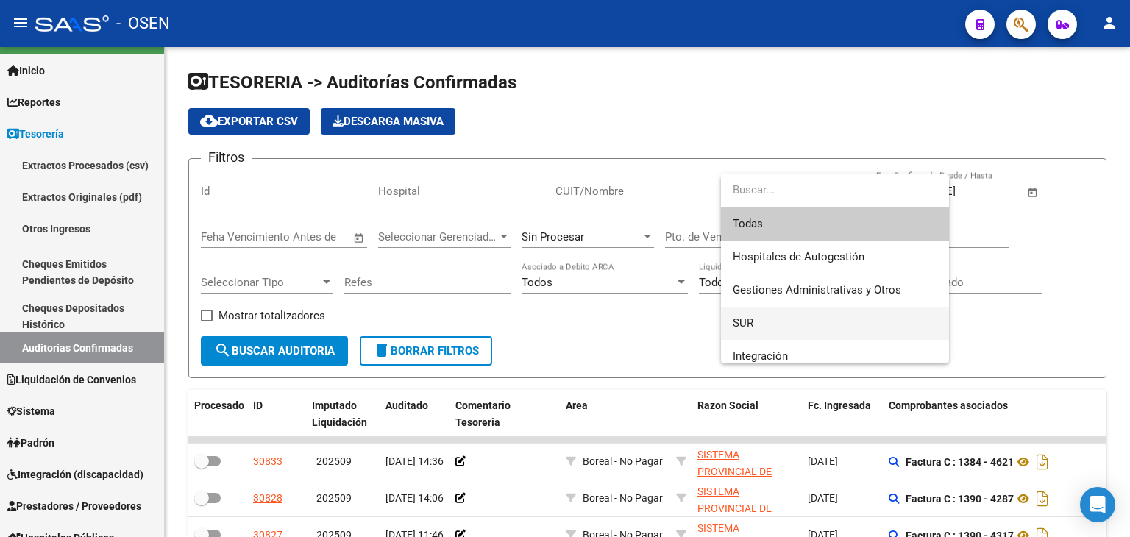
click at [777, 318] on span "SUR" at bounding box center [835, 323] width 205 height 33
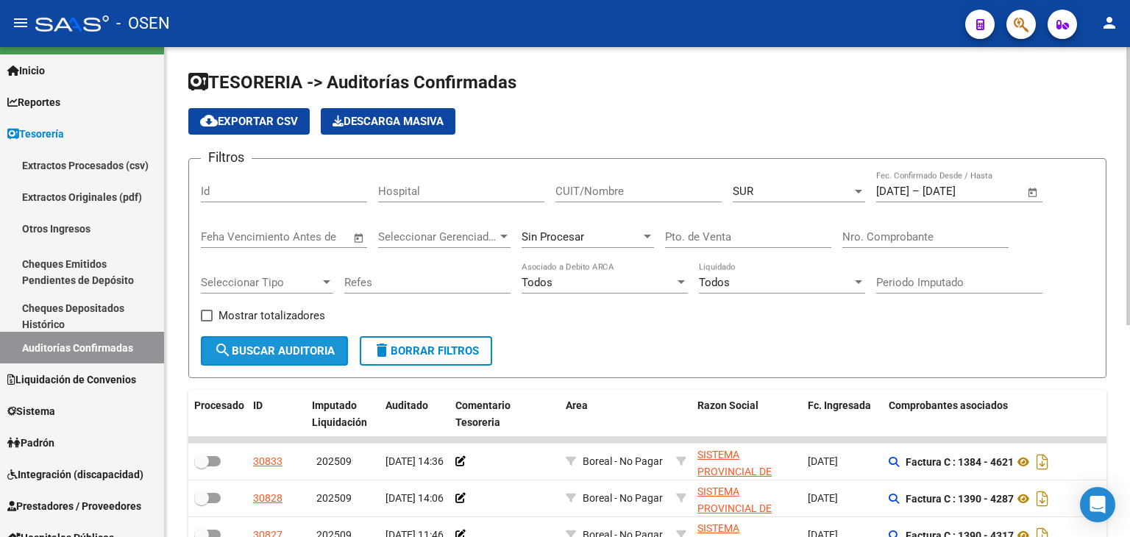
click at [258, 358] on button "search Buscar Auditoria" at bounding box center [274, 350] width 147 height 29
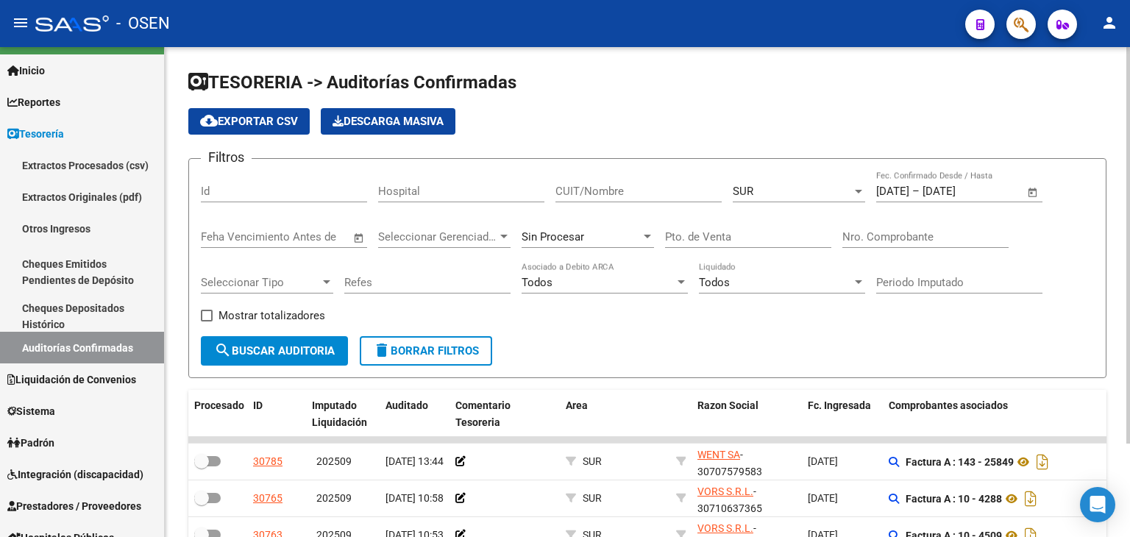
click at [729, 188] on div "Filtros Id Hospital CUIT/Nombre SUR Seleccionar Area [DATE] [DATE] – [DATE] Fec…" at bounding box center [647, 254] width 893 height 166
click at [768, 213] on div "SUR Seleccionar Area" at bounding box center [799, 194] width 132 height 46
click at [774, 185] on div "SUR" at bounding box center [792, 191] width 119 height 13
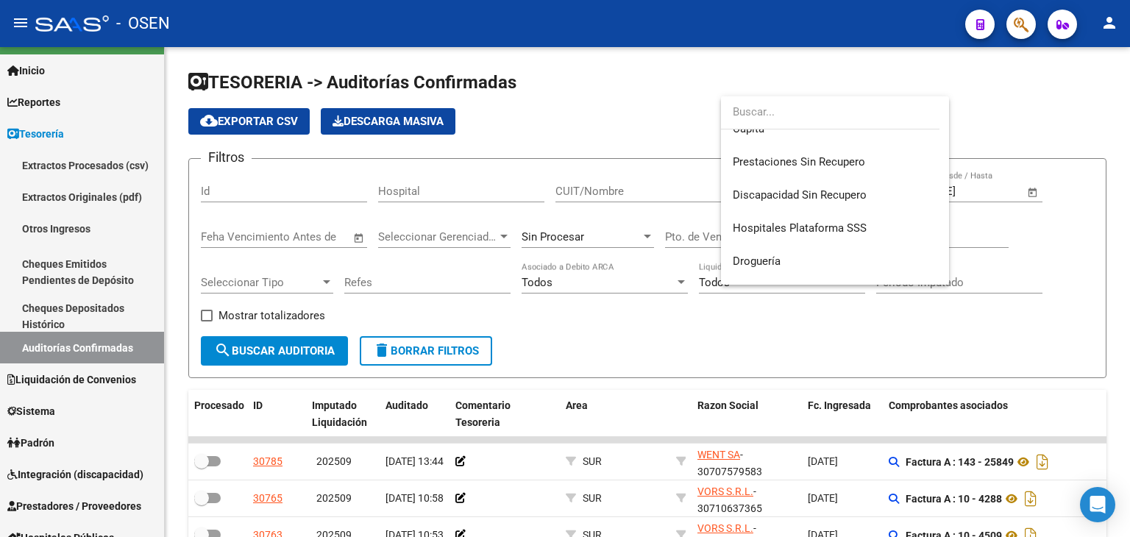
scroll to position [285, 0]
click at [909, 213] on span "Droguería" at bounding box center [835, 224] width 205 height 33
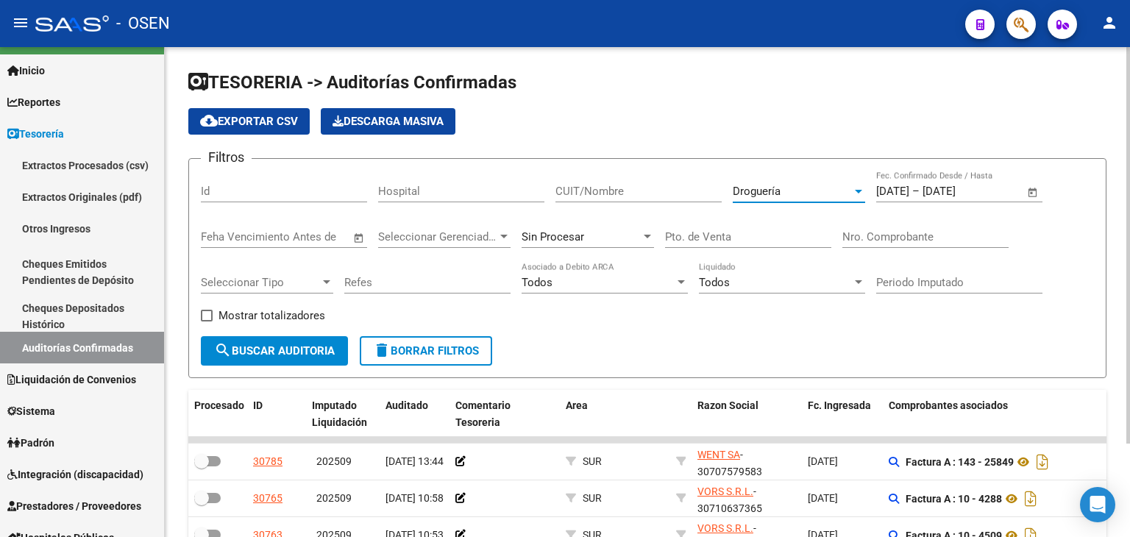
click at [250, 363] on button "search Buscar Auditoria" at bounding box center [274, 350] width 147 height 29
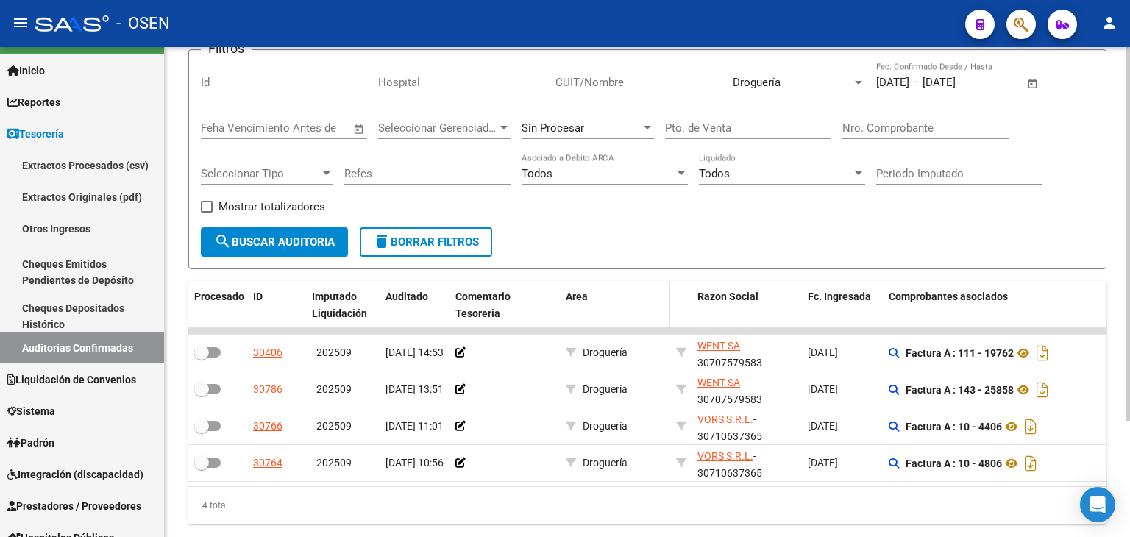
drag, startPoint x: 647, startPoint y: 339, endPoint x: 644, endPoint y: 383, distance: 44.2
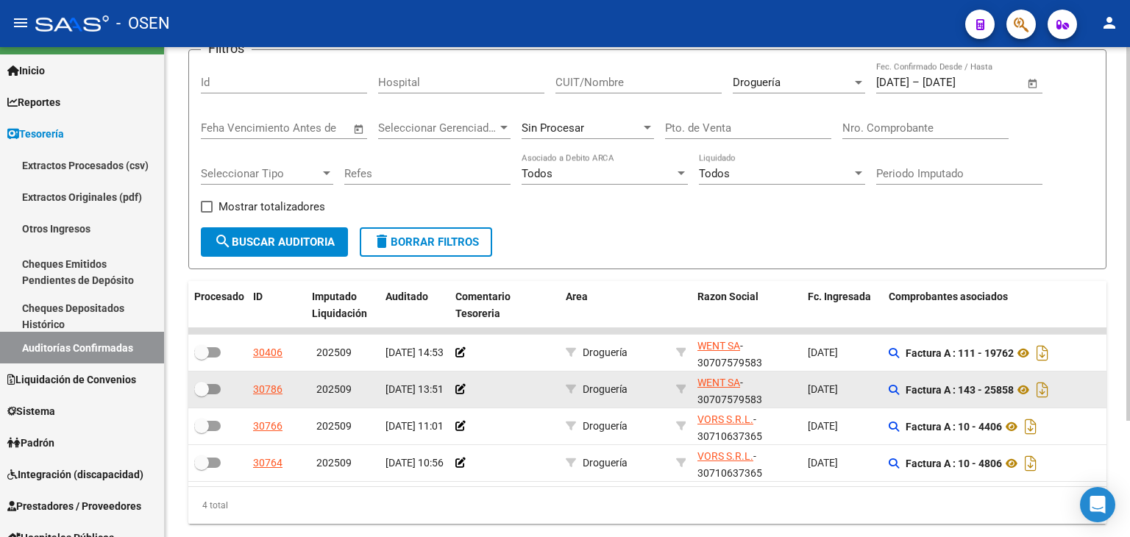
scroll to position [117, 0]
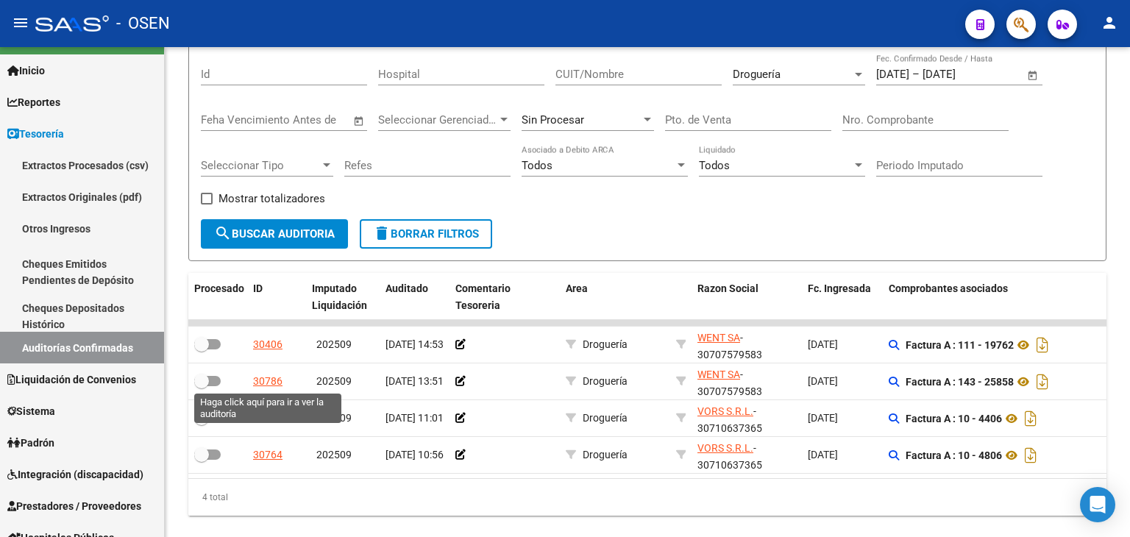
click at [270, 384] on div "30786" at bounding box center [267, 381] width 29 height 17
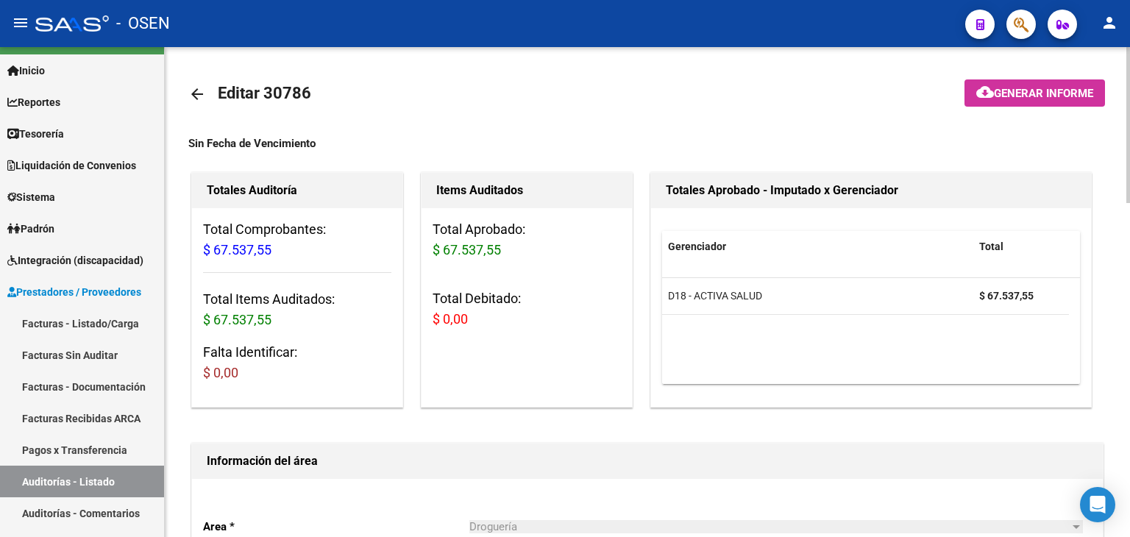
click at [196, 90] on mat-icon "arrow_back" at bounding box center [197, 94] width 18 height 18
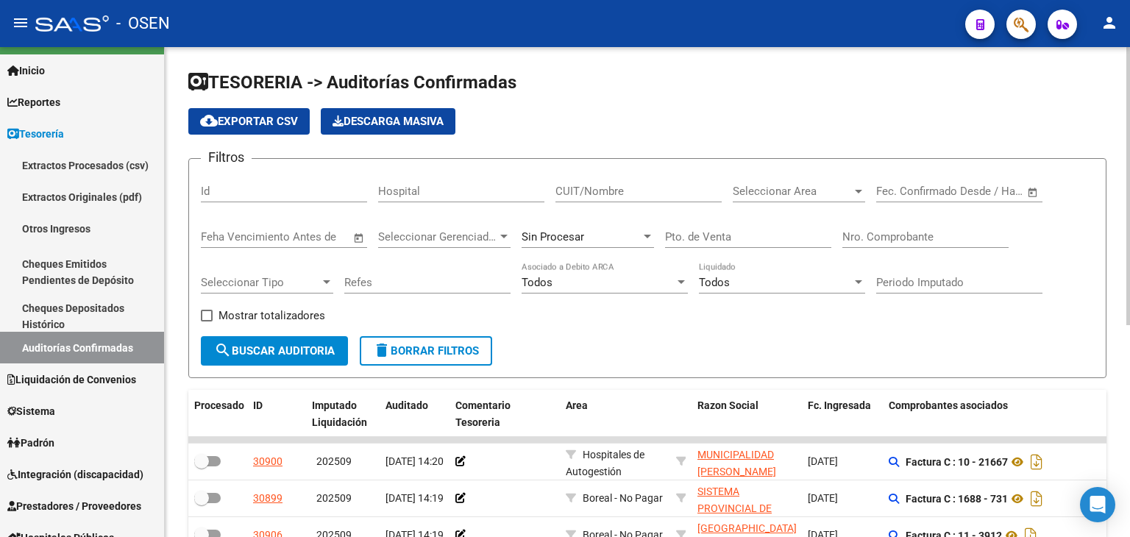
click at [1040, 190] on span "Open calendar" at bounding box center [1032, 191] width 35 height 35
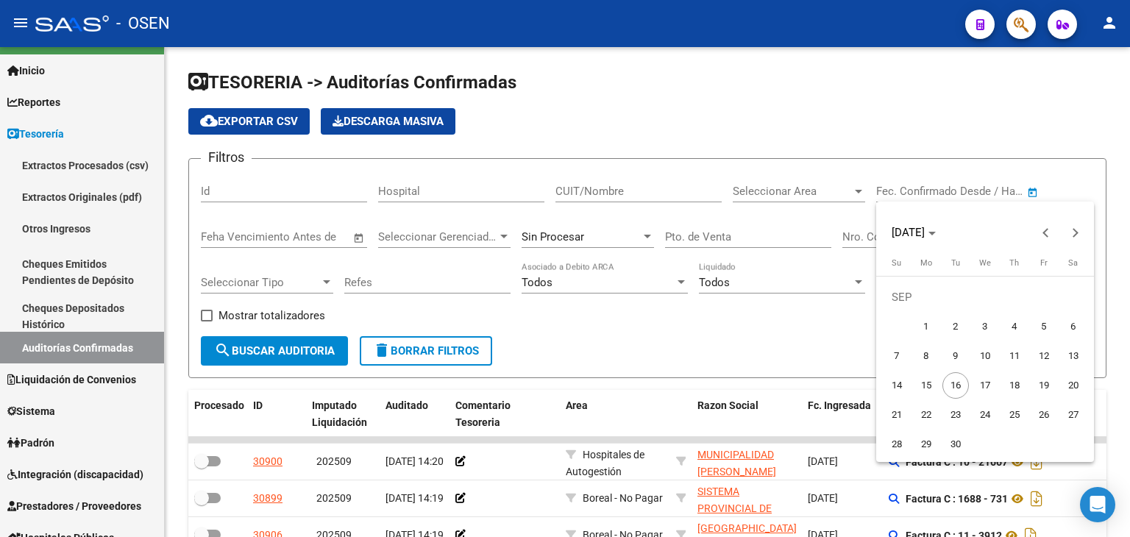
click at [1044, 332] on span "5" at bounding box center [1044, 326] width 26 height 26
type input "[DATE]"
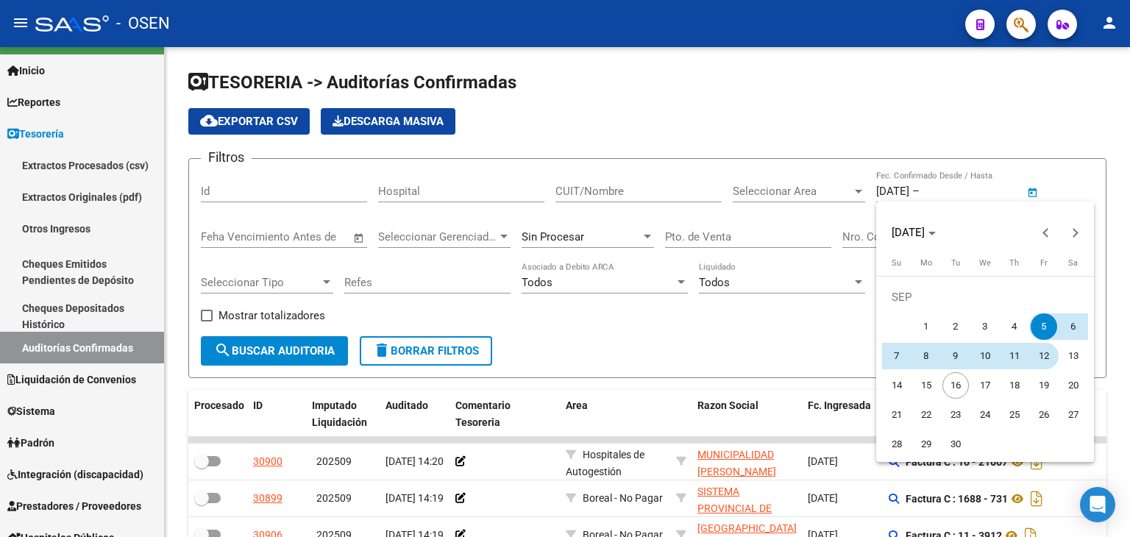
click at [1044, 352] on span "12" at bounding box center [1044, 356] width 26 height 26
type input "[DATE]"
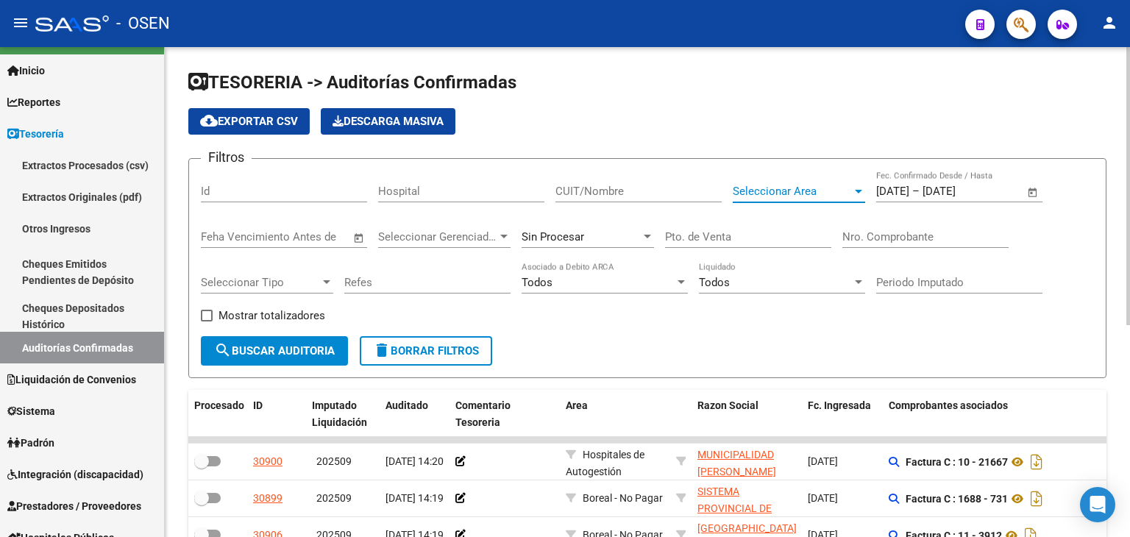
click at [756, 187] on span "Seleccionar Area" at bounding box center [792, 191] width 119 height 13
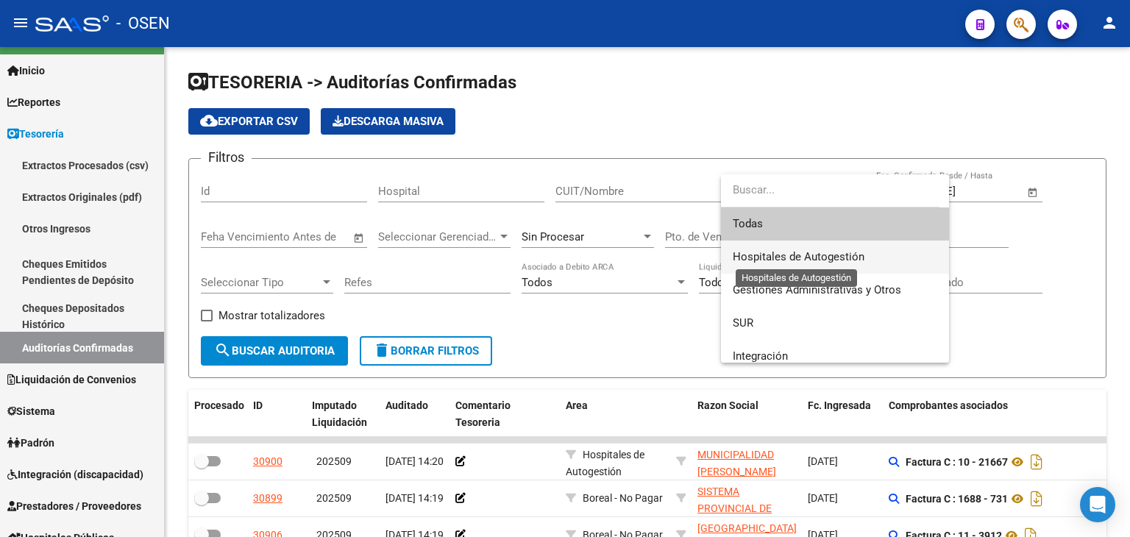
click at [747, 257] on span "Hospitales de Autogestión" at bounding box center [799, 256] width 132 height 13
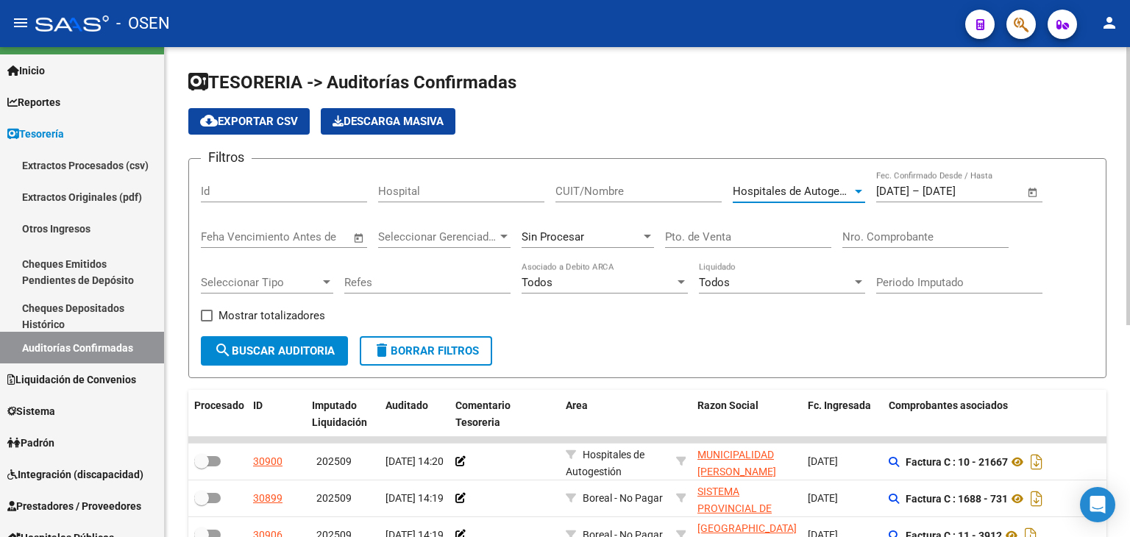
click at [786, 195] on span "Hospitales de Autogestión" at bounding box center [799, 191] width 132 height 13
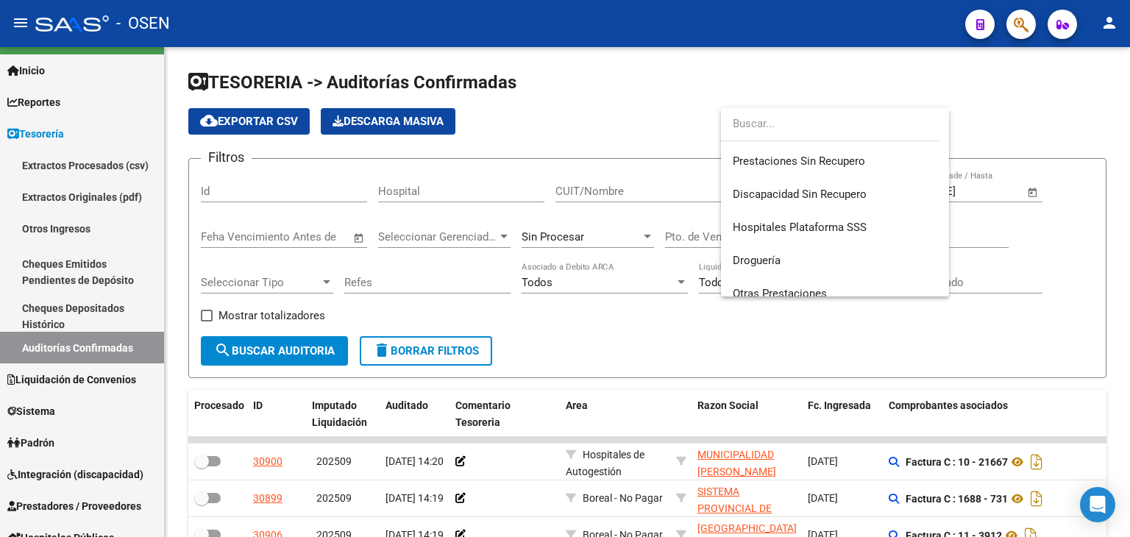
scroll to position [306, 0]
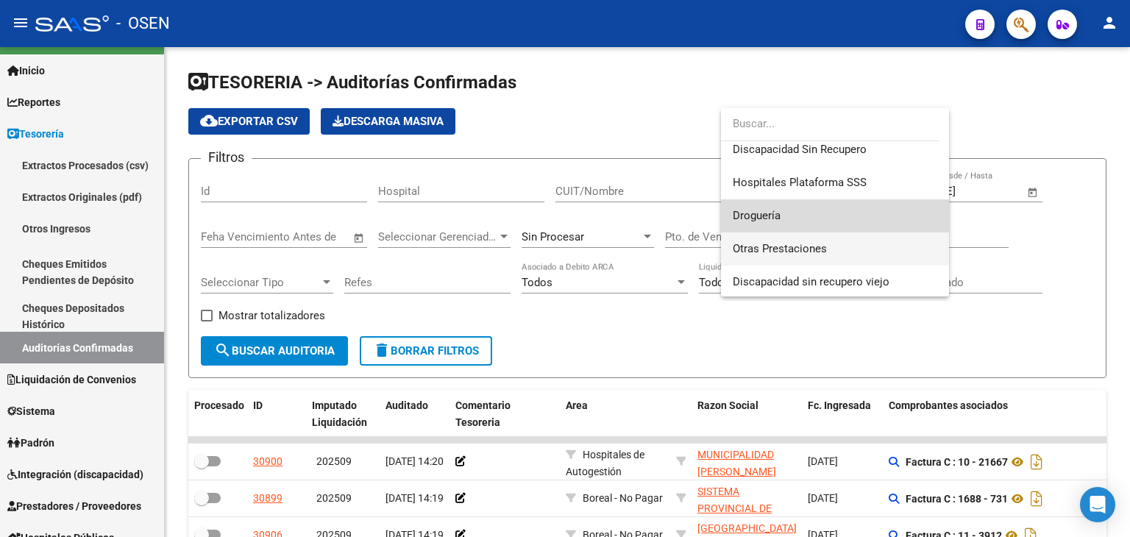
click at [901, 232] on div "Todas Hospitales de Autogestión Gestiones Administrativas y Otros SUR Integraci…" at bounding box center [835, 202] width 228 height 188
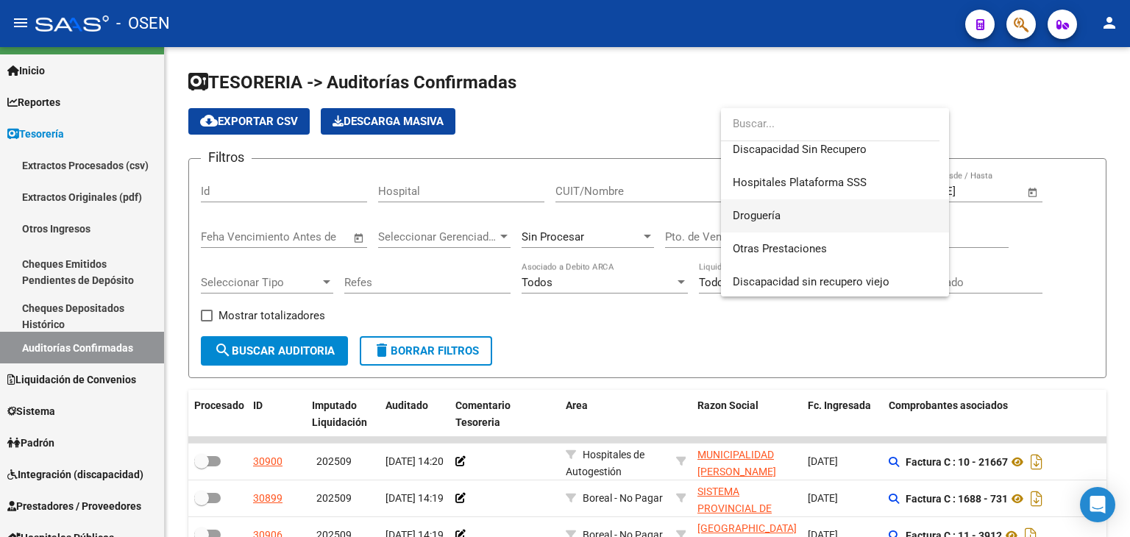
click at [750, 227] on span "Droguería" at bounding box center [835, 215] width 205 height 33
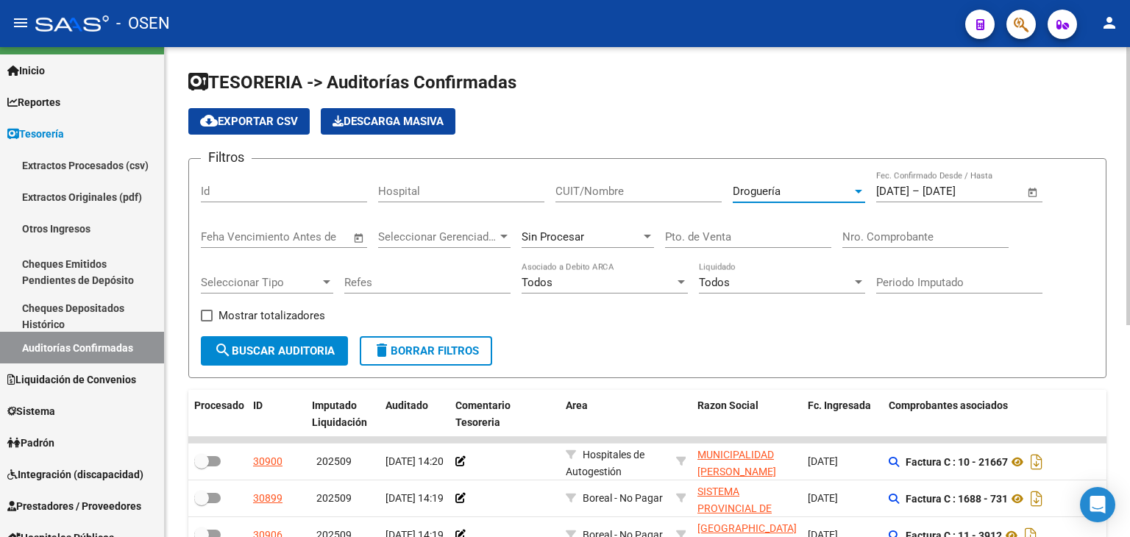
click at [291, 355] on span "search Buscar Auditoria" at bounding box center [274, 350] width 121 height 13
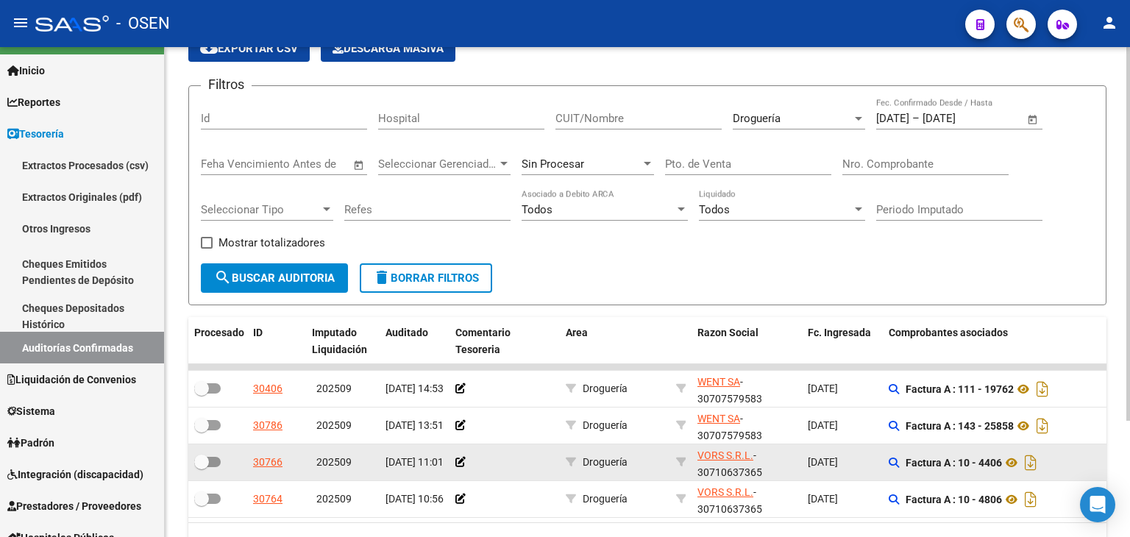
drag, startPoint x: 739, startPoint y: 330, endPoint x: 639, endPoint y: 422, distance: 135.4
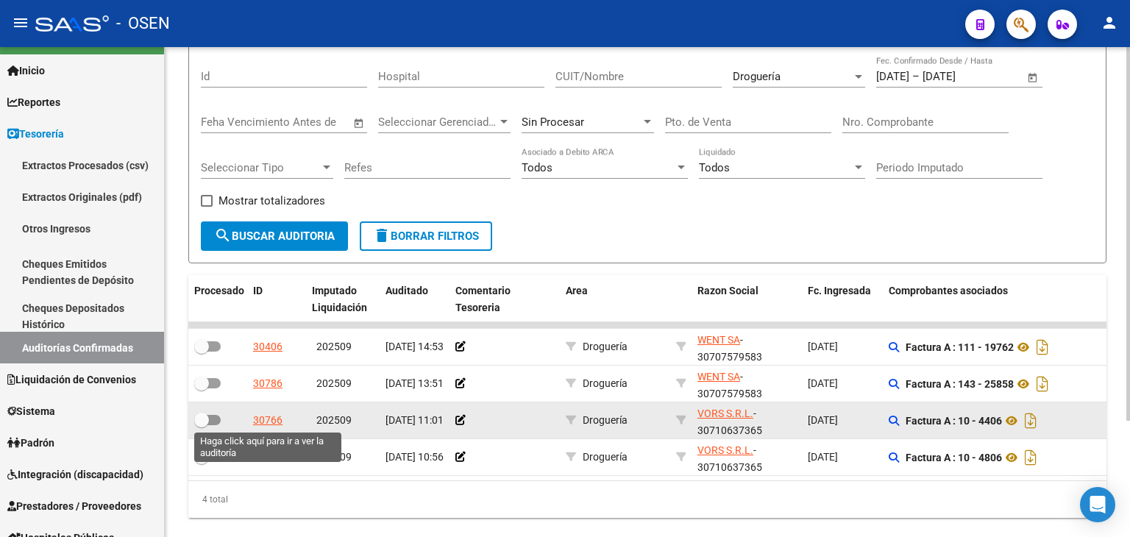
click at [268, 412] on div "30766" at bounding box center [267, 420] width 29 height 17
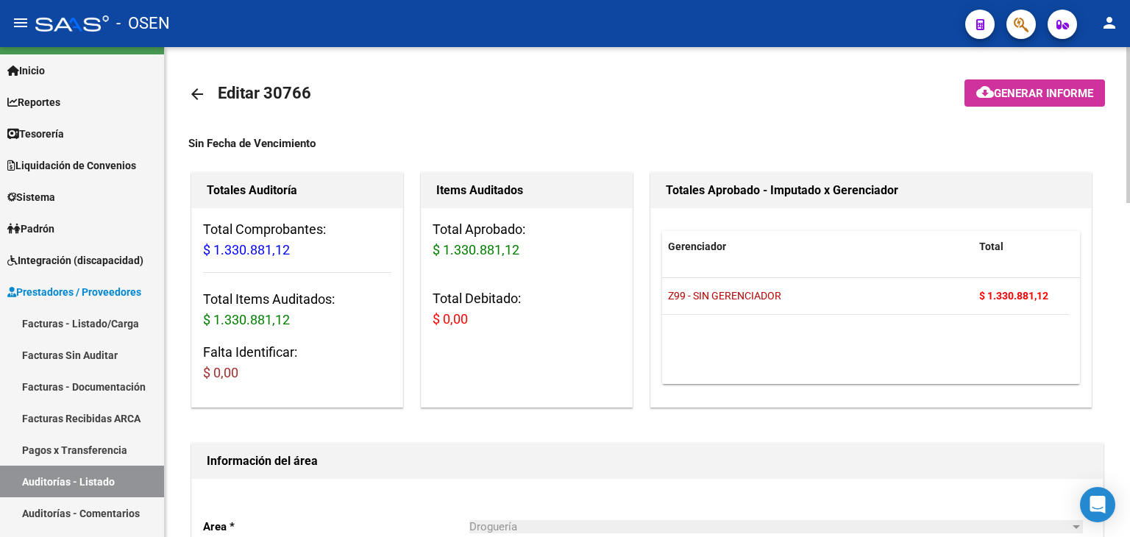
click at [191, 106] on link "arrow_back" at bounding box center [202, 94] width 29 height 35
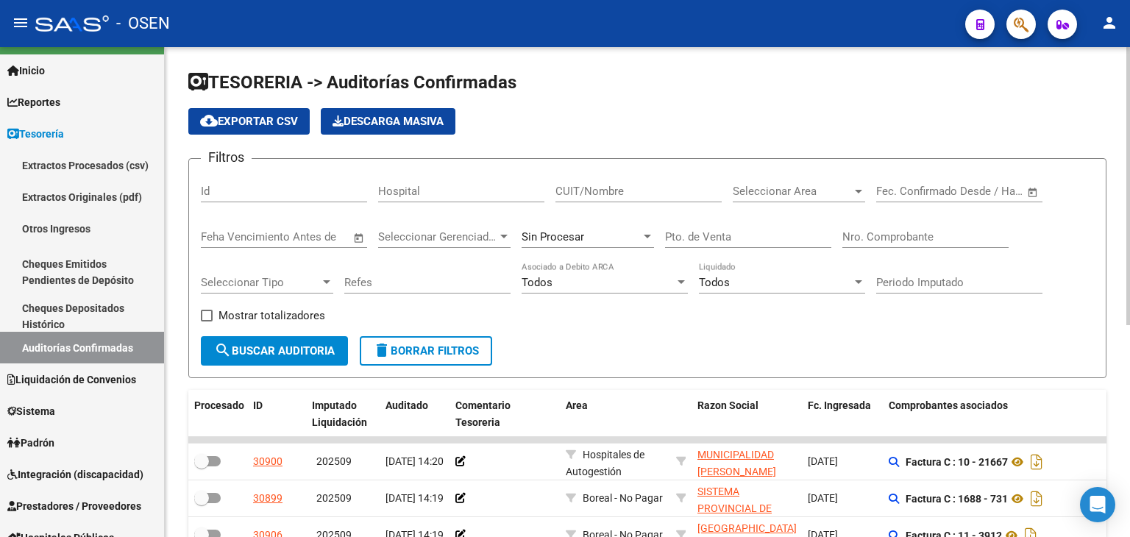
click at [1036, 192] on span "Open calendar" at bounding box center [1032, 191] width 35 height 35
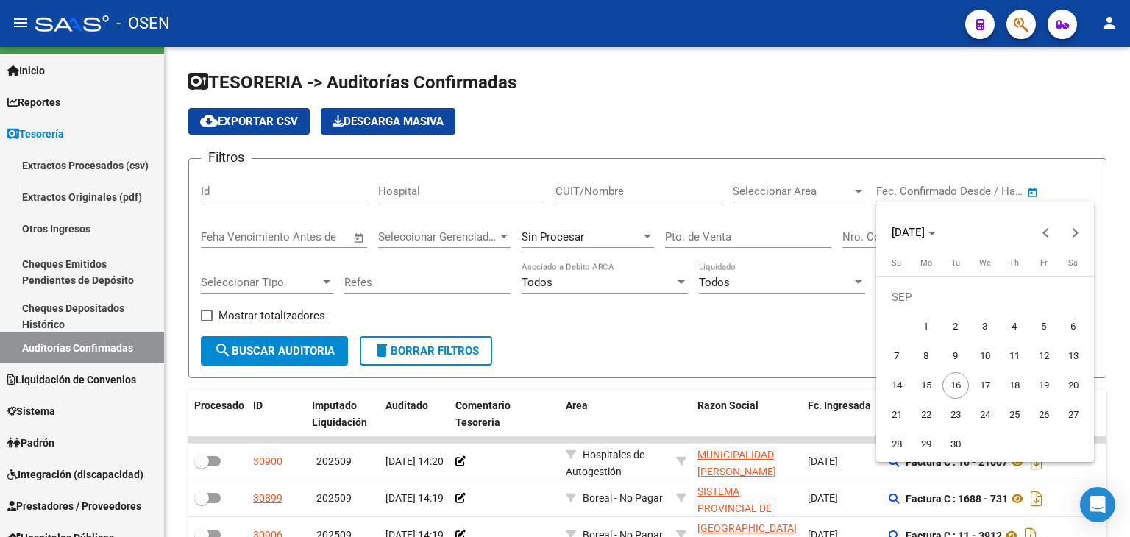
click at [1031, 358] on span "12" at bounding box center [1044, 356] width 26 height 26
click at [1043, 332] on span "5" at bounding box center [1044, 326] width 26 height 26
type input "[DATE]"
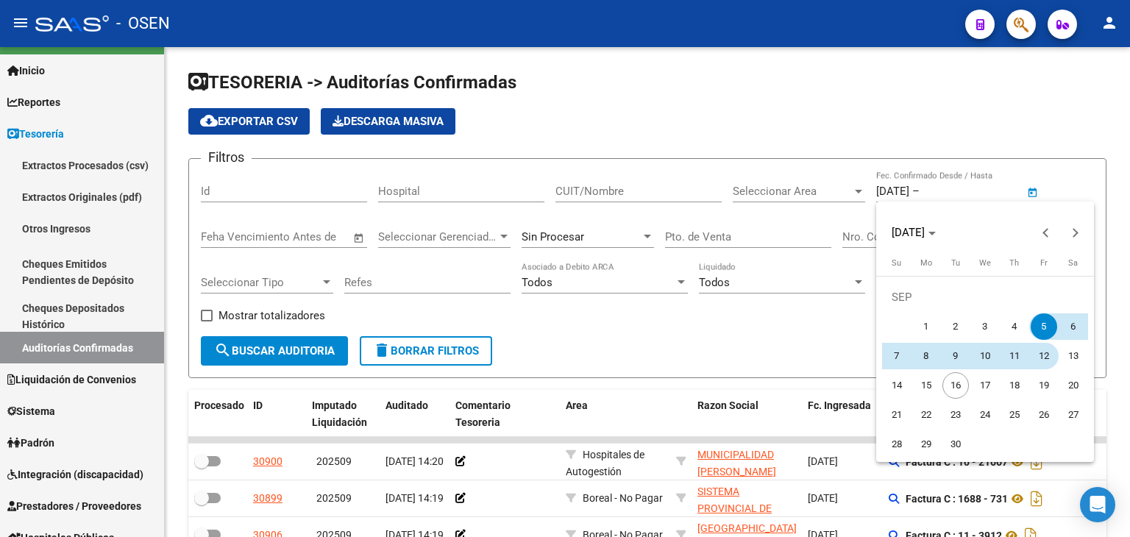
click at [1043, 358] on span "12" at bounding box center [1044, 356] width 26 height 26
type input "[DATE]"
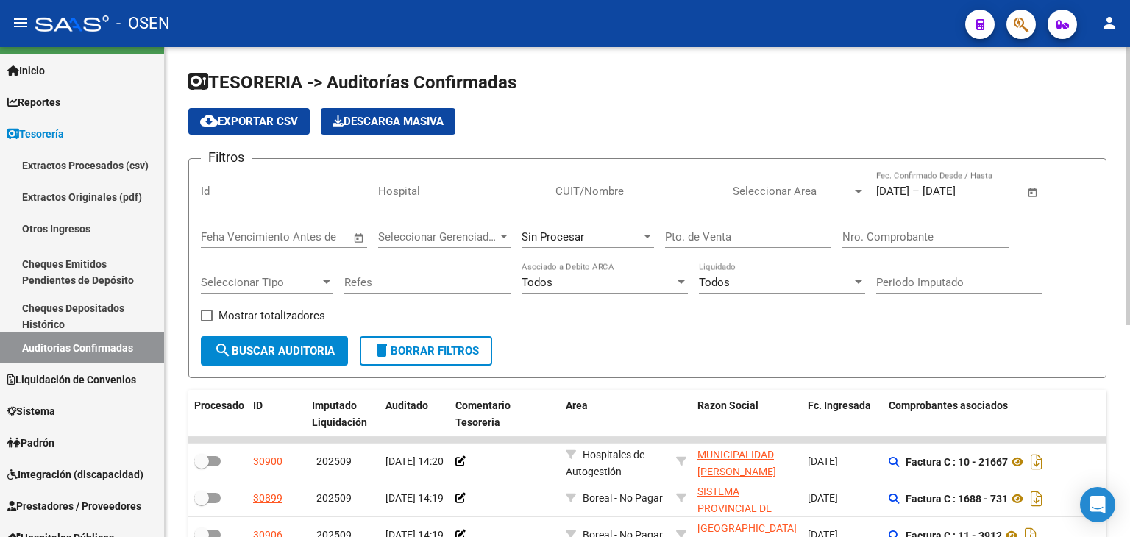
click at [840, 193] on span "Seleccionar Area" at bounding box center [792, 191] width 119 height 13
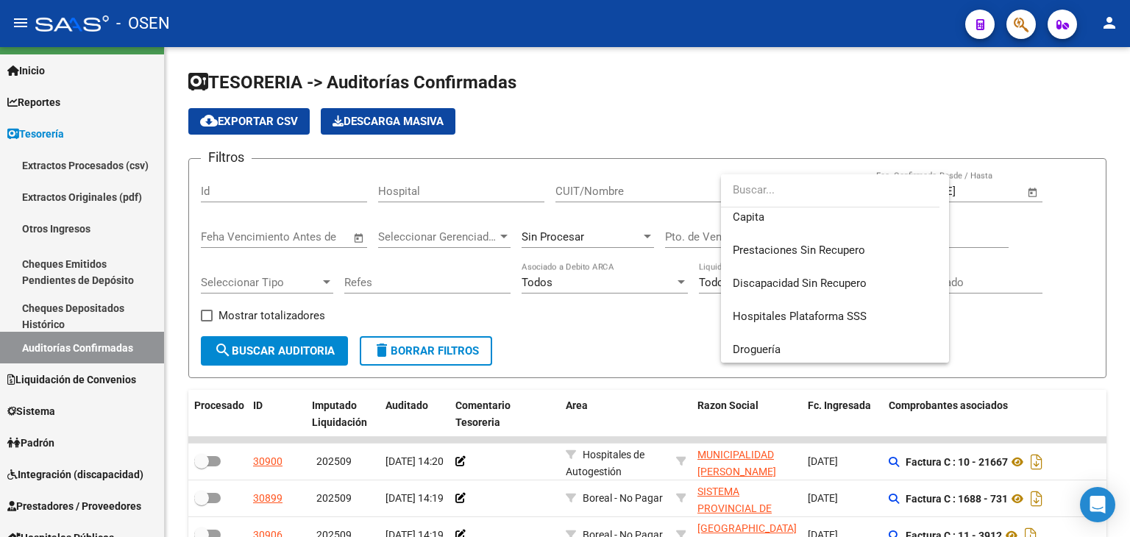
scroll to position [281, 0]
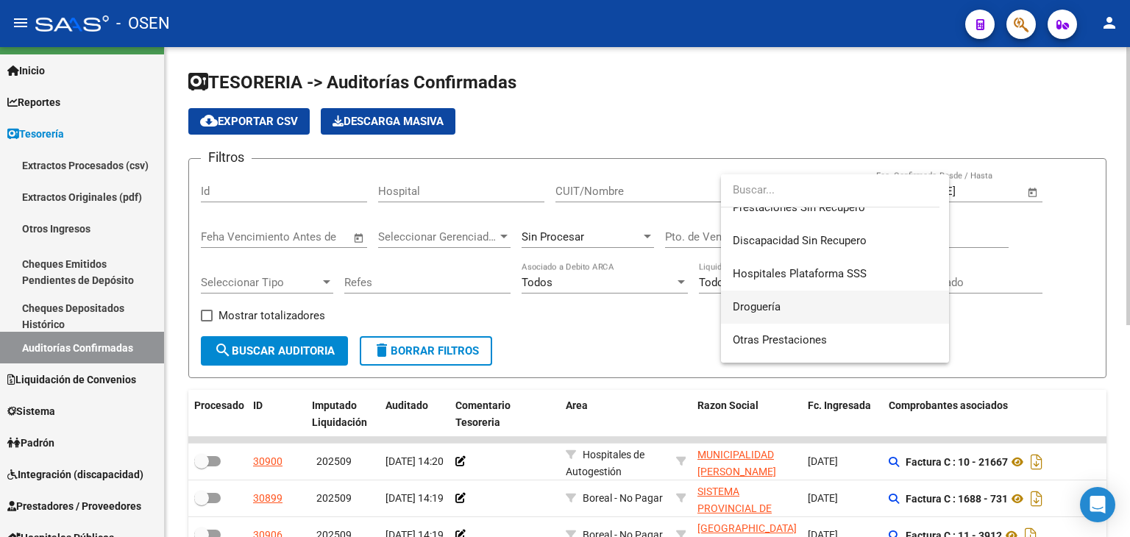
click at [895, 303] on span "Droguería" at bounding box center [835, 307] width 205 height 33
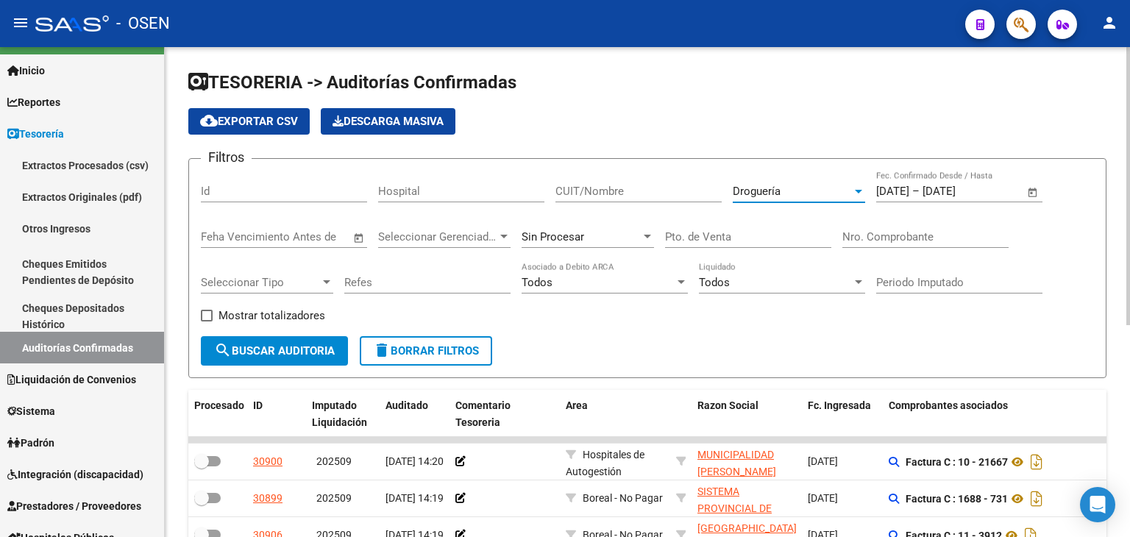
click at [311, 355] on span "search Buscar Auditoria" at bounding box center [274, 350] width 121 height 13
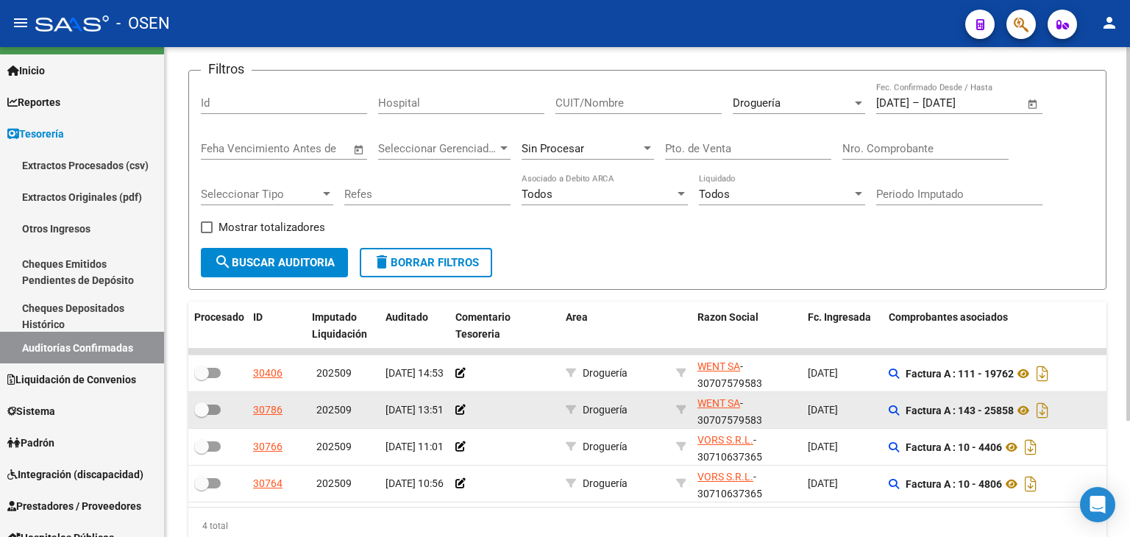
scroll to position [152, 0]
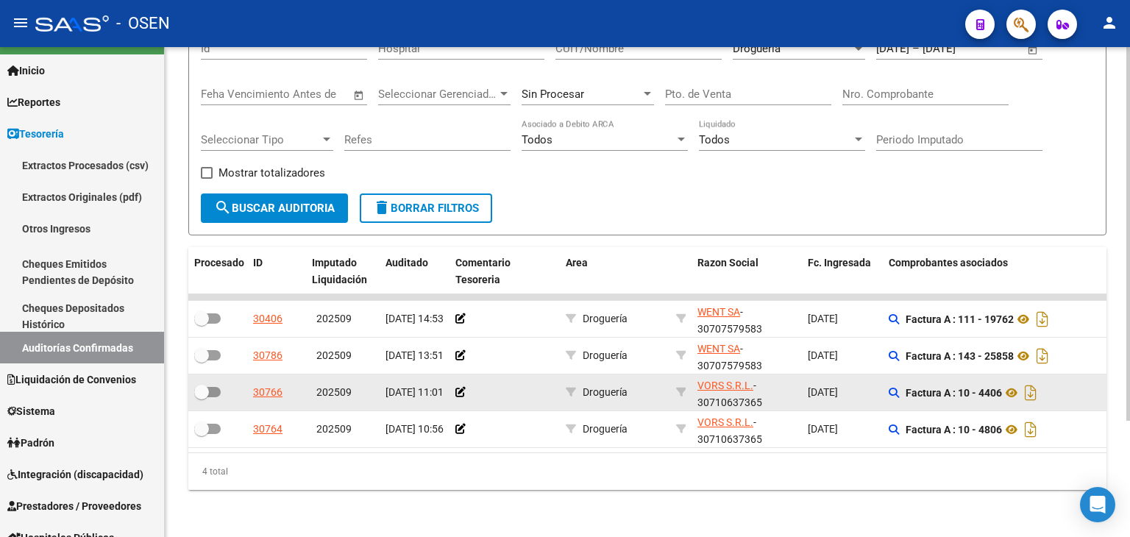
drag, startPoint x: 753, startPoint y: 332, endPoint x: 744, endPoint y: 399, distance: 67.5
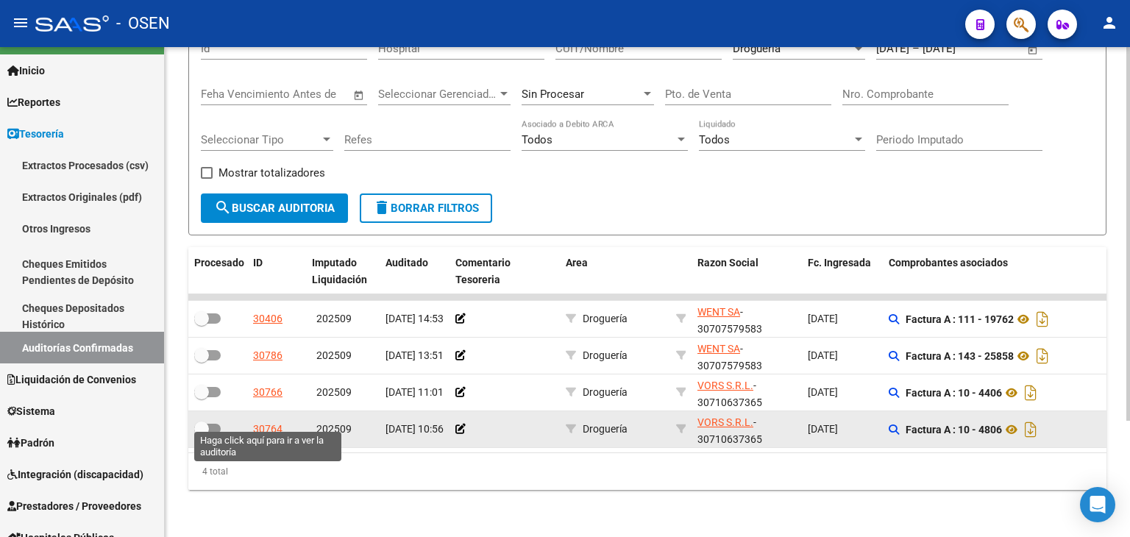
click at [269, 421] on div "30764" at bounding box center [267, 429] width 29 height 17
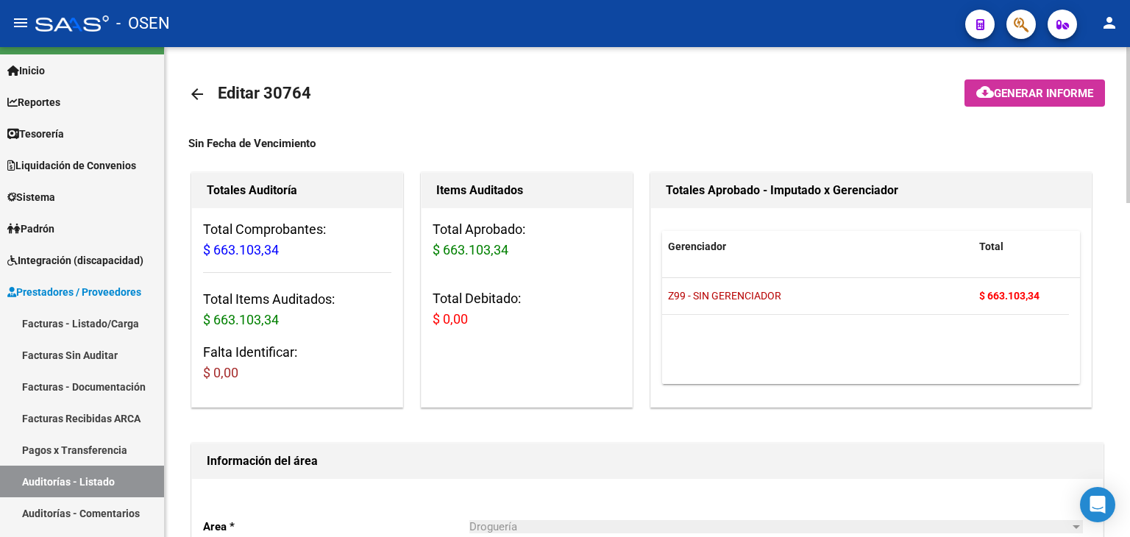
click at [205, 88] on mat-icon "arrow_back" at bounding box center [197, 94] width 18 height 18
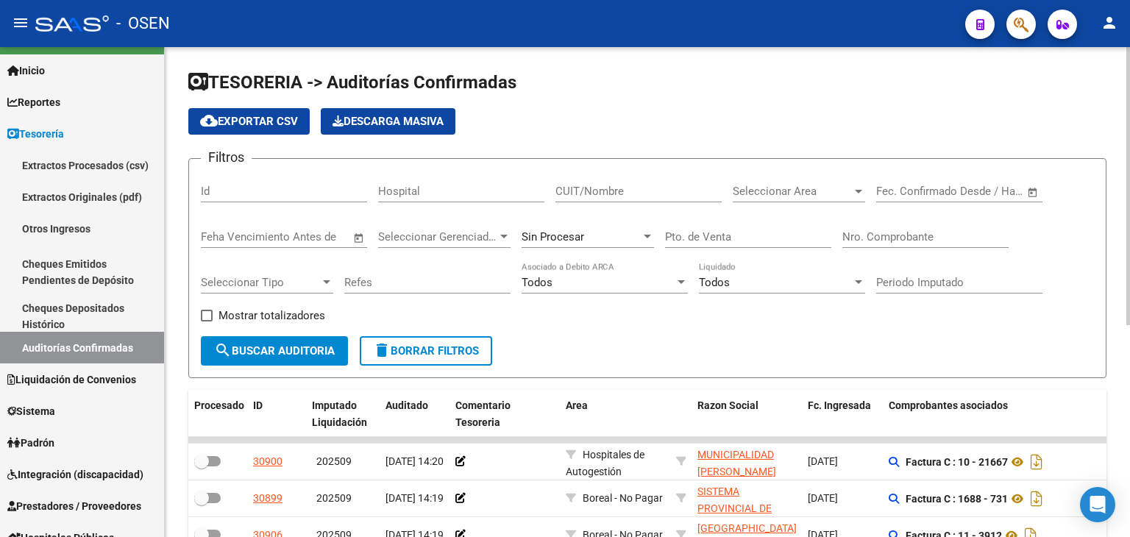
click at [1037, 192] on span "Open calendar" at bounding box center [1032, 191] width 35 height 35
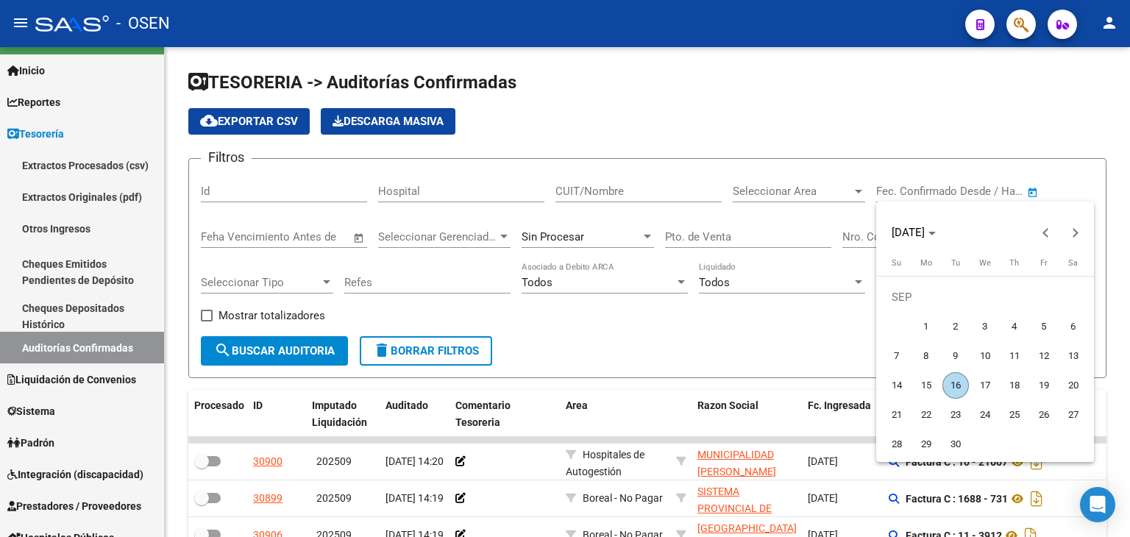
click at [1043, 333] on span "5" at bounding box center [1044, 326] width 26 height 26
type input "[DATE]"
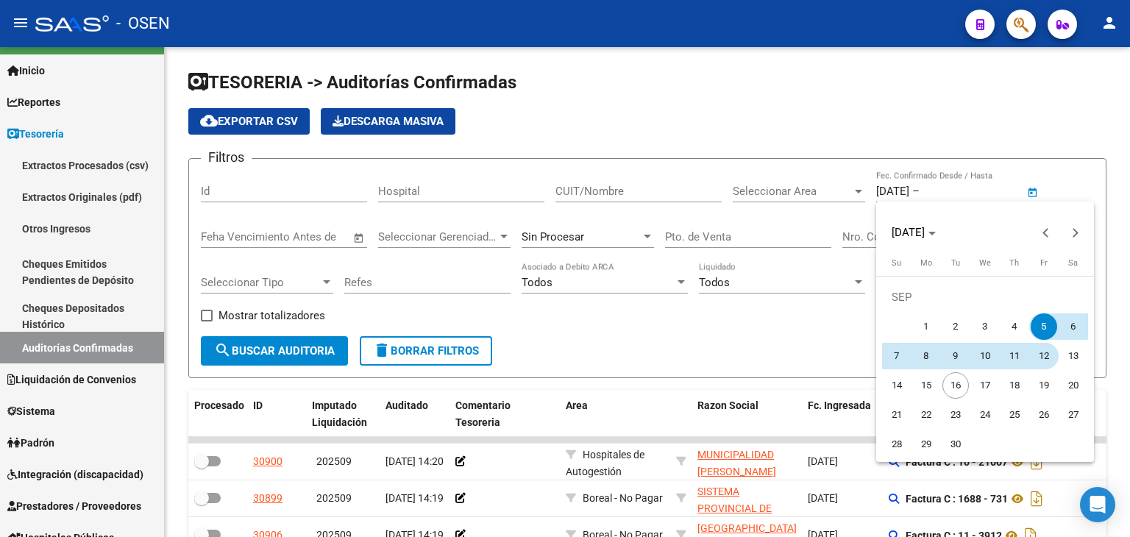
click at [1036, 352] on span "12" at bounding box center [1044, 356] width 26 height 26
type input "[DATE]"
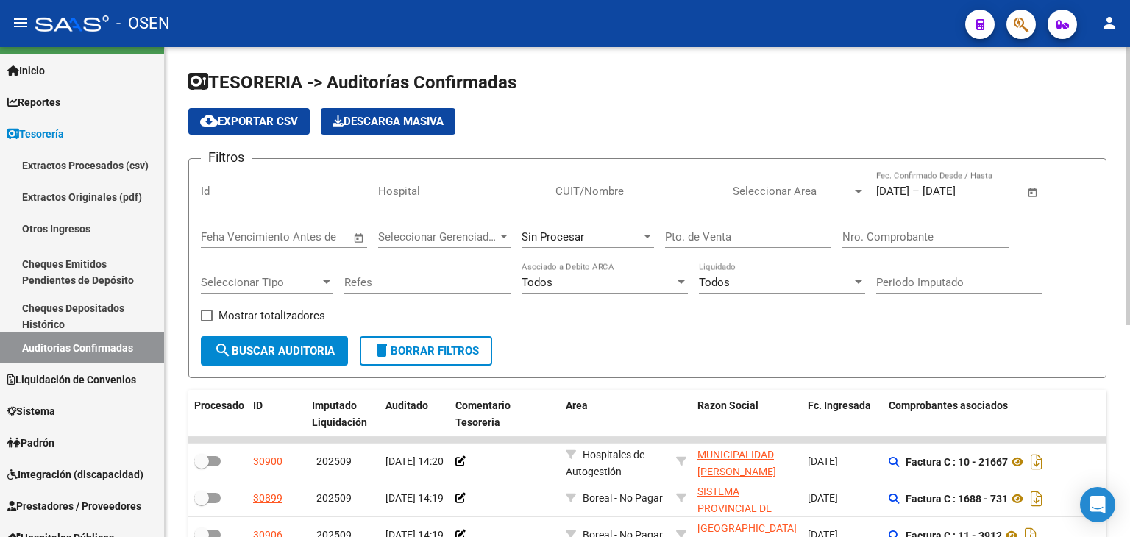
click at [767, 191] on span "Seleccionar Area" at bounding box center [792, 191] width 119 height 13
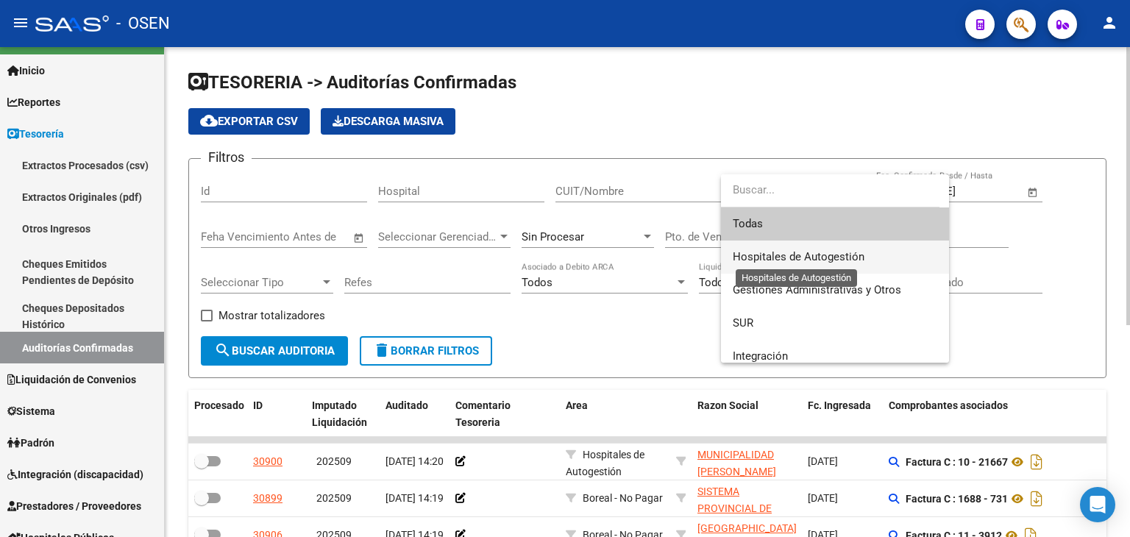
drag, startPoint x: 762, startPoint y: 249, endPoint x: 532, endPoint y: 367, distance: 258.6
click at [761, 252] on span "Hospitales de Autogestión" at bounding box center [799, 256] width 132 height 13
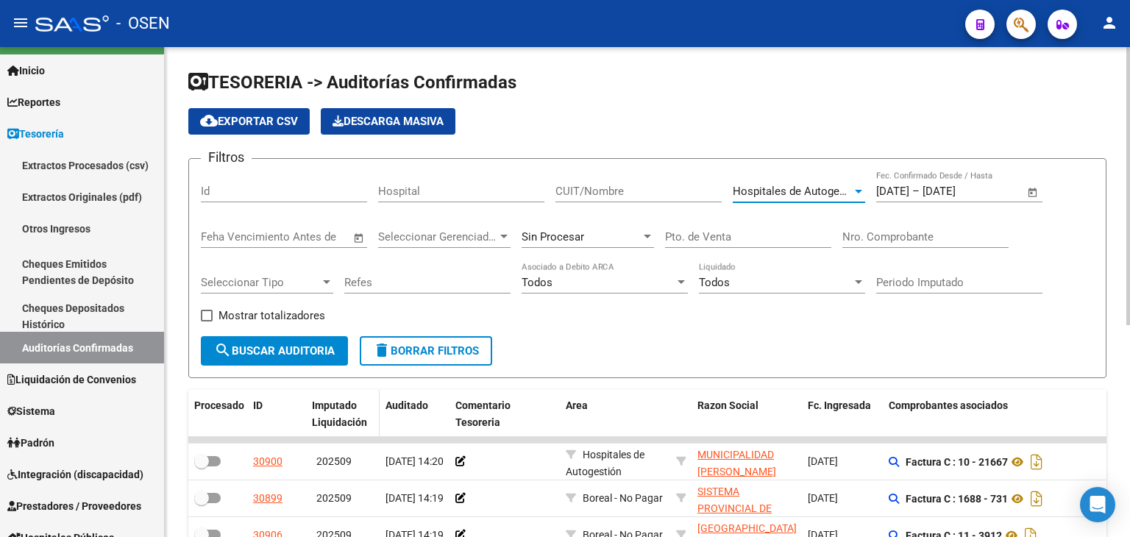
drag, startPoint x: 280, startPoint y: 349, endPoint x: 330, endPoint y: 427, distance: 93.1
click at [280, 349] on span "search Buscar Auditoria" at bounding box center [274, 350] width 121 height 13
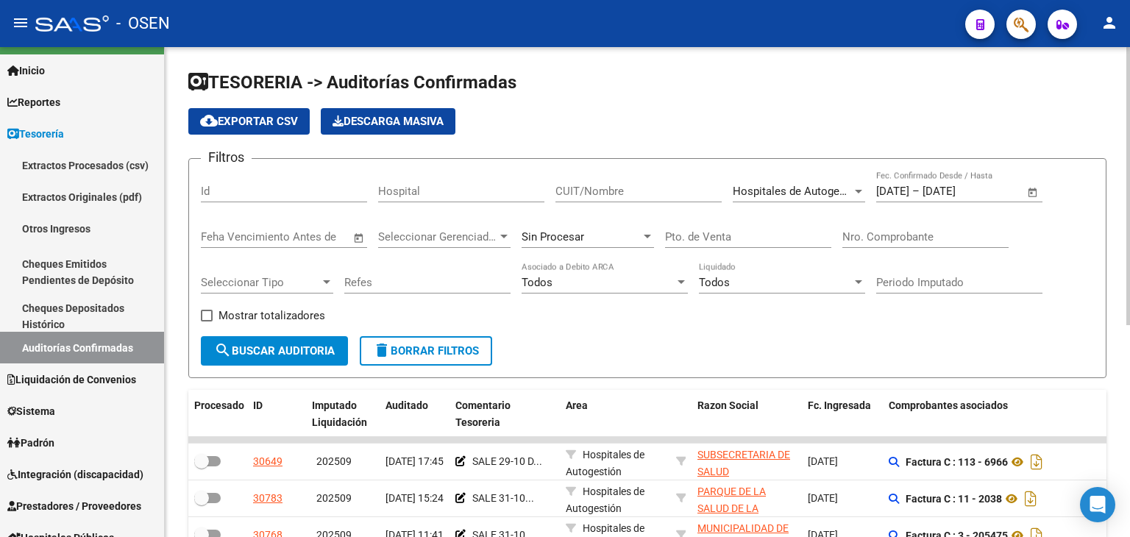
click at [777, 201] on div "Hospitales de Autogestión Seleccionar Area" at bounding box center [799, 187] width 132 height 32
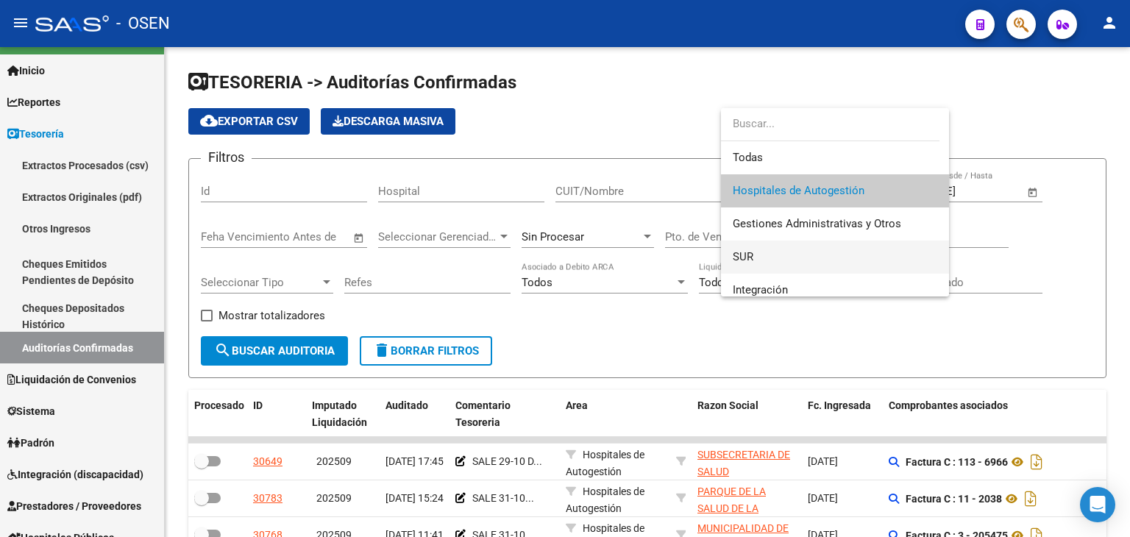
click at [791, 257] on span "SUR" at bounding box center [835, 257] width 205 height 33
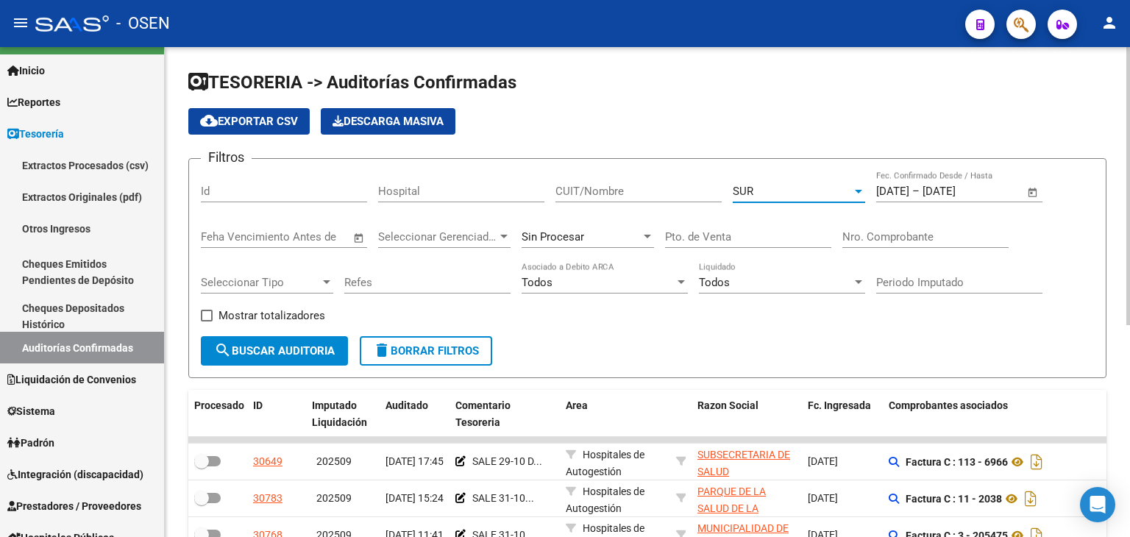
click at [268, 354] on span "search Buscar Auditoria" at bounding box center [274, 350] width 121 height 13
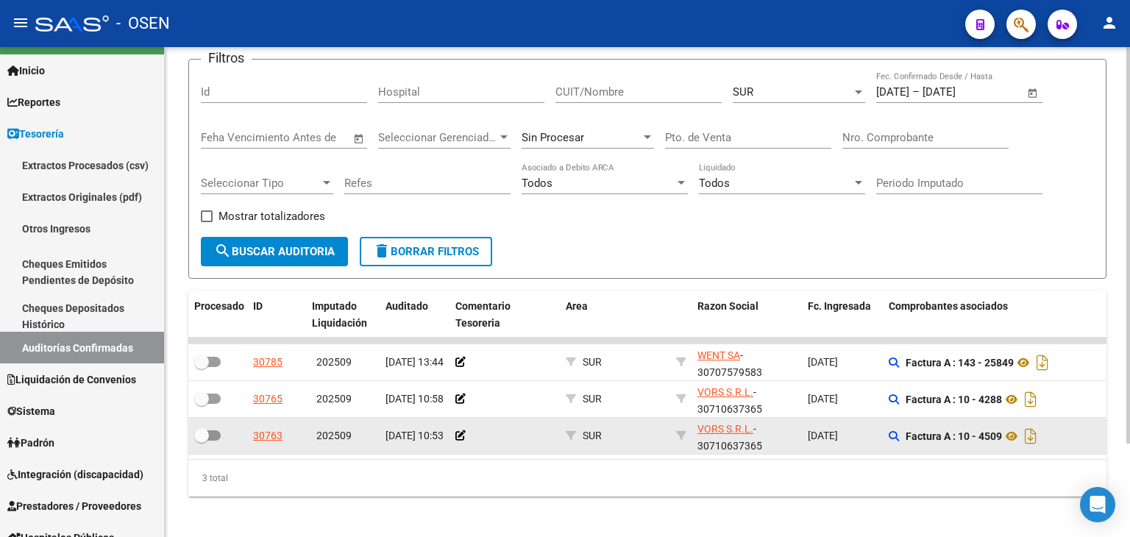
scroll to position [115, 0]
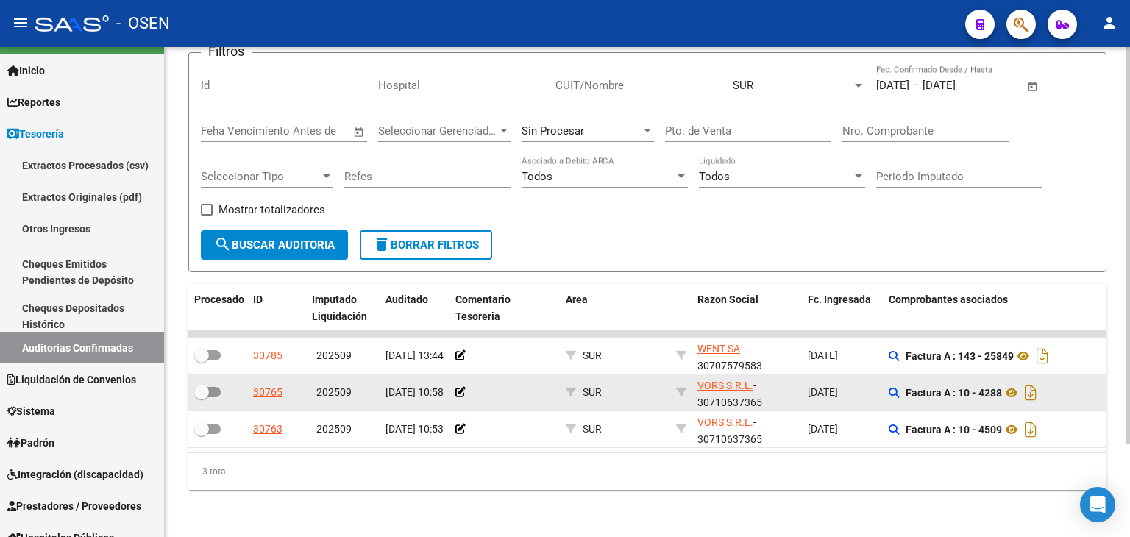
drag, startPoint x: 703, startPoint y: 383, endPoint x: 653, endPoint y: 394, distance: 51.2
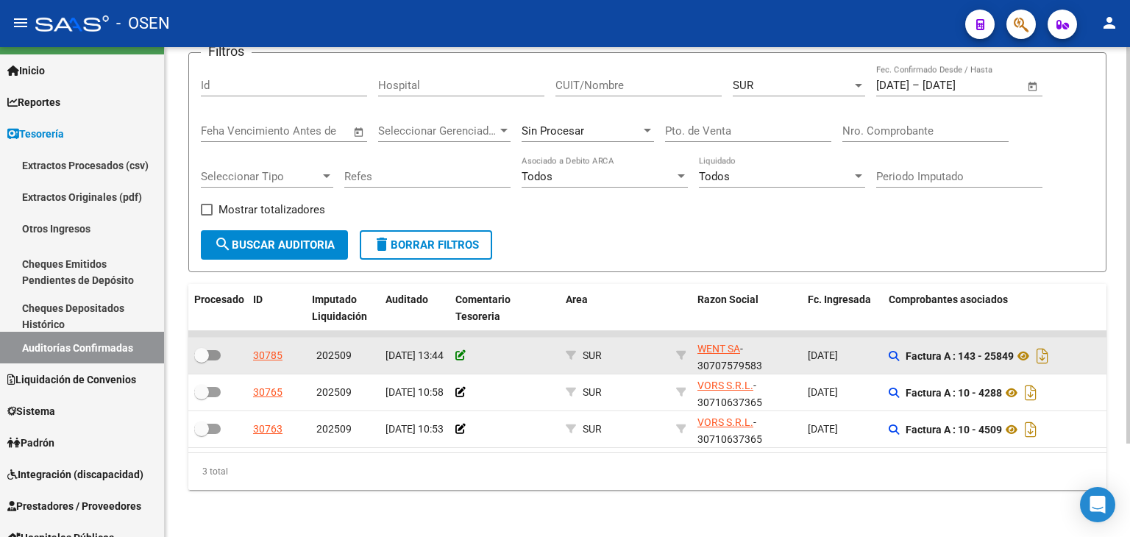
click at [456, 350] on icon at bounding box center [460, 355] width 10 height 10
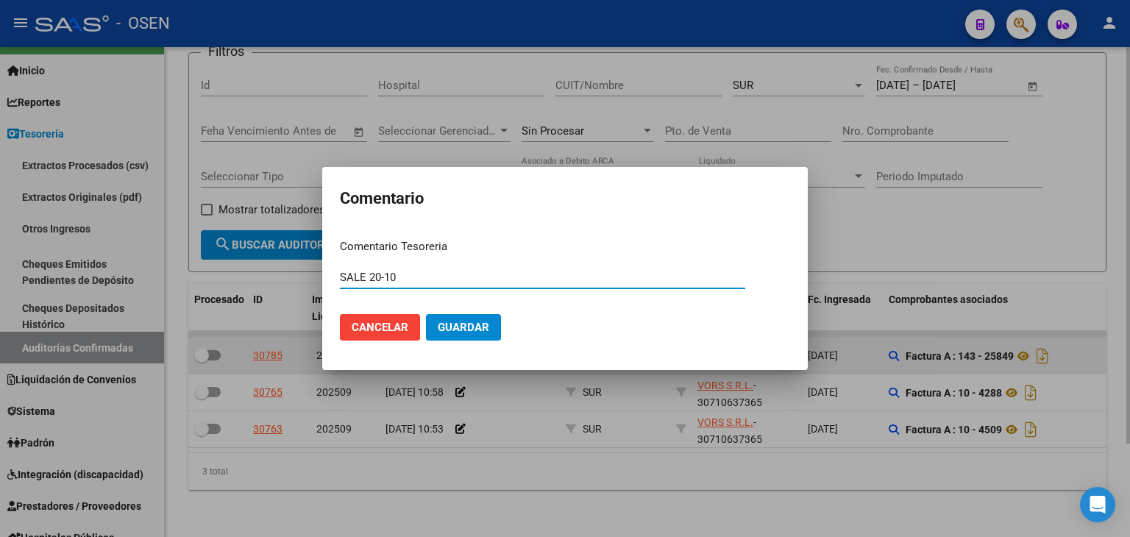
type input "SALE 20-10"
click at [426, 314] on button "Guardar" at bounding box center [463, 327] width 75 height 26
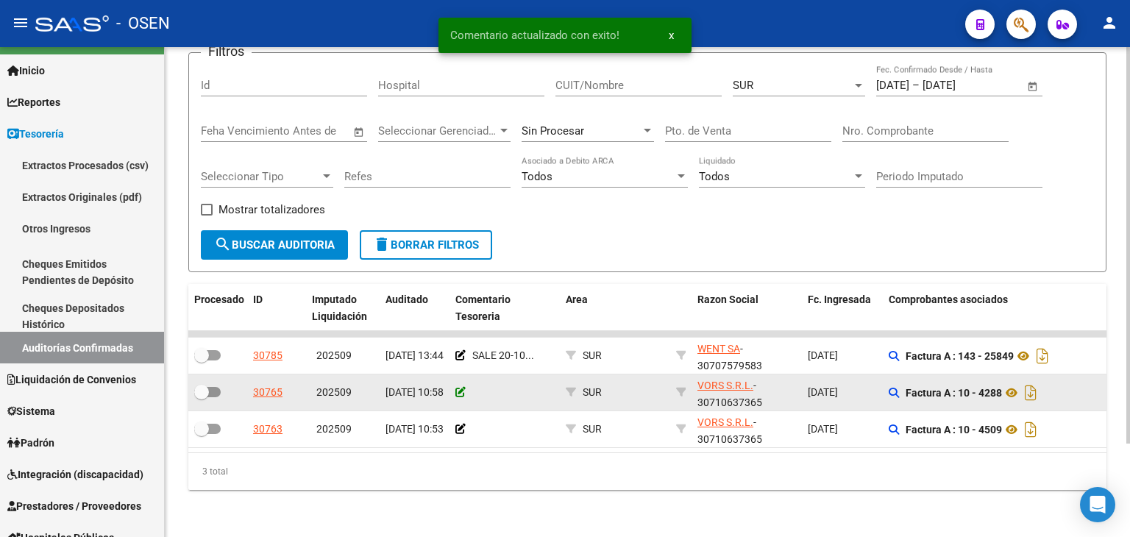
click at [461, 387] on icon at bounding box center [460, 392] width 10 height 10
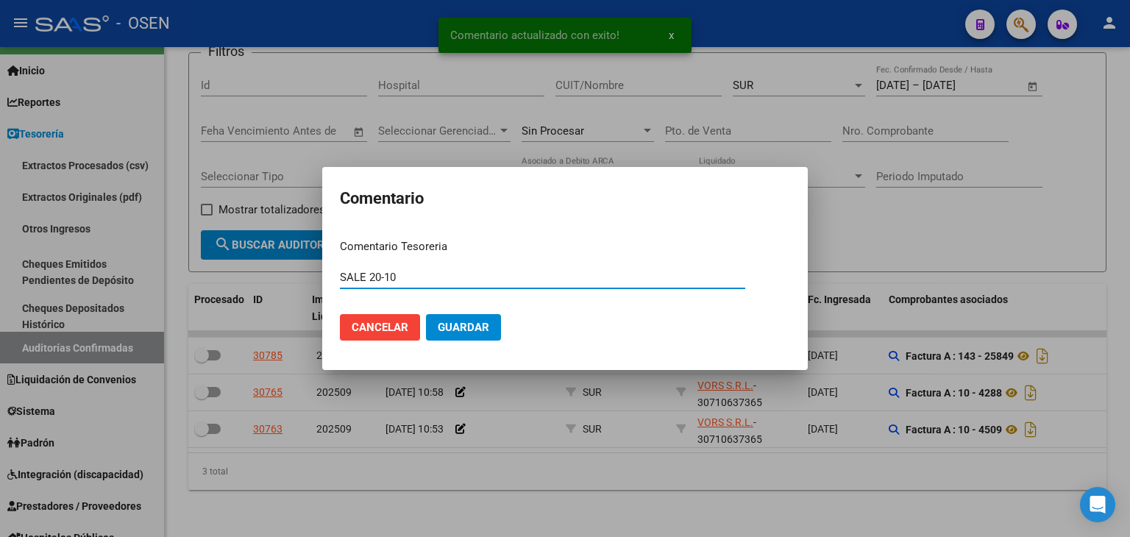
type input "SALE 20-10"
click at [426, 314] on button "Guardar" at bounding box center [463, 327] width 75 height 26
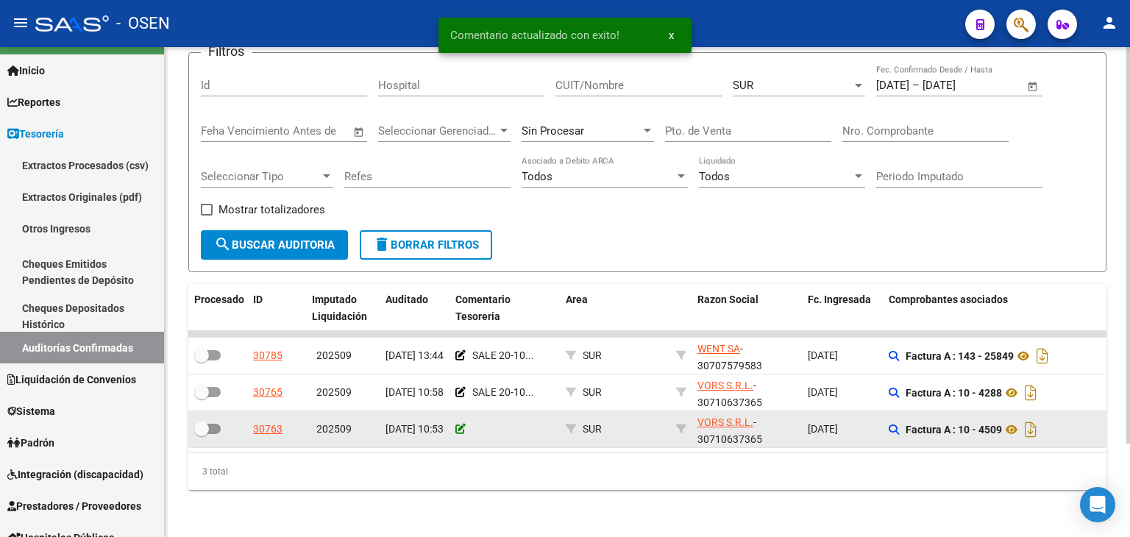
click at [459, 424] on icon at bounding box center [460, 429] width 10 height 10
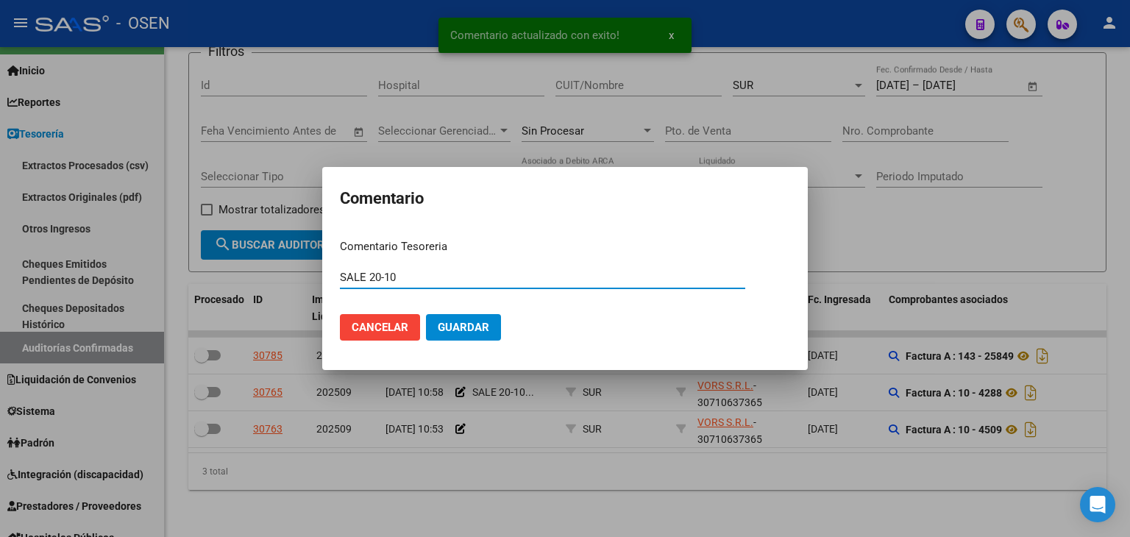
type input "SALE 20-10"
click at [426, 314] on button "Guardar" at bounding box center [463, 327] width 75 height 26
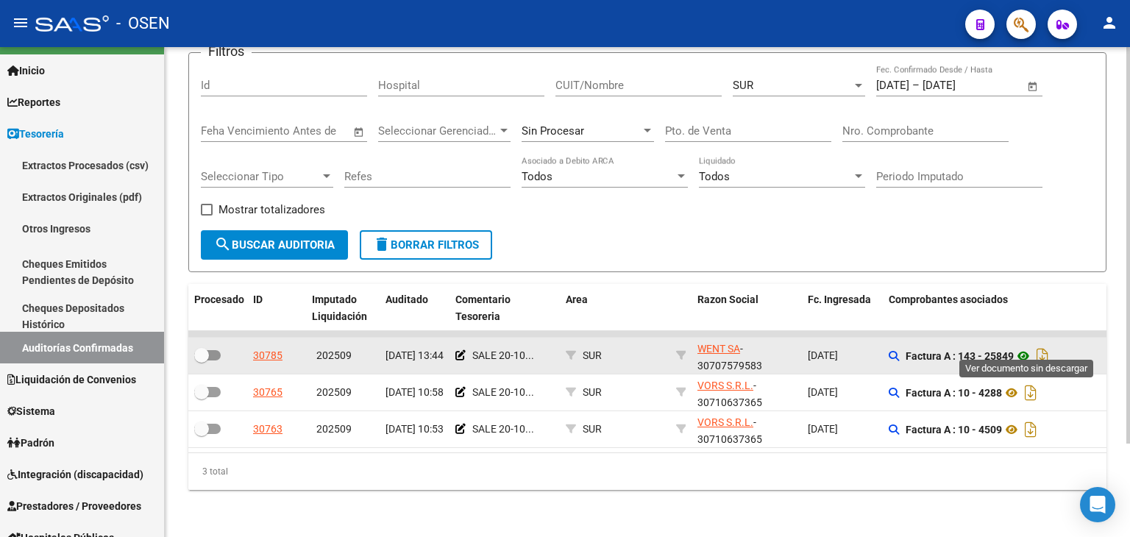
click at [1021, 347] on icon at bounding box center [1023, 356] width 19 height 18
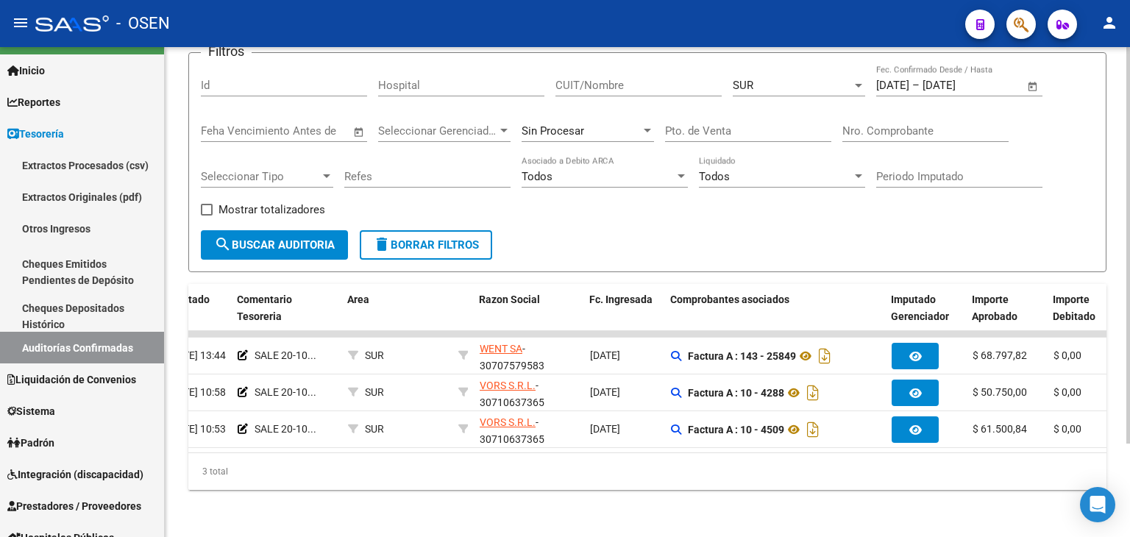
scroll to position [0, 217]
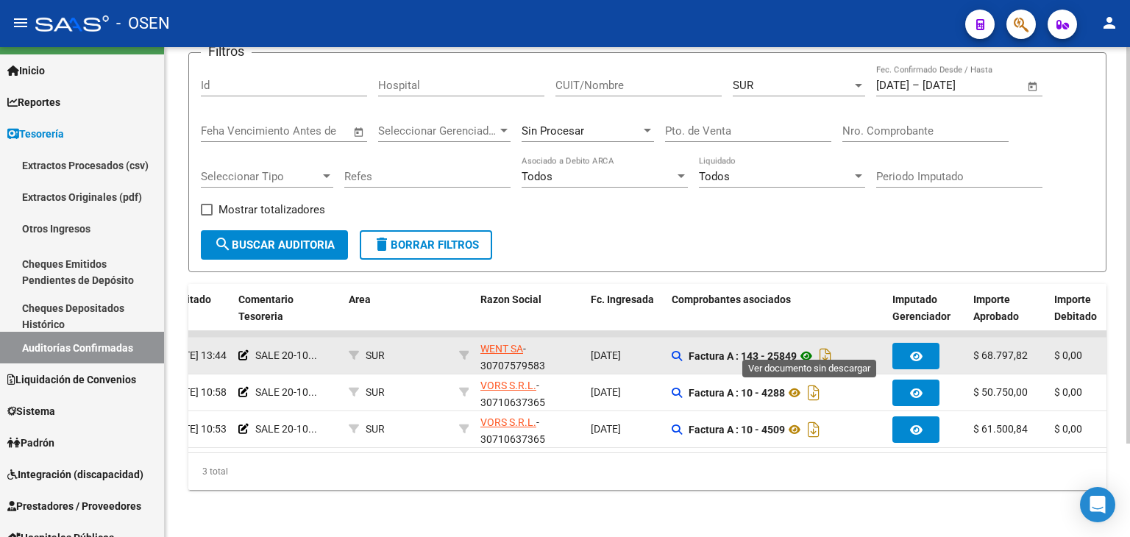
click at [806, 347] on icon at bounding box center [806, 356] width 19 height 18
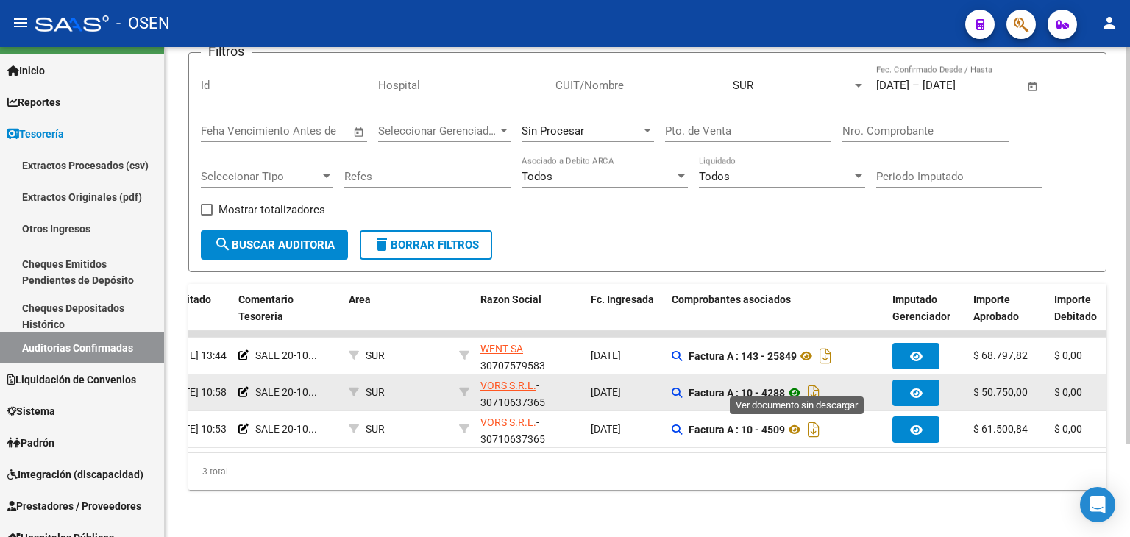
click at [804, 384] on icon at bounding box center [794, 393] width 19 height 18
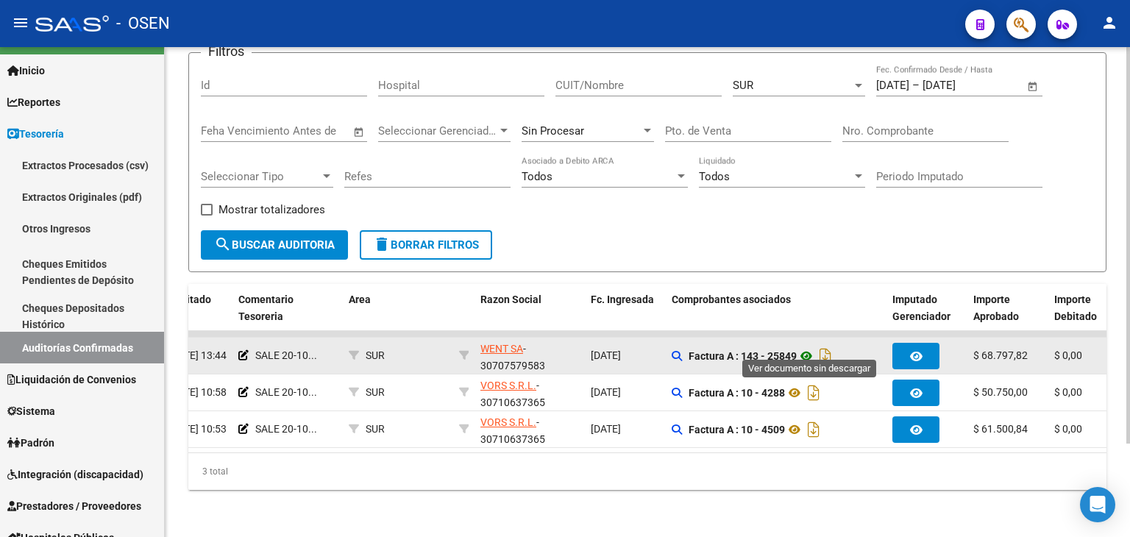
click at [812, 347] on icon at bounding box center [806, 356] width 19 height 18
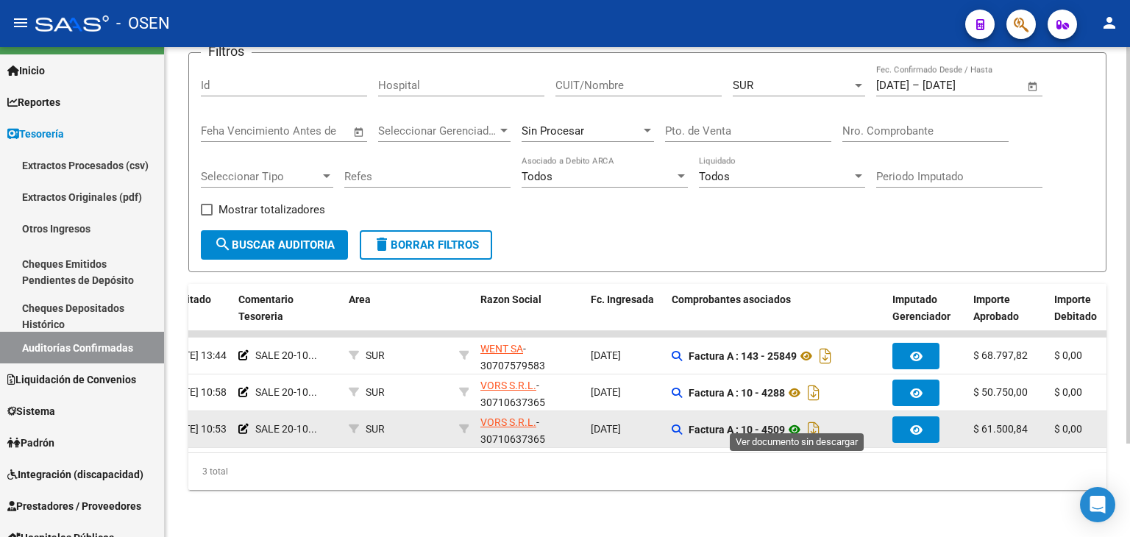
click at [794, 421] on icon at bounding box center [794, 430] width 19 height 18
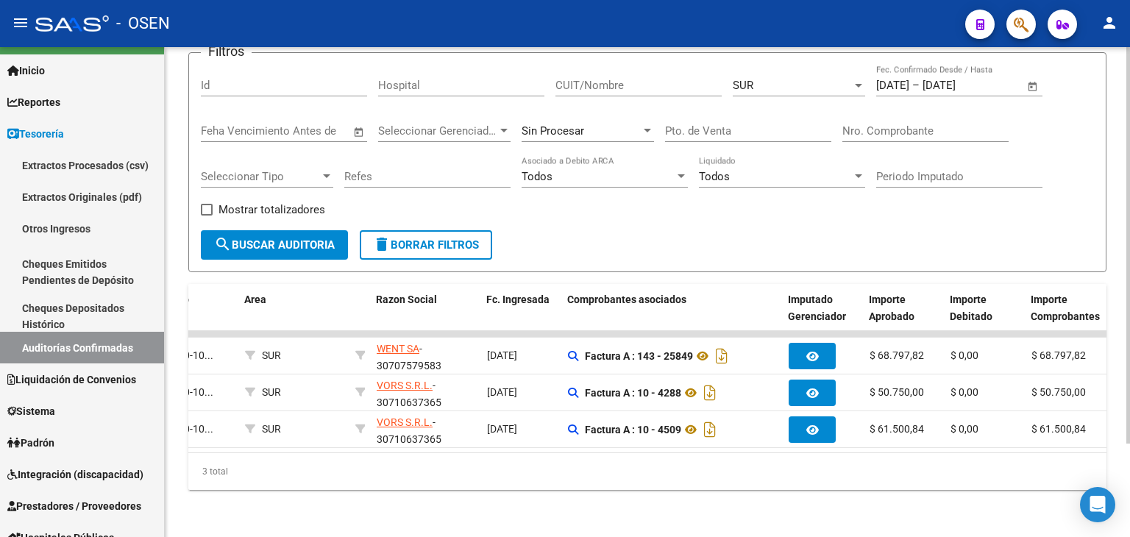
scroll to position [0, 319]
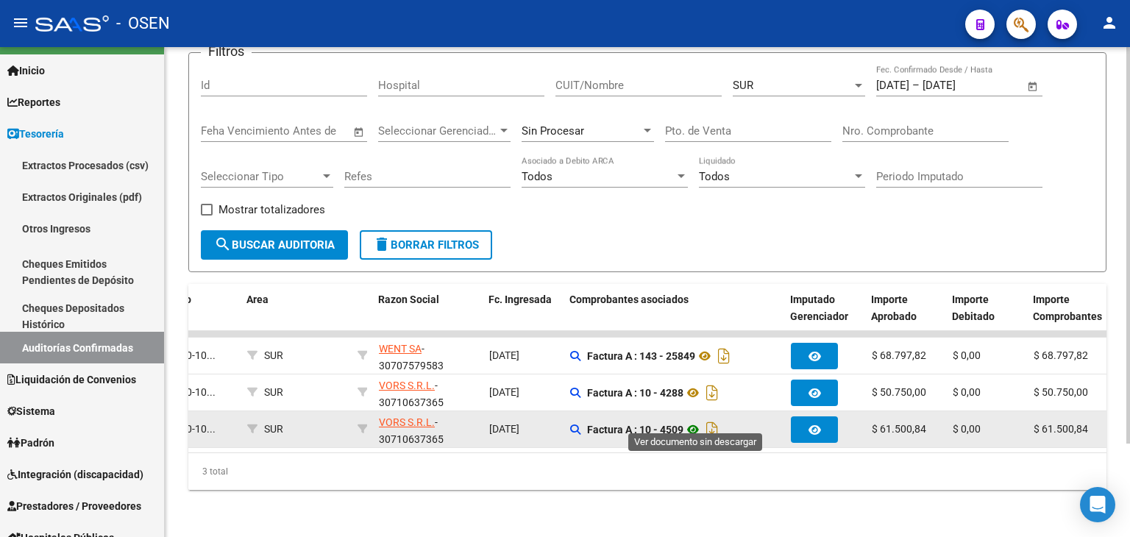
click at [700, 421] on icon at bounding box center [692, 430] width 19 height 18
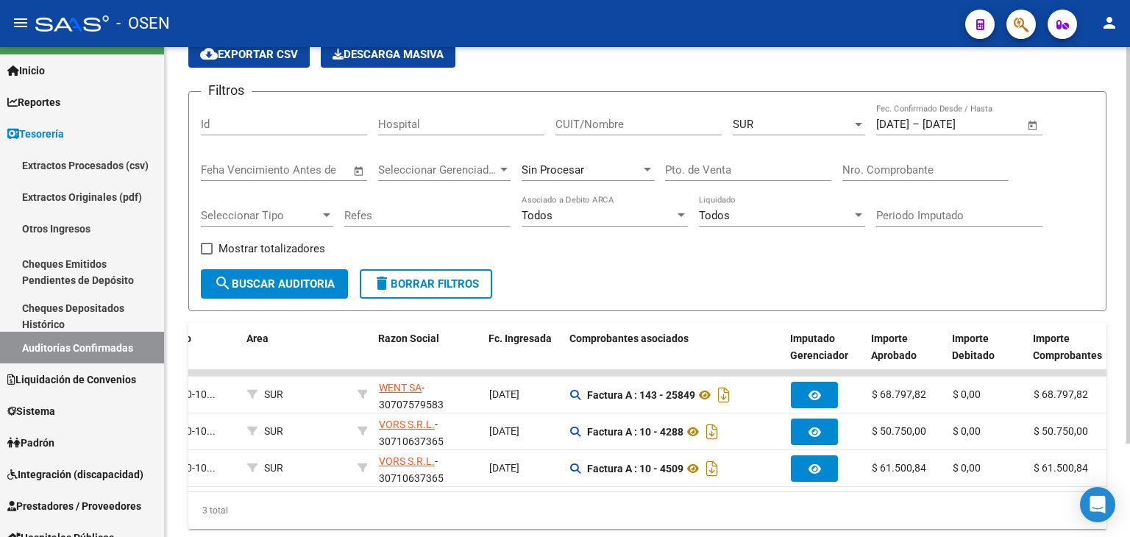
drag, startPoint x: 725, startPoint y: 199, endPoint x: 770, endPoint y: 160, distance: 59.5
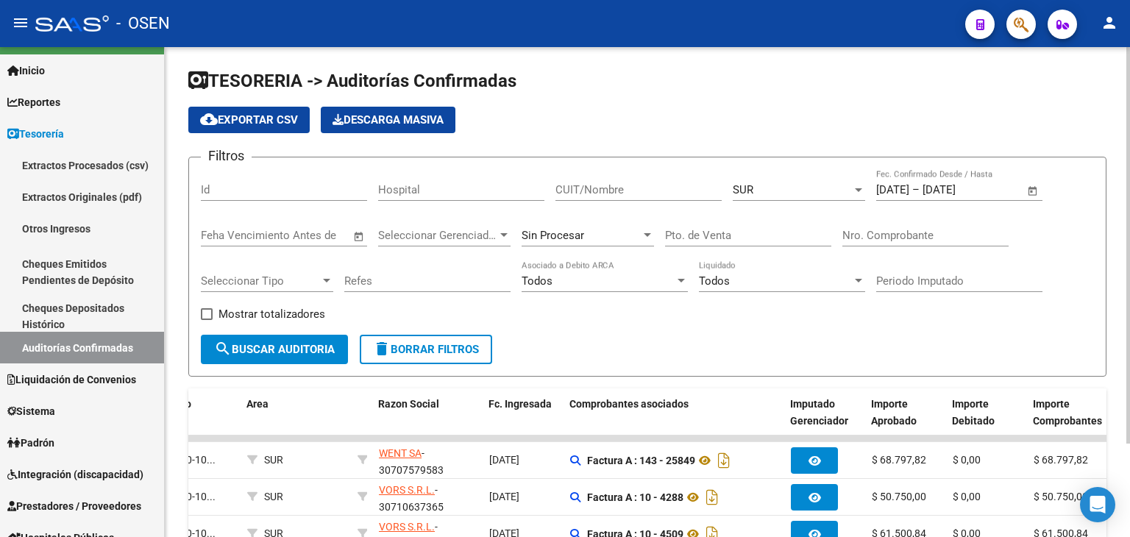
click at [778, 185] on div "SUR" at bounding box center [792, 189] width 119 height 13
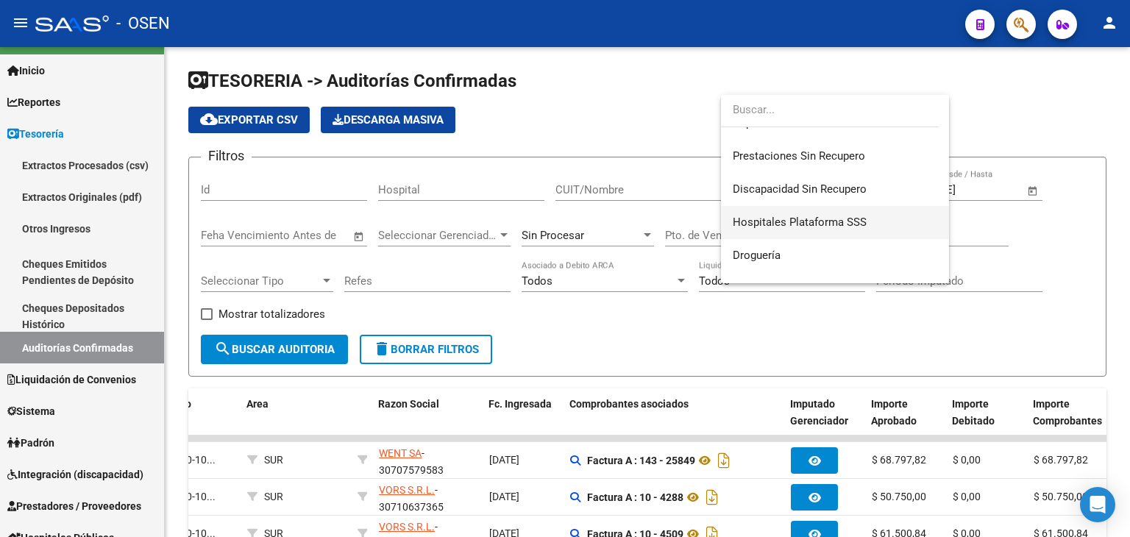
scroll to position [256, 0]
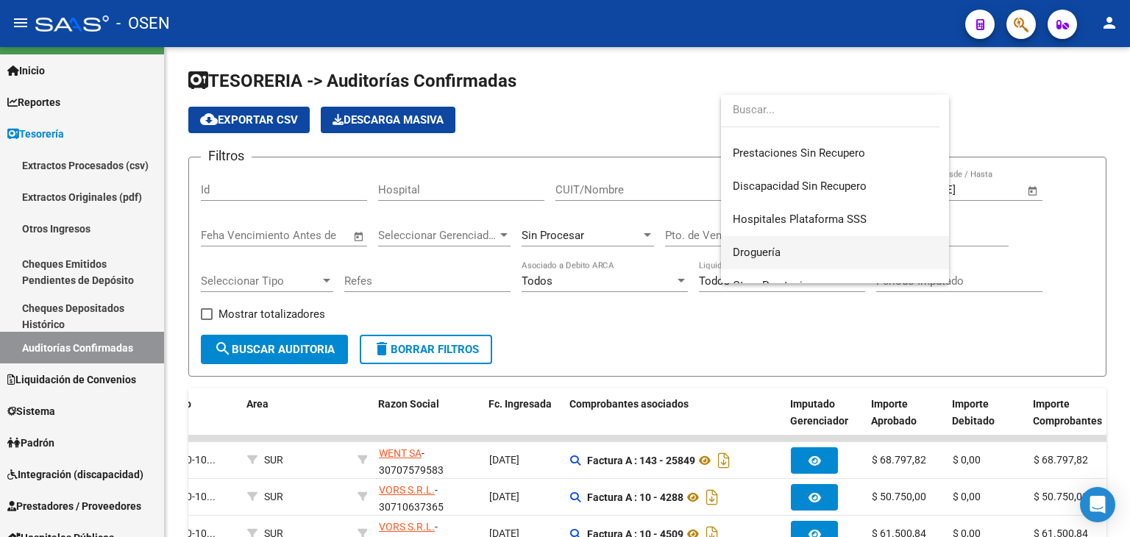
click at [880, 248] on span "Droguería" at bounding box center [835, 252] width 205 height 33
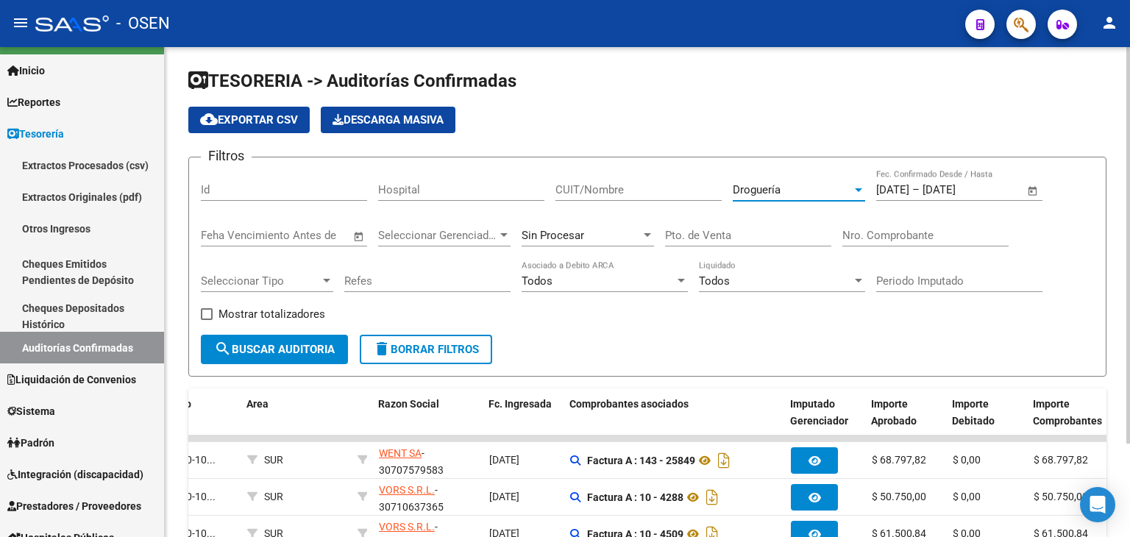
drag, startPoint x: 244, startPoint y: 350, endPoint x: 293, endPoint y: 348, distance: 48.6
click at [245, 350] on span "search Buscar Auditoria" at bounding box center [274, 349] width 121 height 13
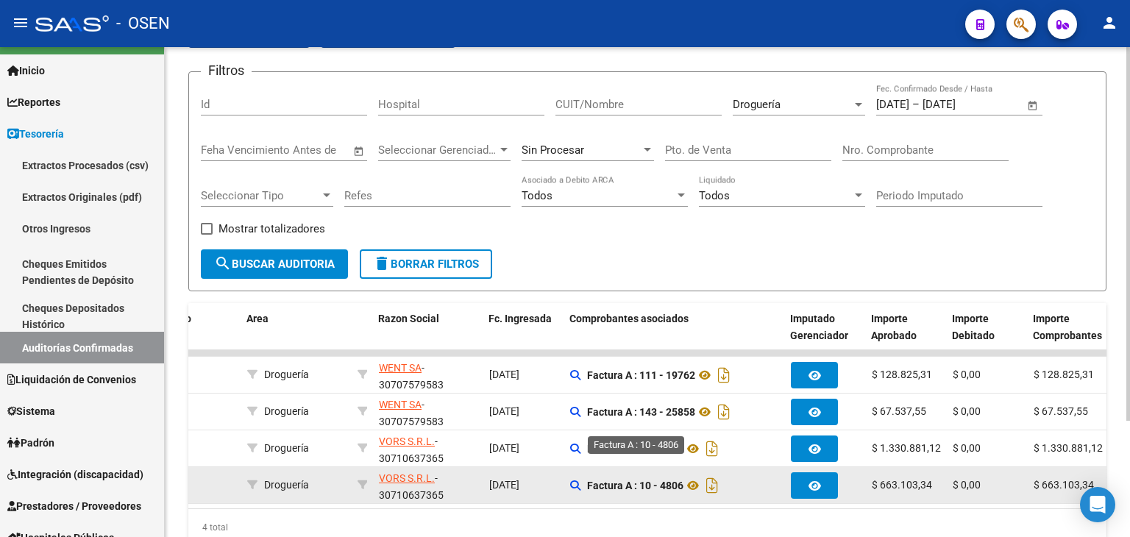
drag, startPoint x: 715, startPoint y: 355, endPoint x: 649, endPoint y: 419, distance: 92.1
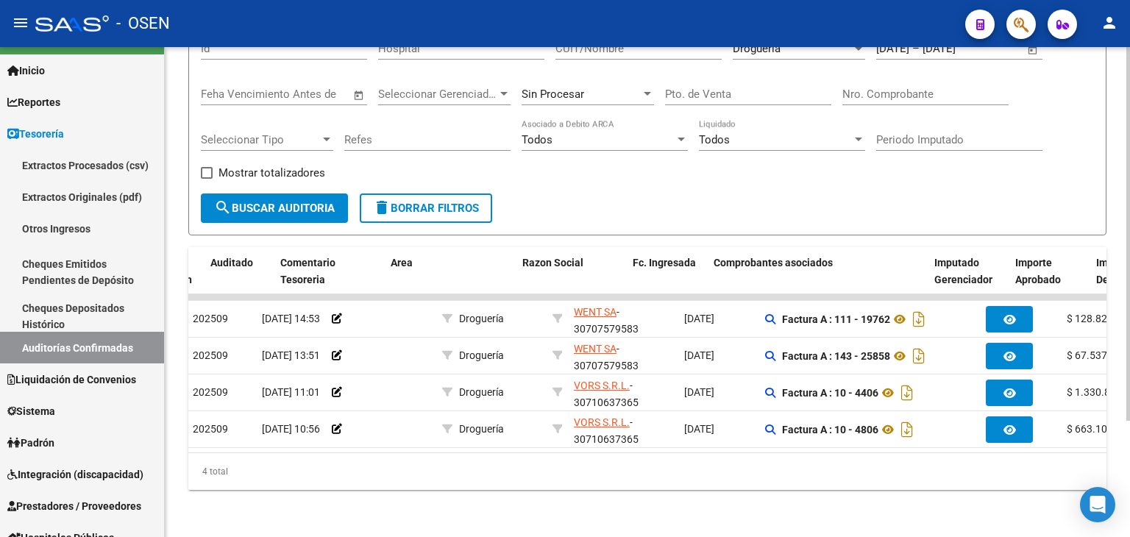
scroll to position [0, 88]
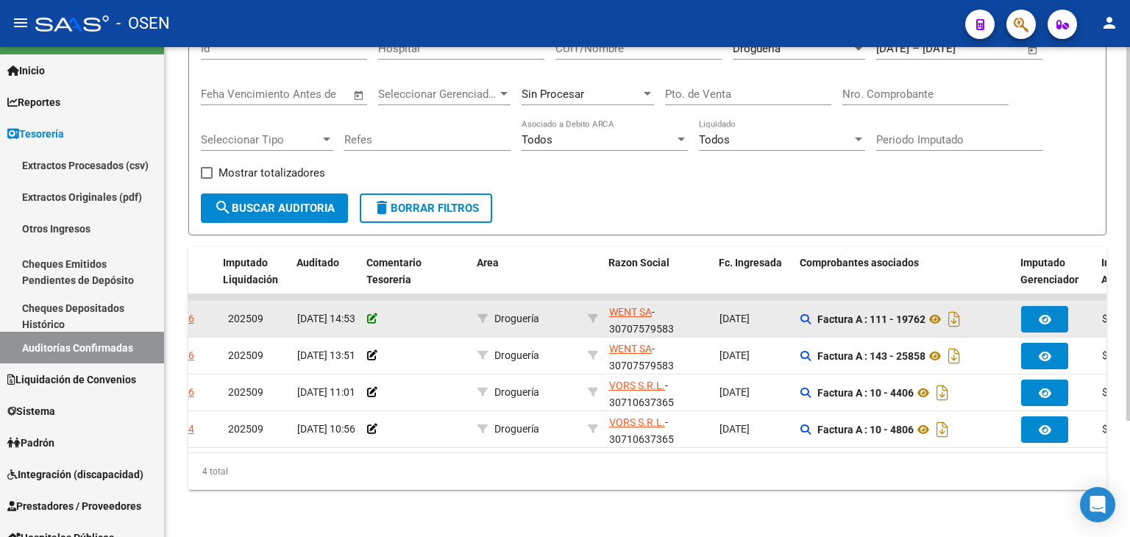
click at [375, 313] on icon at bounding box center [372, 318] width 10 height 10
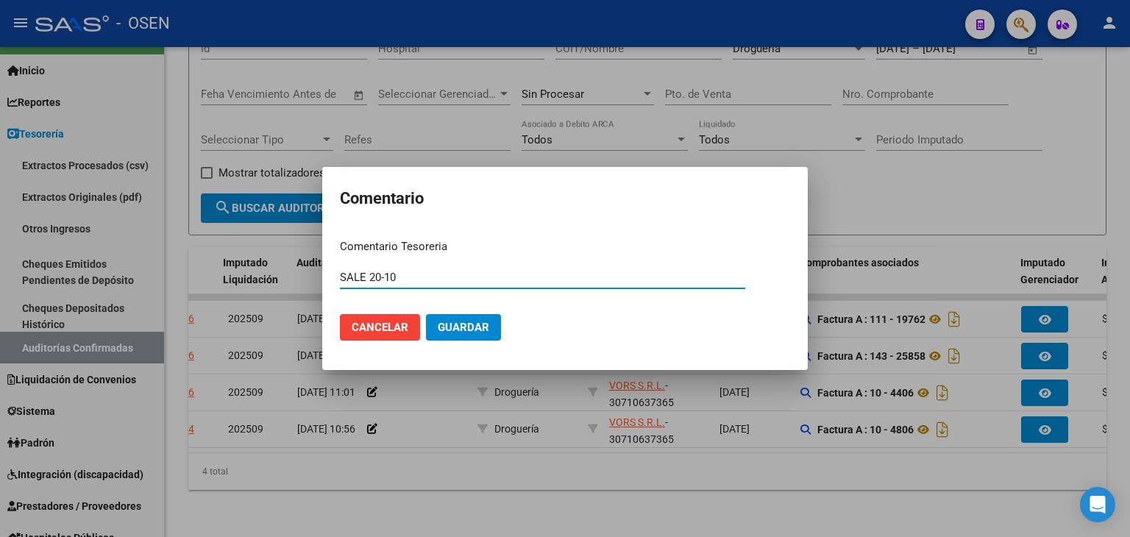
type input "SALE 20-10"
click at [426, 314] on button "Guardar" at bounding box center [463, 327] width 75 height 26
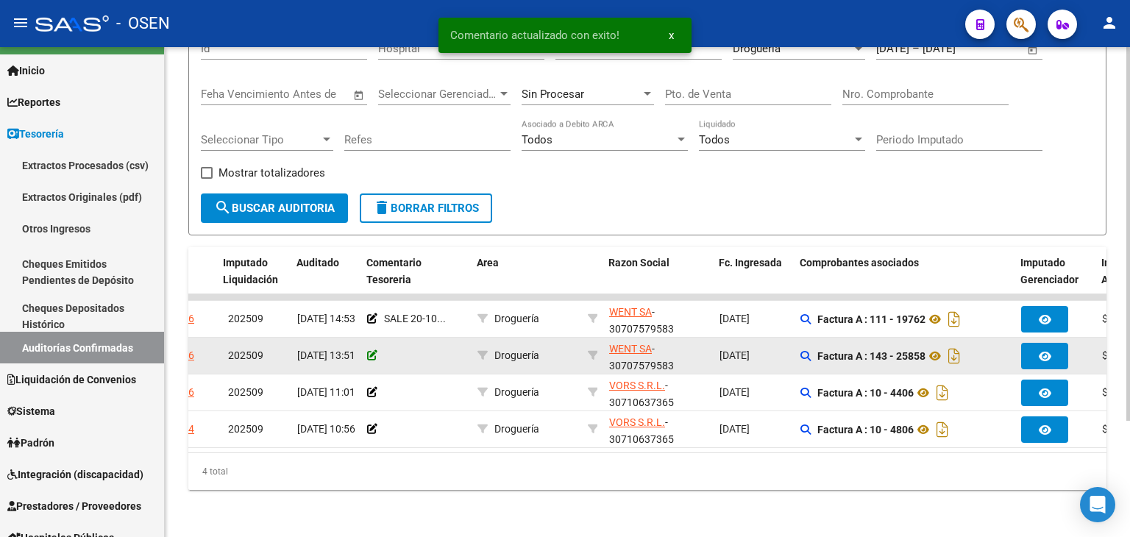
click at [372, 350] on icon at bounding box center [372, 355] width 10 height 10
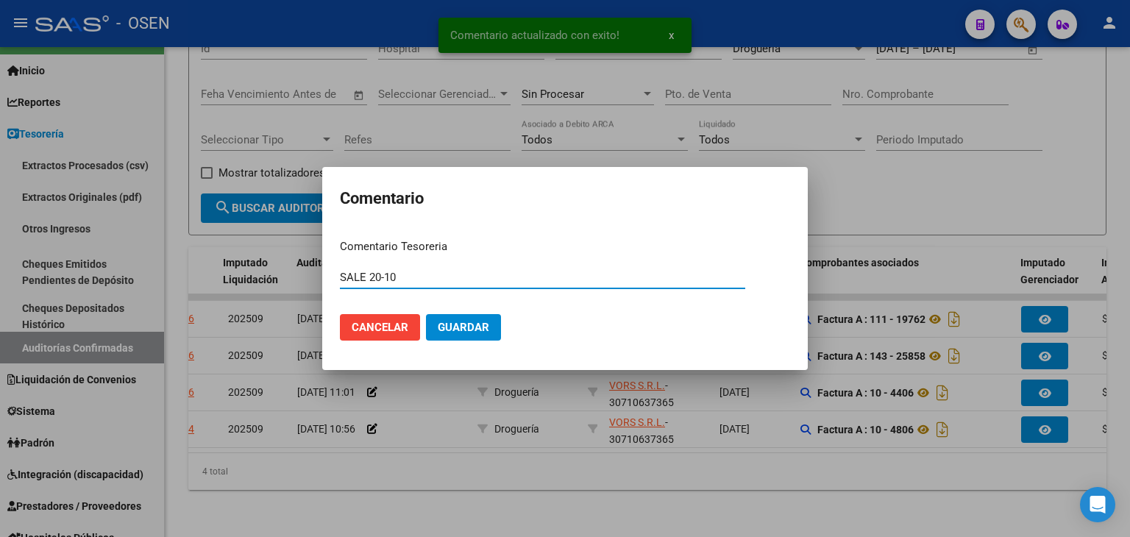
type input "SALE 20-10"
click at [426, 314] on button "Guardar" at bounding box center [463, 327] width 75 height 26
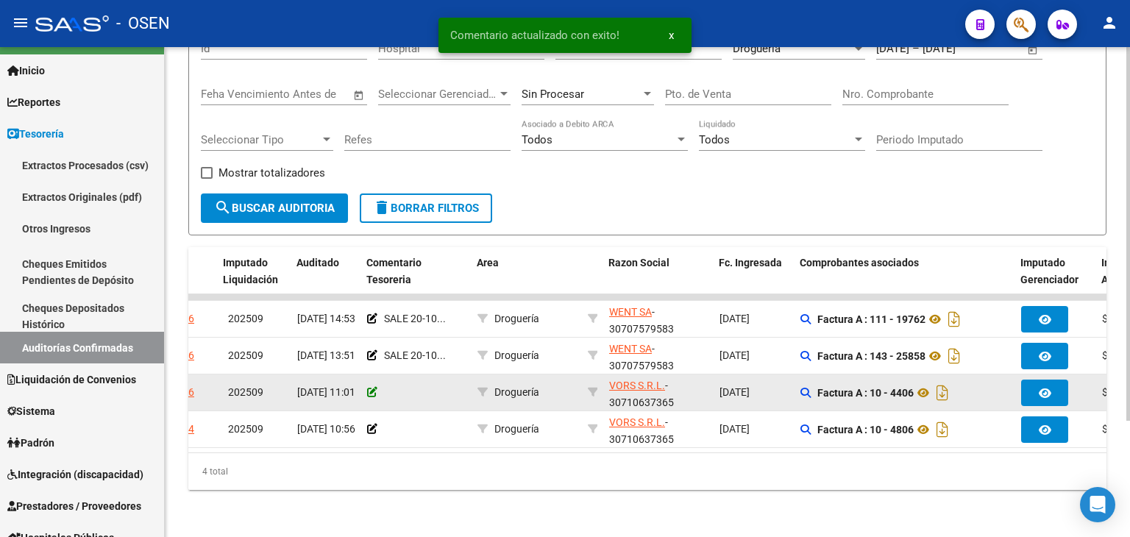
click at [372, 387] on icon at bounding box center [372, 392] width 10 height 10
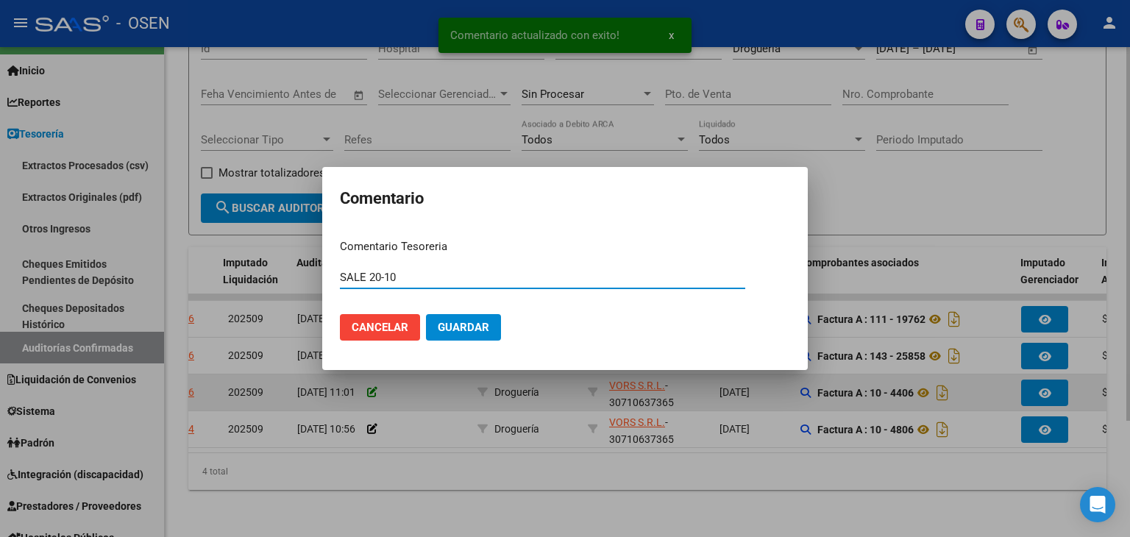
type input "SALE 20-10"
click at [426, 314] on button "Guardar" at bounding box center [463, 327] width 75 height 26
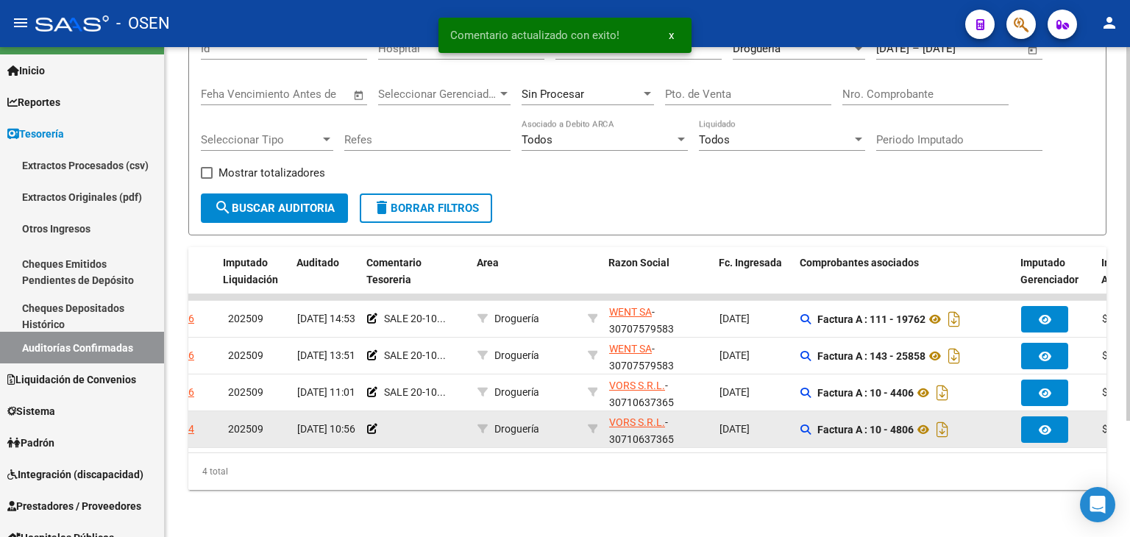
click at [377, 422] on div at bounding box center [416, 429] width 99 height 17
click at [370, 424] on icon at bounding box center [372, 429] width 10 height 10
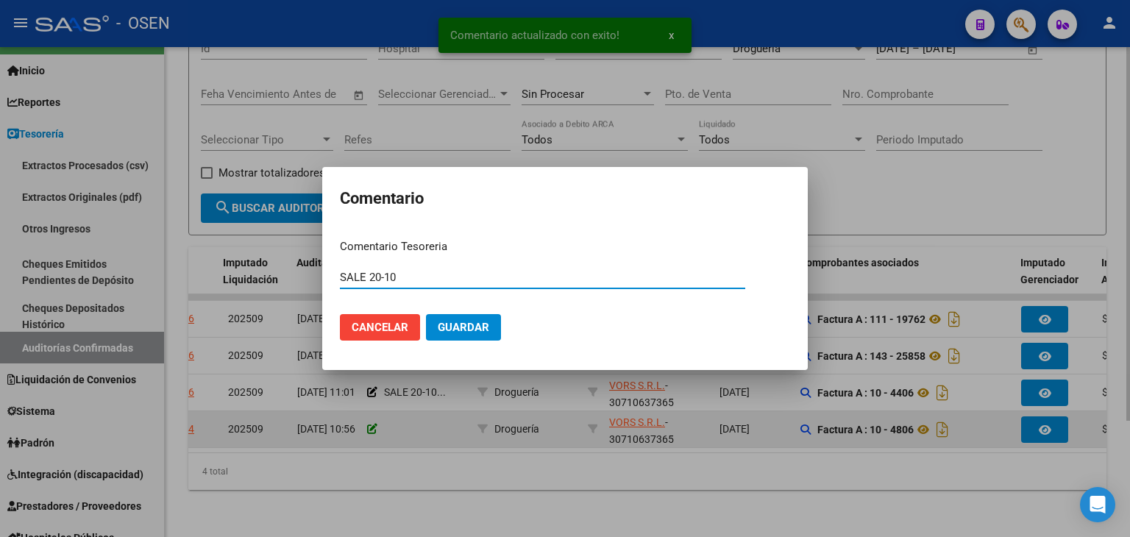
type input "SALE 20-10"
click at [426, 314] on button "Guardar" at bounding box center [463, 327] width 75 height 26
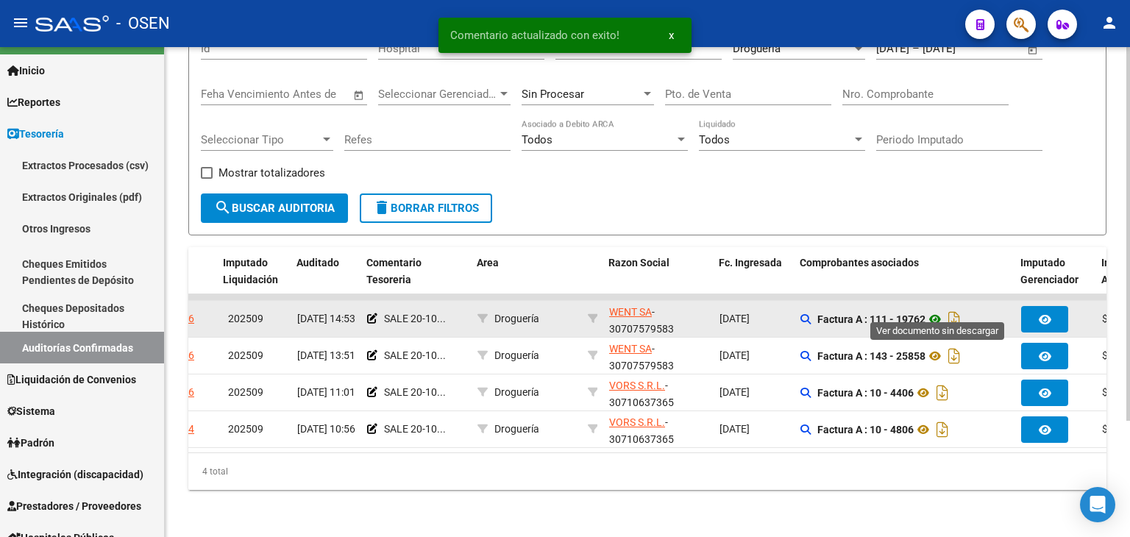
click at [943, 310] on icon at bounding box center [935, 319] width 19 height 18
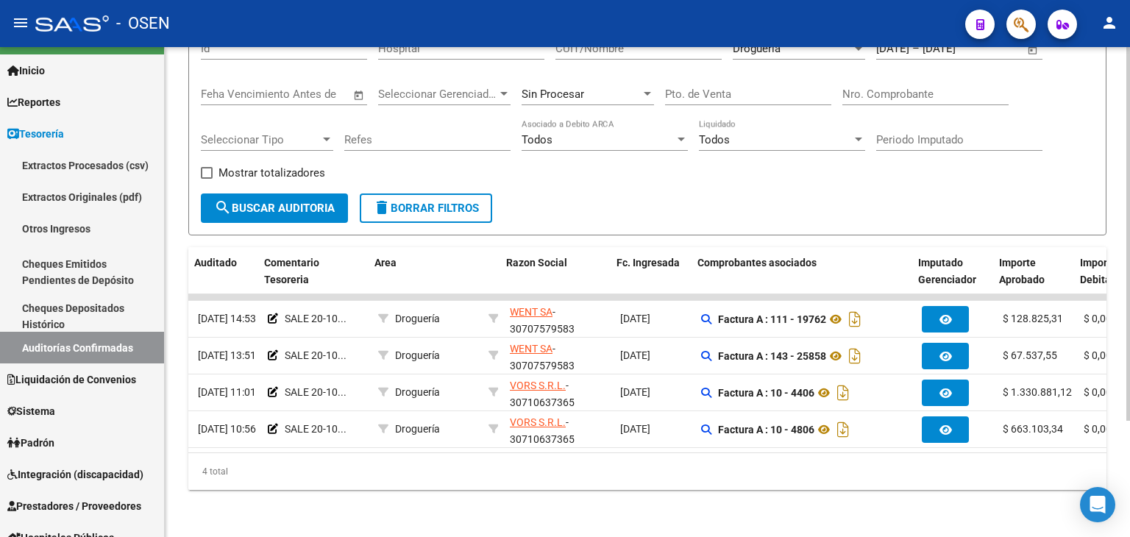
scroll to position [0, 186]
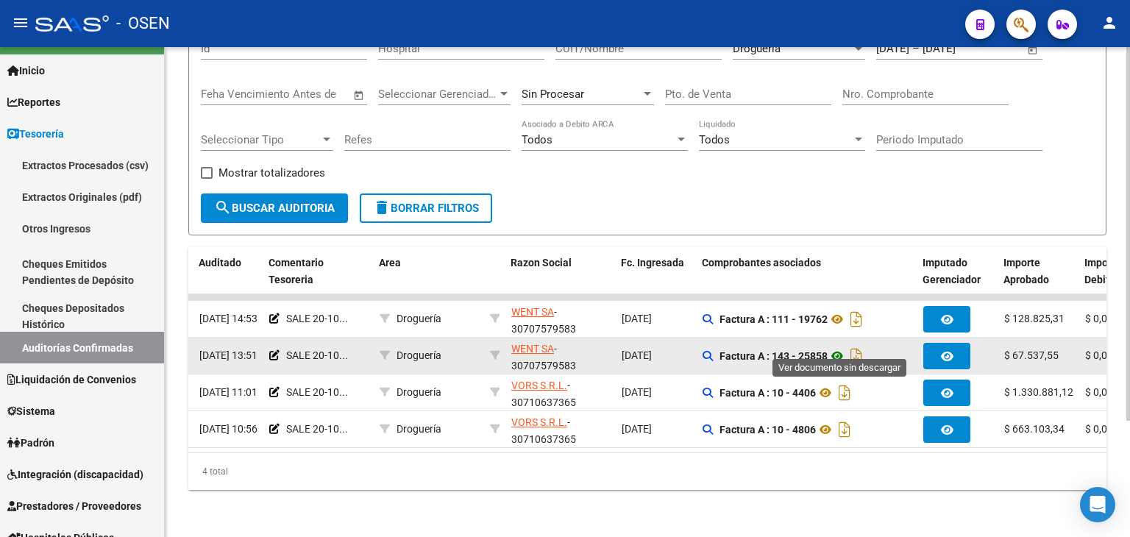
click at [839, 347] on icon at bounding box center [837, 356] width 19 height 18
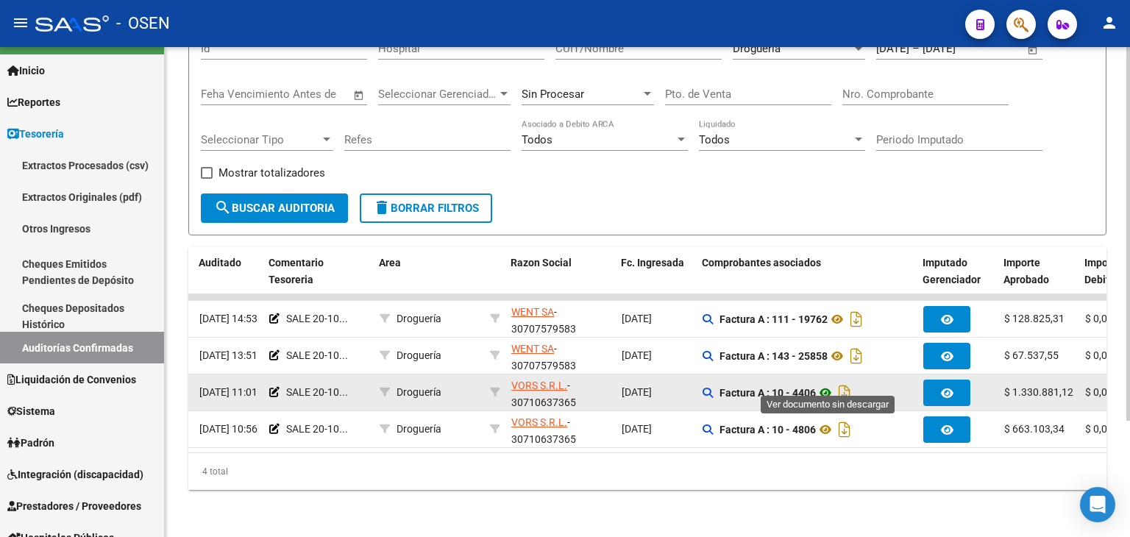
click at [821, 384] on icon at bounding box center [825, 393] width 19 height 18
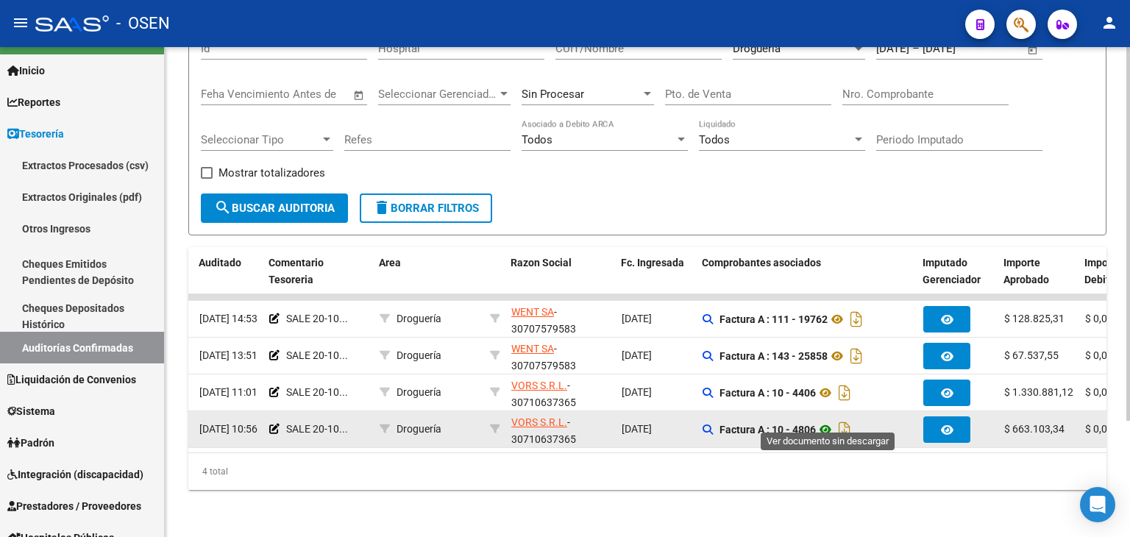
click at [823, 421] on icon at bounding box center [825, 430] width 19 height 18
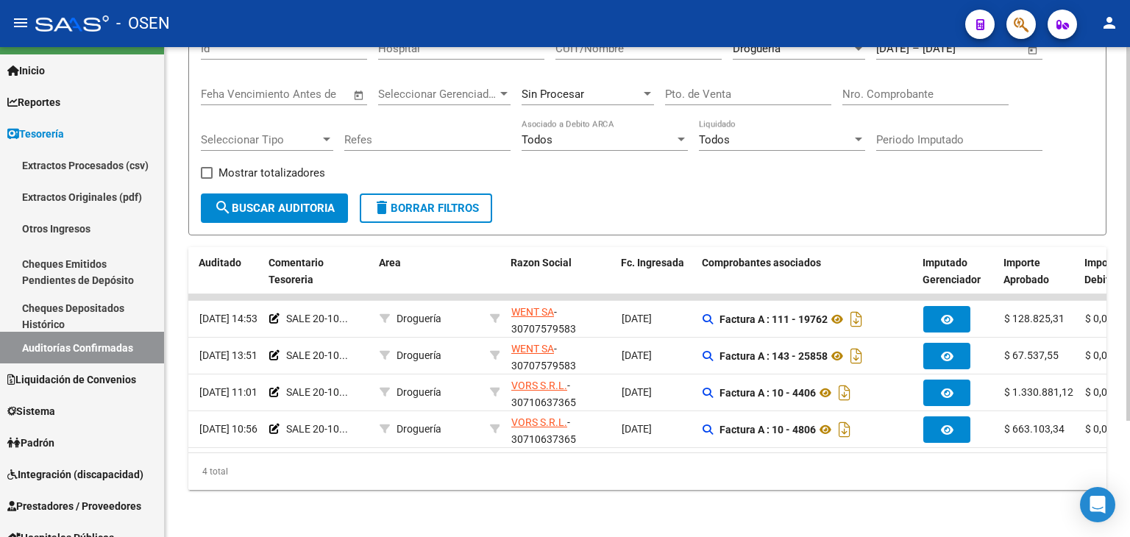
click at [631, 215] on form "Filtros Id Hospital CUIT/Nombre Droguería Seleccionar Area [DATE] [DATE] – [DAT…" at bounding box center [647, 125] width 918 height 220
